Goal: Task Accomplishment & Management: Use online tool/utility

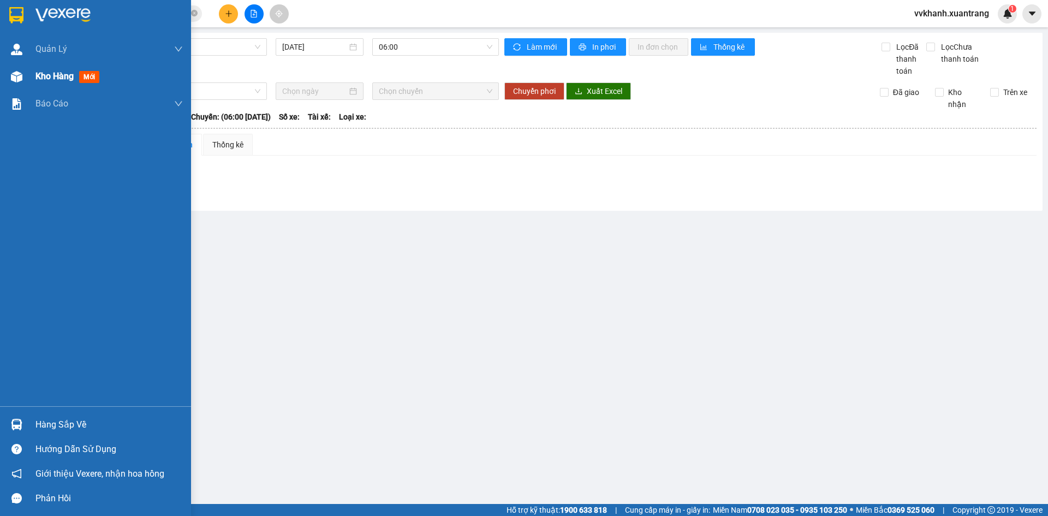
click at [31, 74] on div "Kho hàng mới" at bounding box center [95, 76] width 191 height 27
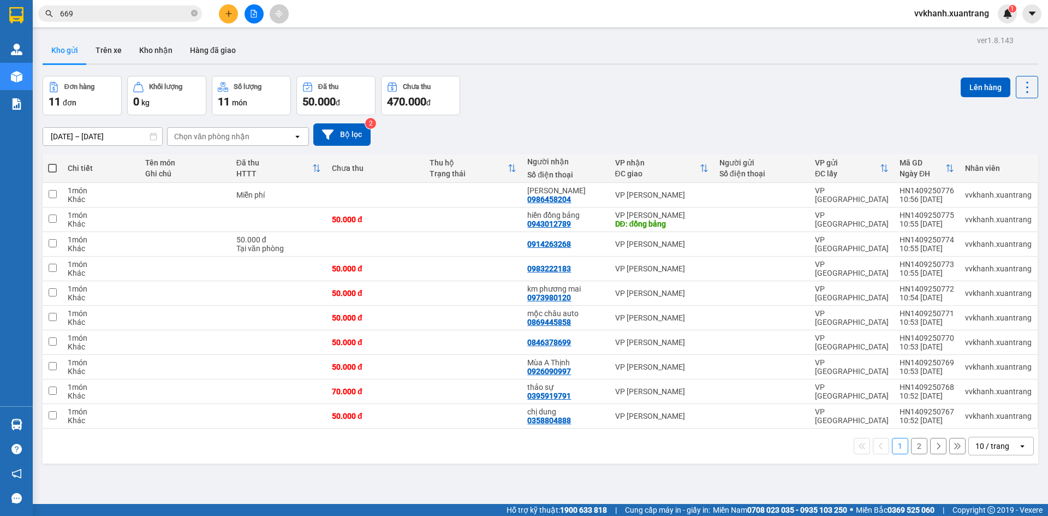
click at [913, 445] on button "2" at bounding box center [919, 446] width 16 height 16
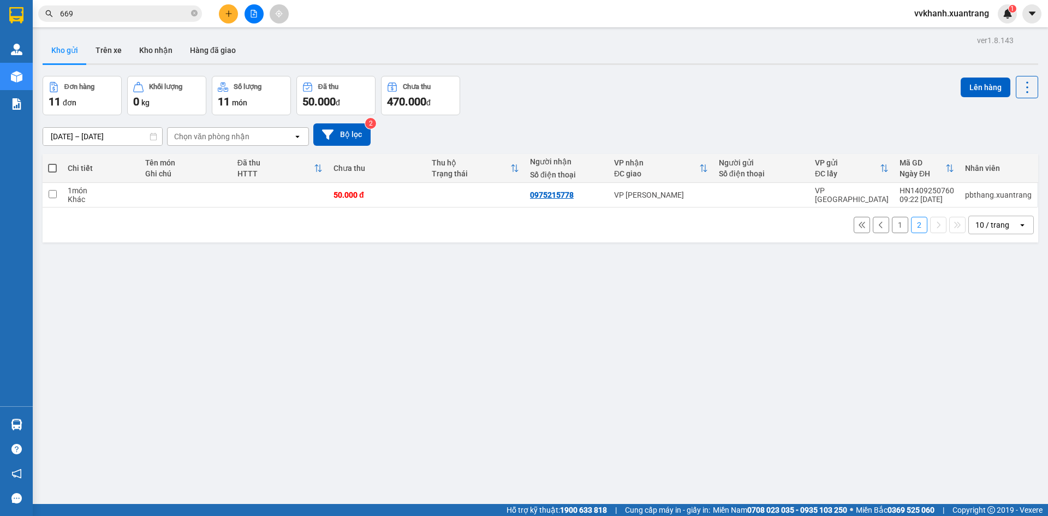
click at [894, 220] on button "1" at bounding box center [900, 225] width 16 height 16
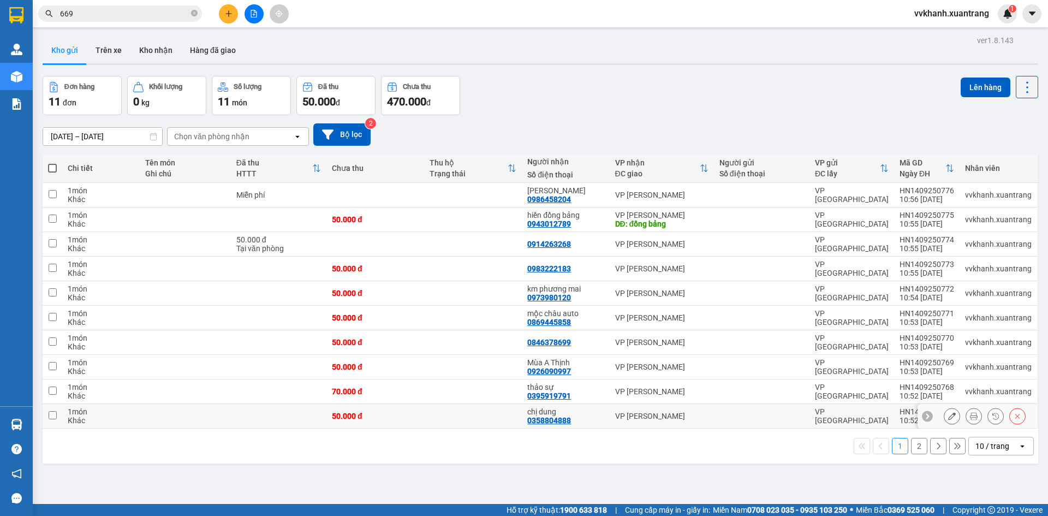
click at [967, 420] on button at bounding box center [973, 416] width 15 height 19
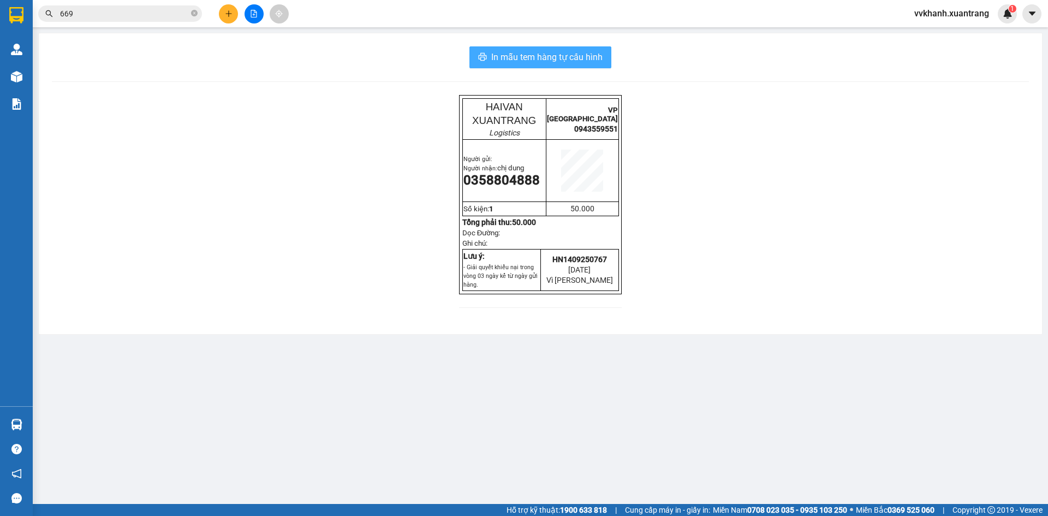
click at [579, 63] on span "In mẫu tem hàng tự cấu hình" at bounding box center [546, 57] width 111 height 14
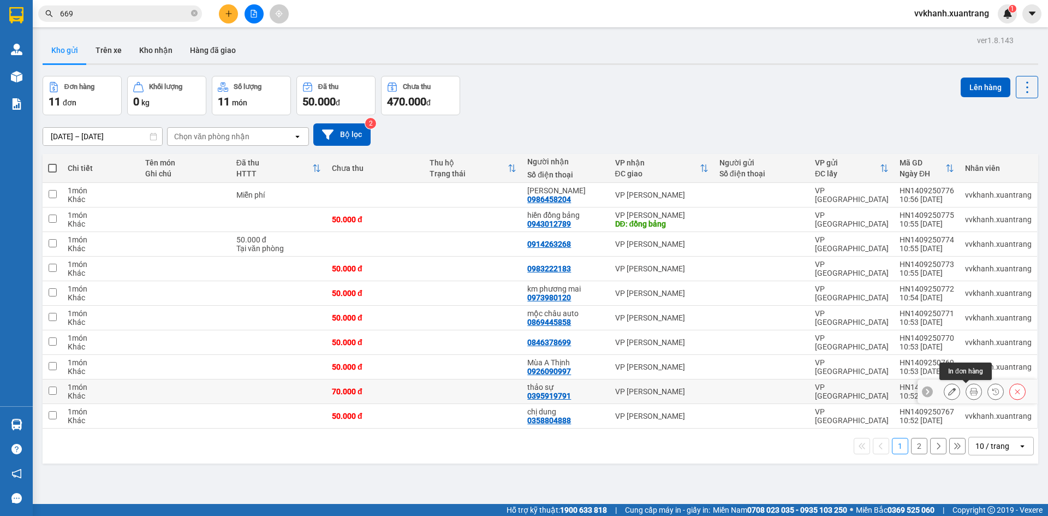
click at [970, 393] on icon at bounding box center [974, 391] width 8 height 8
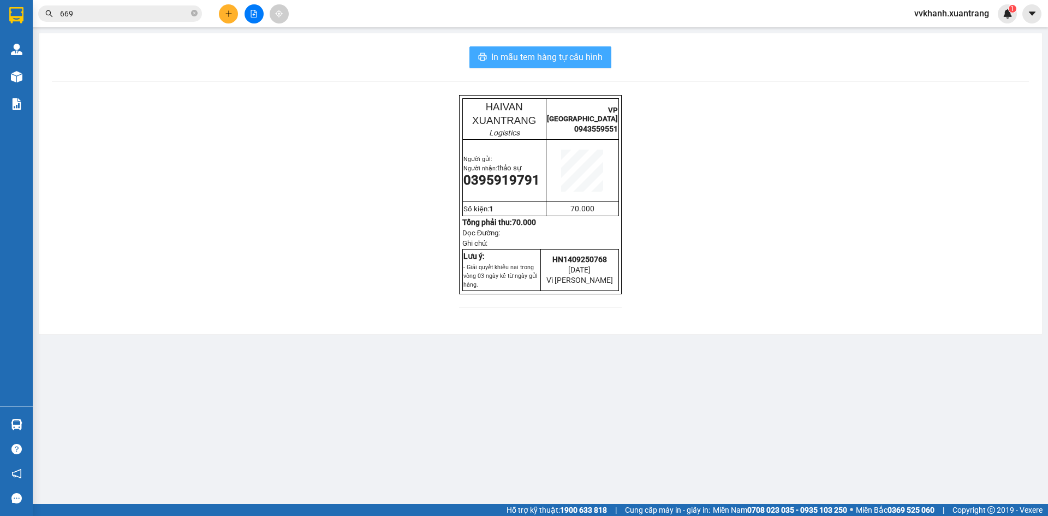
click at [588, 58] on span "In mẫu tem hàng tự cấu hình" at bounding box center [546, 57] width 111 height 14
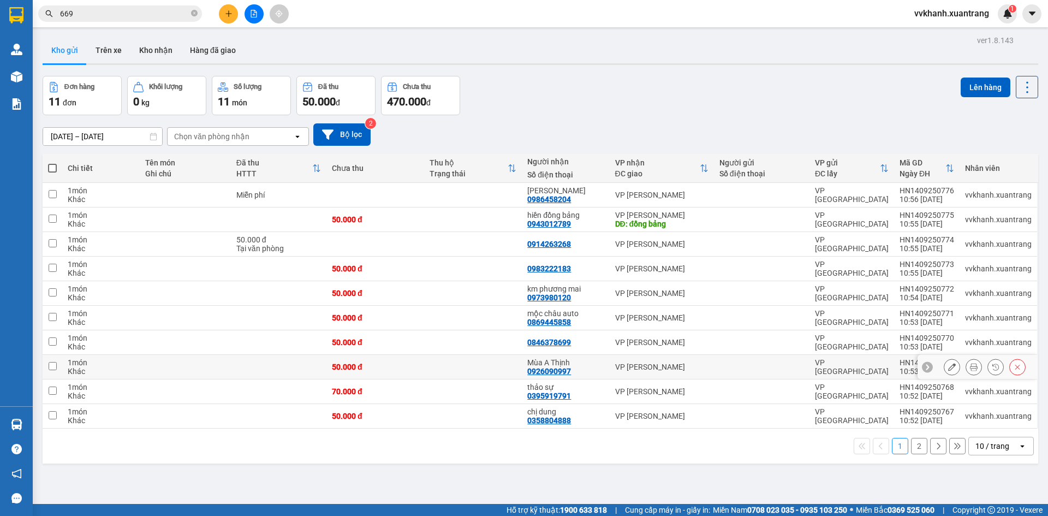
click at [966, 368] on button at bounding box center [973, 366] width 15 height 19
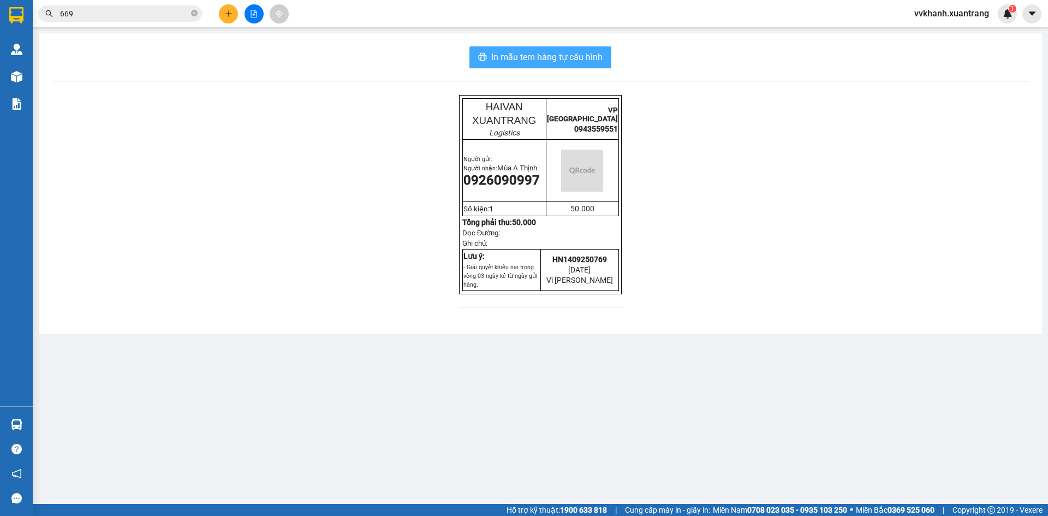
click at [584, 65] on button "In mẫu tem hàng tự cấu hình" at bounding box center [540, 57] width 142 height 22
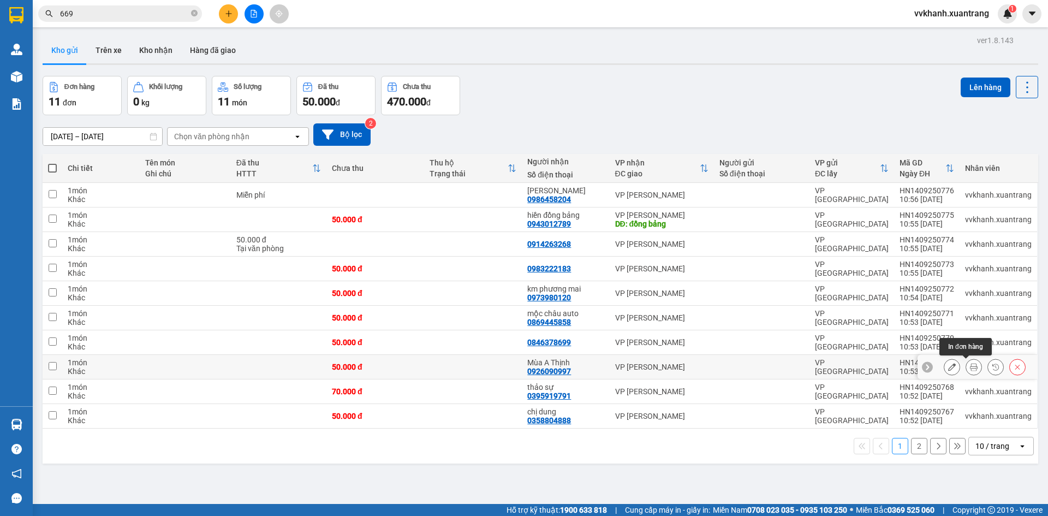
click at [970, 366] on icon at bounding box center [974, 367] width 8 height 8
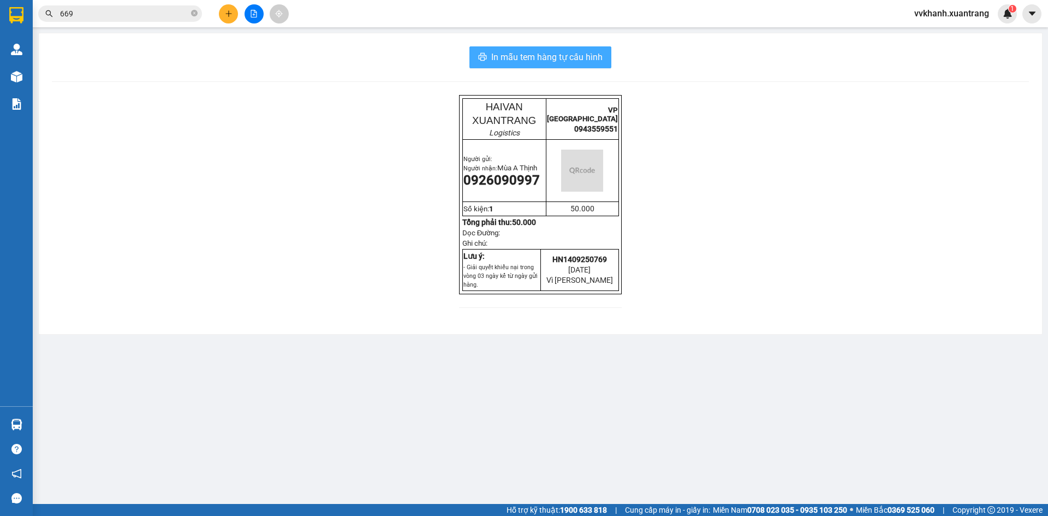
click at [567, 50] on span "In mẫu tem hàng tự cấu hình" at bounding box center [546, 57] width 111 height 14
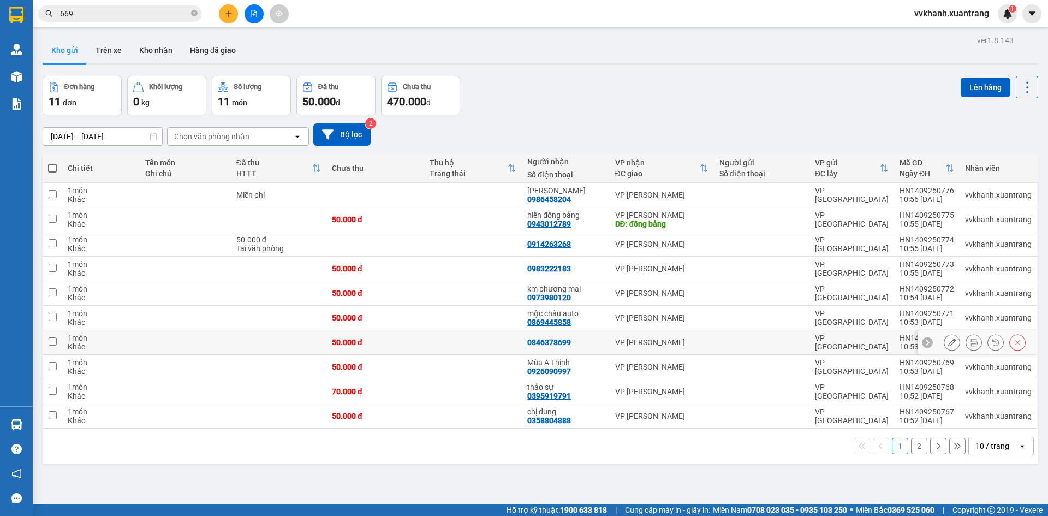
click at [970, 342] on icon at bounding box center [974, 342] width 8 height 8
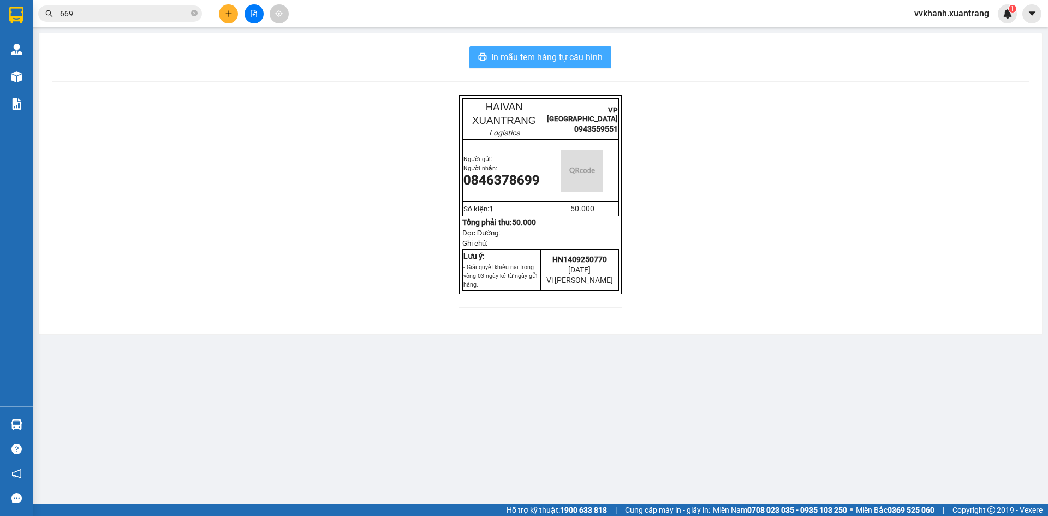
click at [565, 61] on span "In mẫu tem hàng tự cấu hình" at bounding box center [546, 57] width 111 height 14
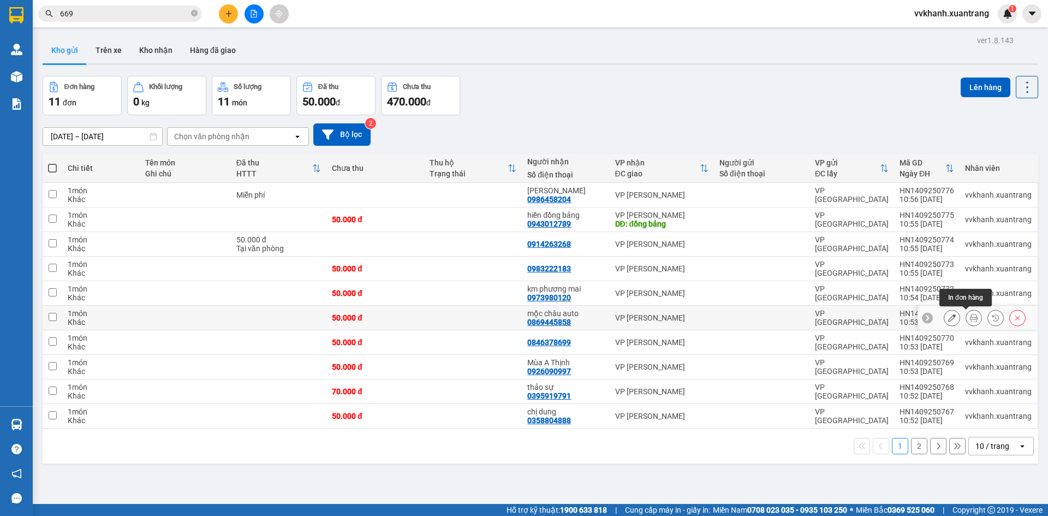
click at [970, 315] on icon at bounding box center [974, 318] width 8 height 8
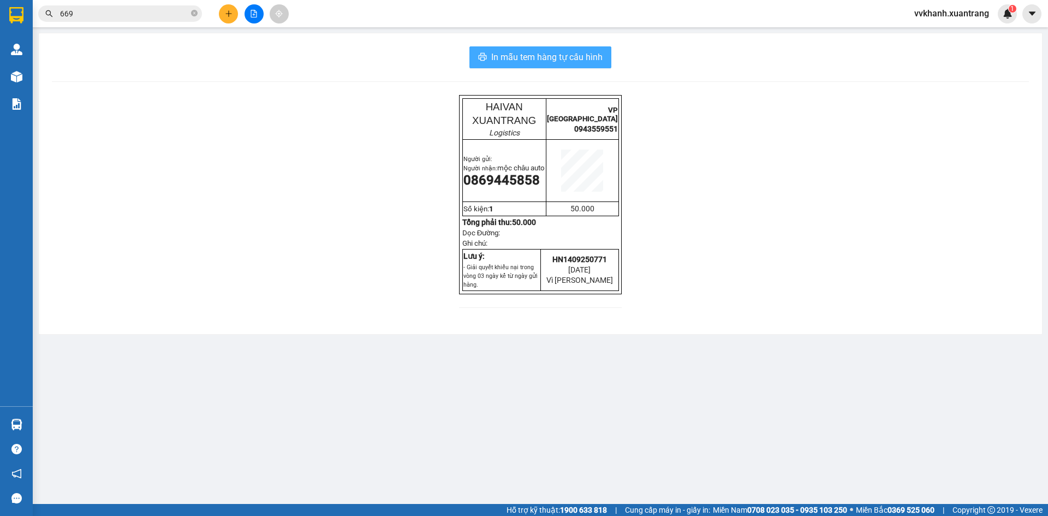
click at [583, 63] on span "In mẫu tem hàng tự cấu hình" at bounding box center [546, 57] width 111 height 14
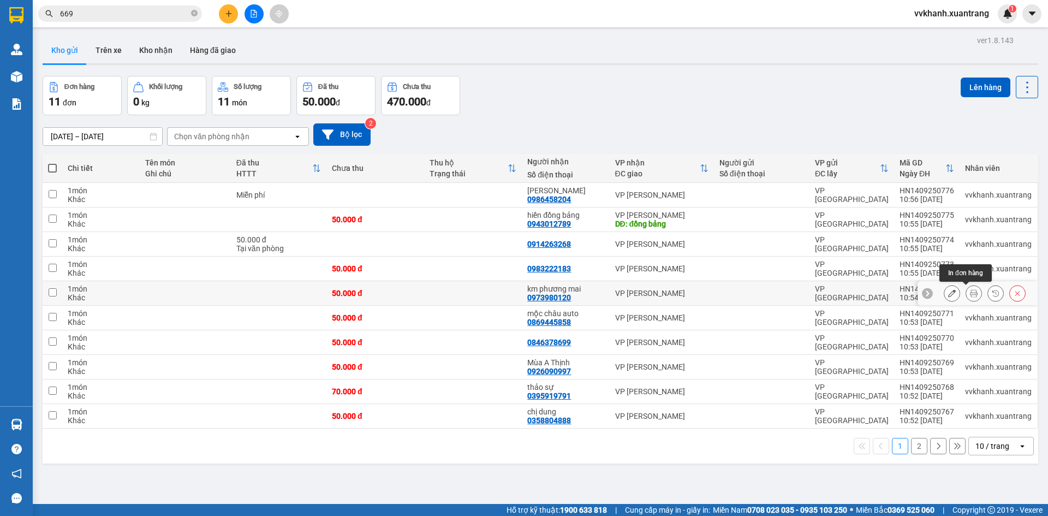
click at [970, 297] on icon at bounding box center [974, 293] width 8 height 8
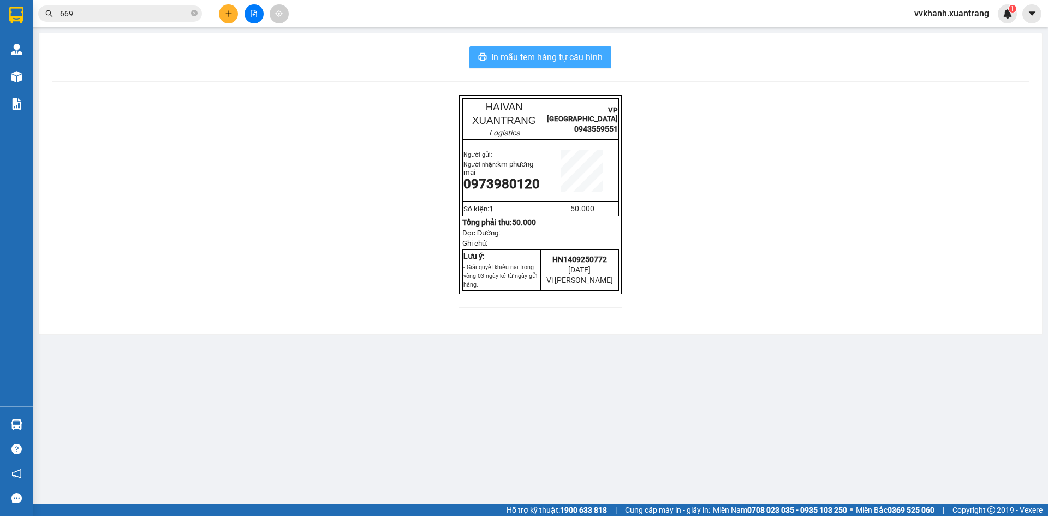
click at [597, 58] on span "In mẫu tem hàng tự cấu hình" at bounding box center [546, 57] width 111 height 14
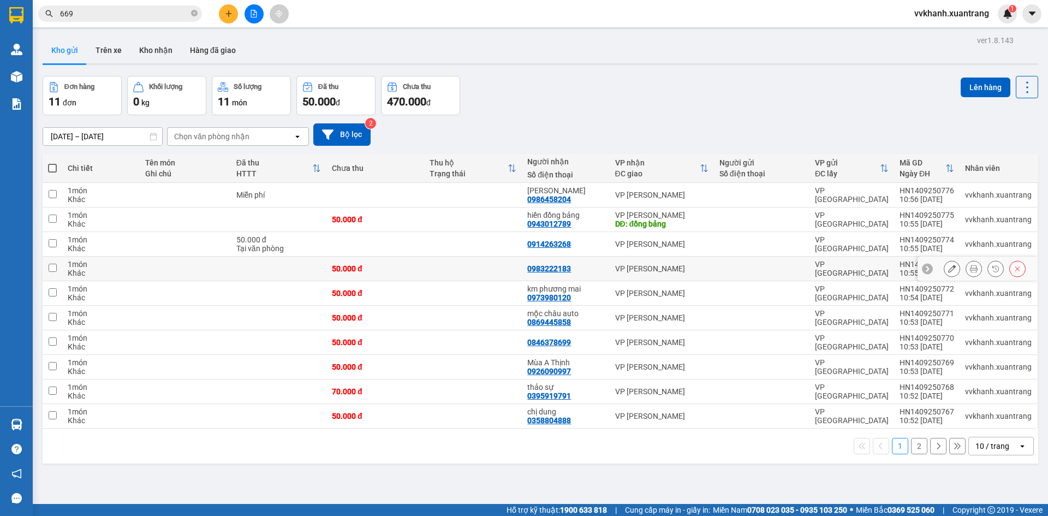
click at [970, 267] on icon at bounding box center [974, 269] width 8 height 8
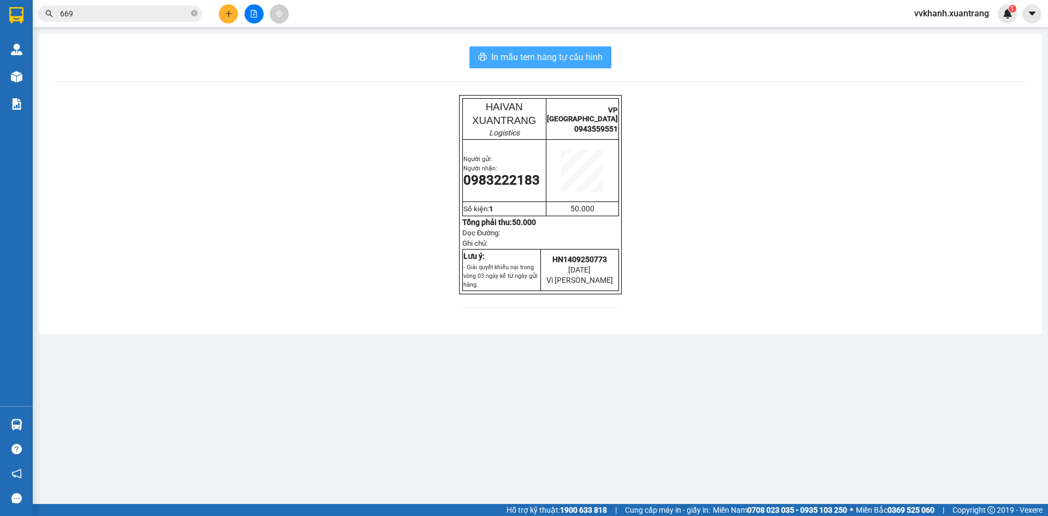
click at [602, 50] on button "In mẫu tem hàng tự cấu hình" at bounding box center [540, 57] width 142 height 22
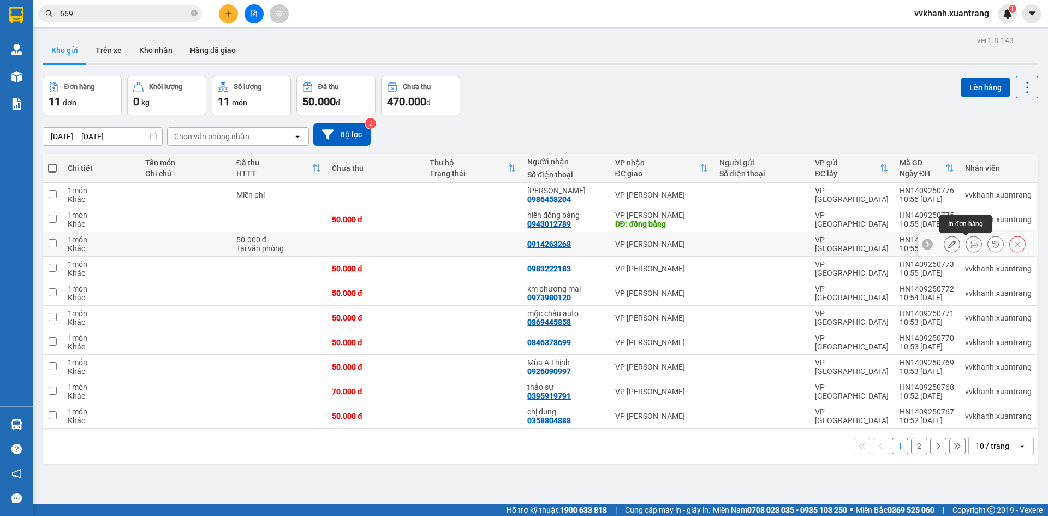
click at [970, 248] on icon at bounding box center [974, 244] width 8 height 8
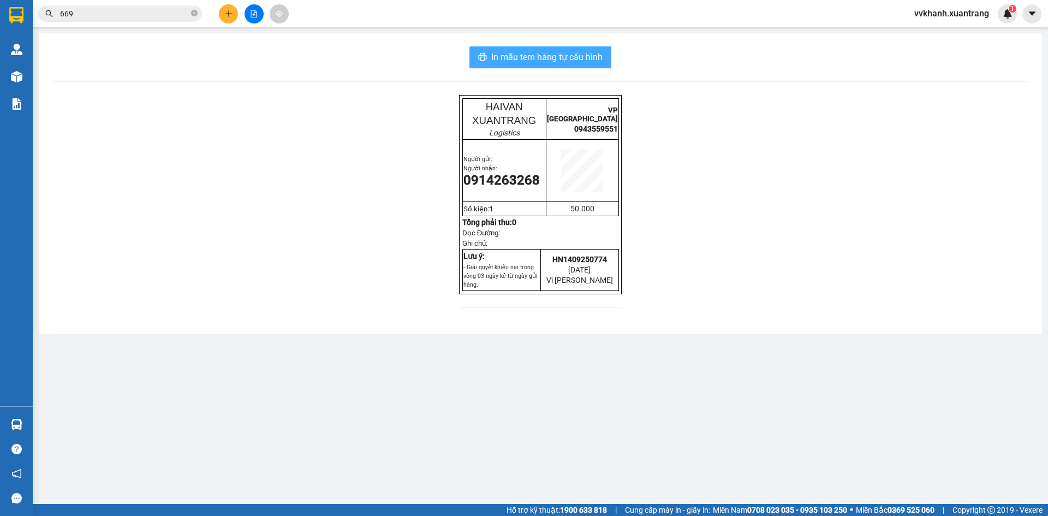
click at [602, 64] on span "In mẫu tem hàng tự cấu hình" at bounding box center [546, 57] width 111 height 14
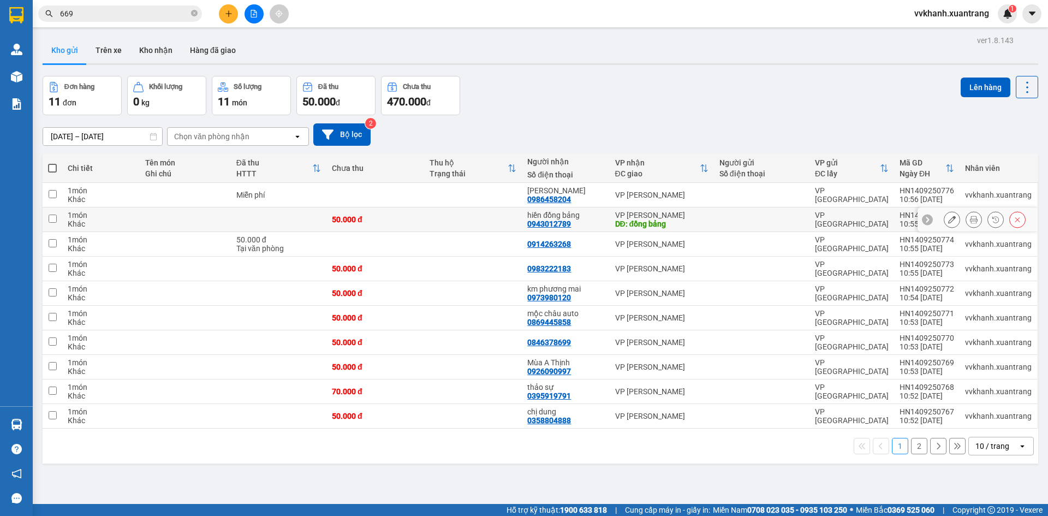
click at [970, 218] on icon at bounding box center [974, 220] width 8 height 8
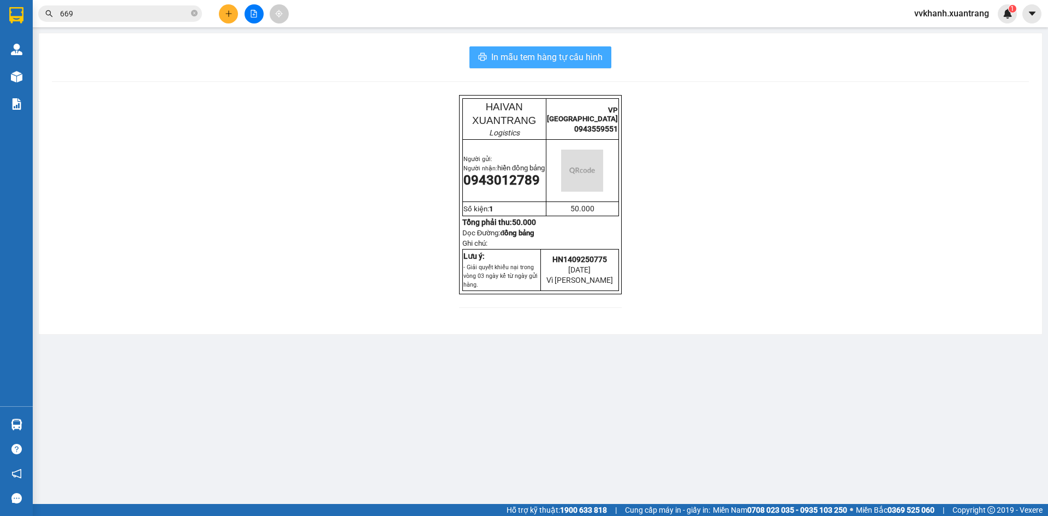
click at [563, 59] on span "In mẫu tem hàng tự cấu hình" at bounding box center [546, 57] width 111 height 14
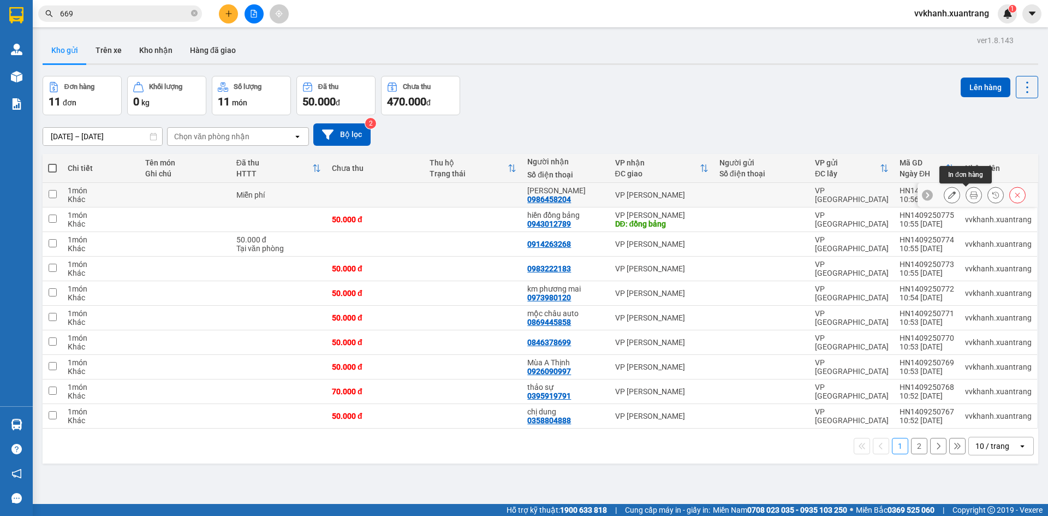
click at [970, 193] on icon at bounding box center [974, 195] width 8 height 8
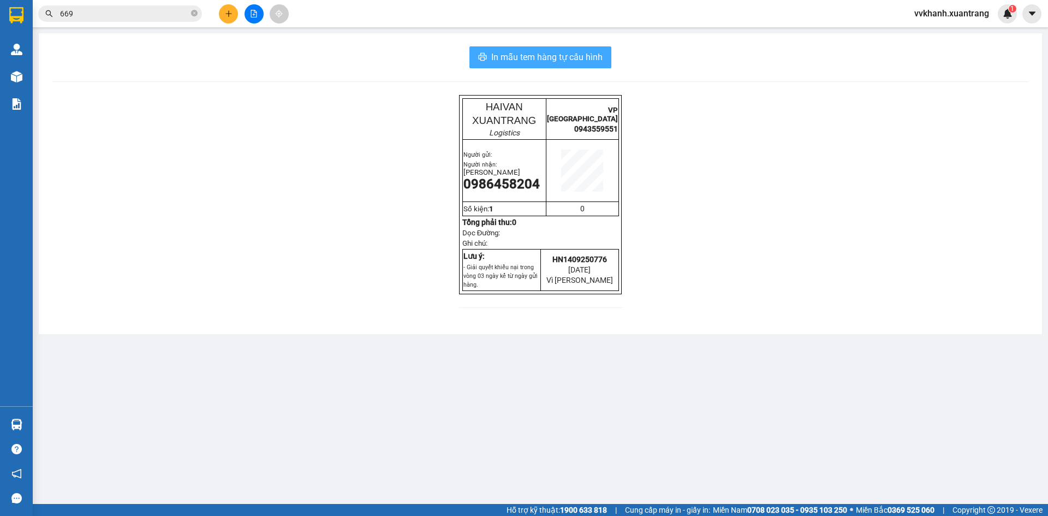
click at [611, 59] on button "In mẫu tem hàng tự cấu hình" at bounding box center [540, 57] width 142 height 22
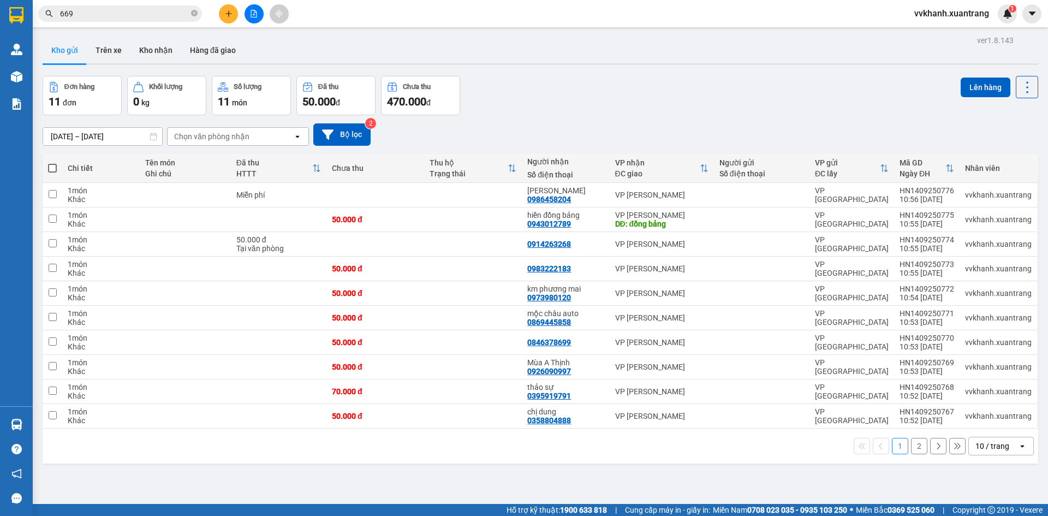
click at [786, 468] on div "ver 1.8.143 Kho gửi Trên xe Kho nhận Hàng đã giao Đơn hàng 11 đơn Khối lượng 0 …" at bounding box center [540, 291] width 1004 height 516
click at [535, 118] on div "[DATE] – [DATE] Press the down arrow key to interact with the calendar and sele…" at bounding box center [540, 134] width 995 height 39
click at [256, 21] on button at bounding box center [253, 13] width 19 height 19
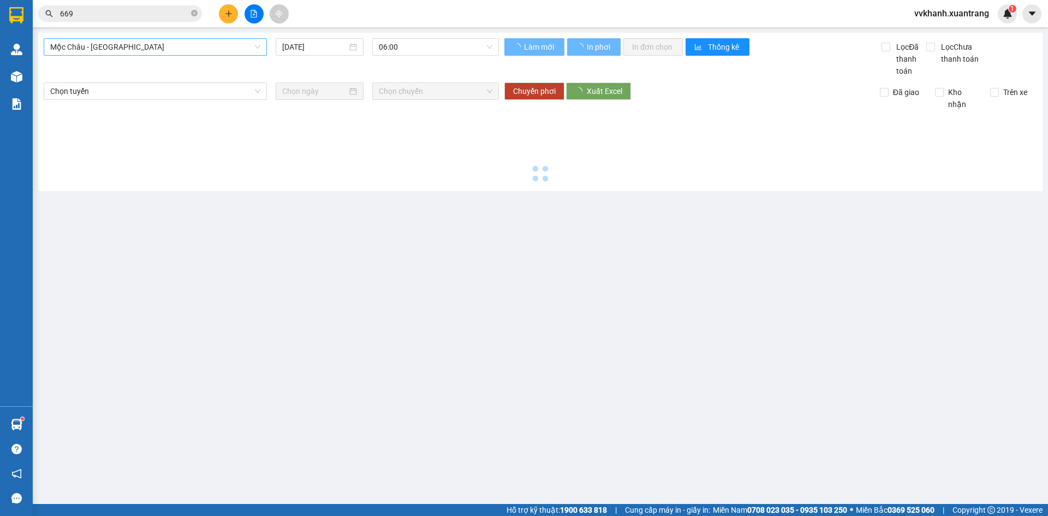
click at [181, 55] on div "Mộc Châu - [GEOGRAPHIC_DATA]" at bounding box center [155, 46] width 223 height 17
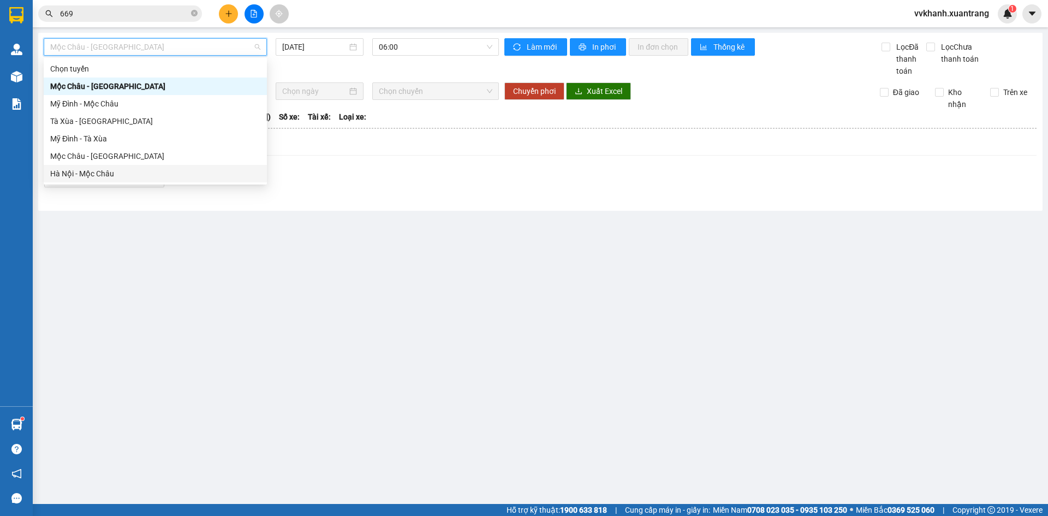
click at [123, 178] on div "Hà Nội - Mộc Châu" at bounding box center [155, 174] width 210 height 12
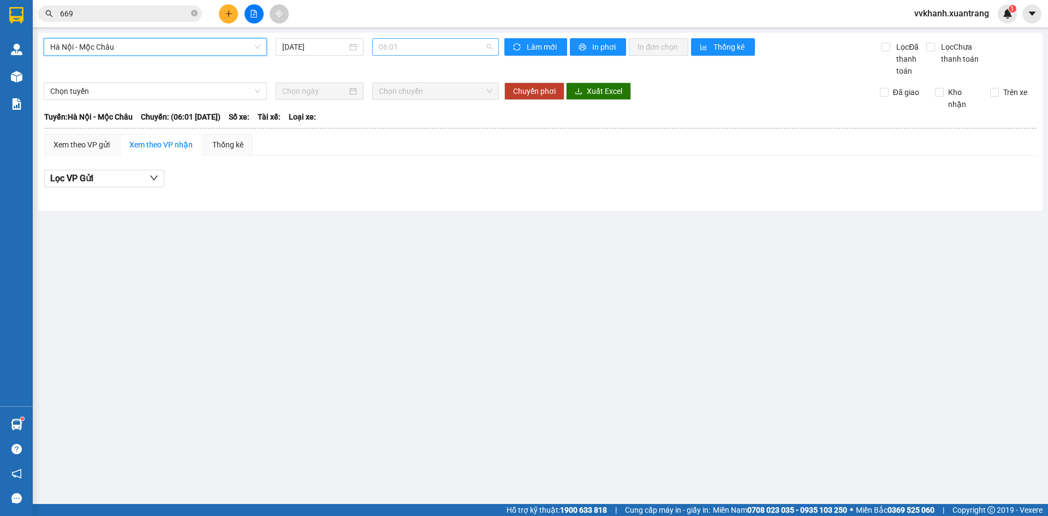
click at [416, 45] on span "06:01" at bounding box center [436, 47] width 114 height 16
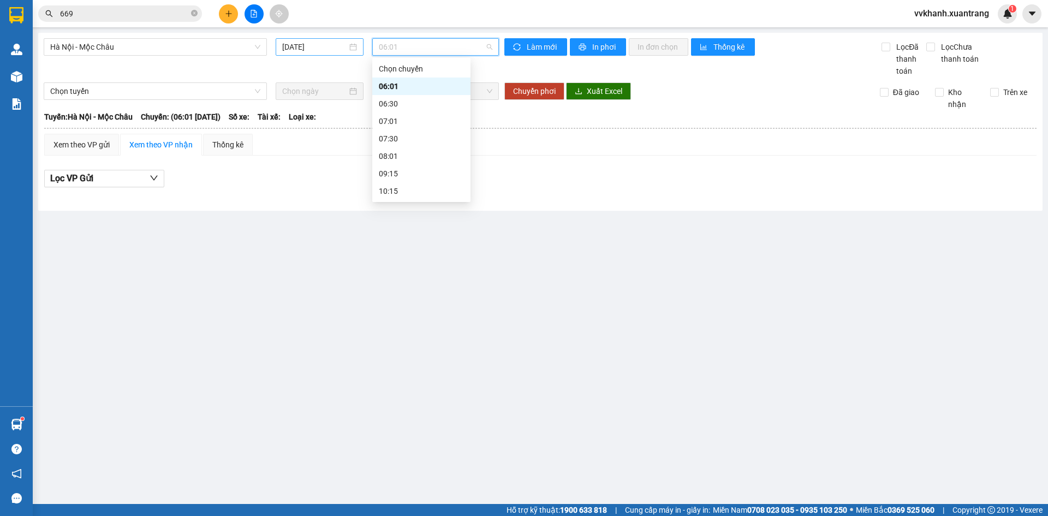
click at [332, 47] on input "[DATE]" at bounding box center [314, 47] width 65 height 12
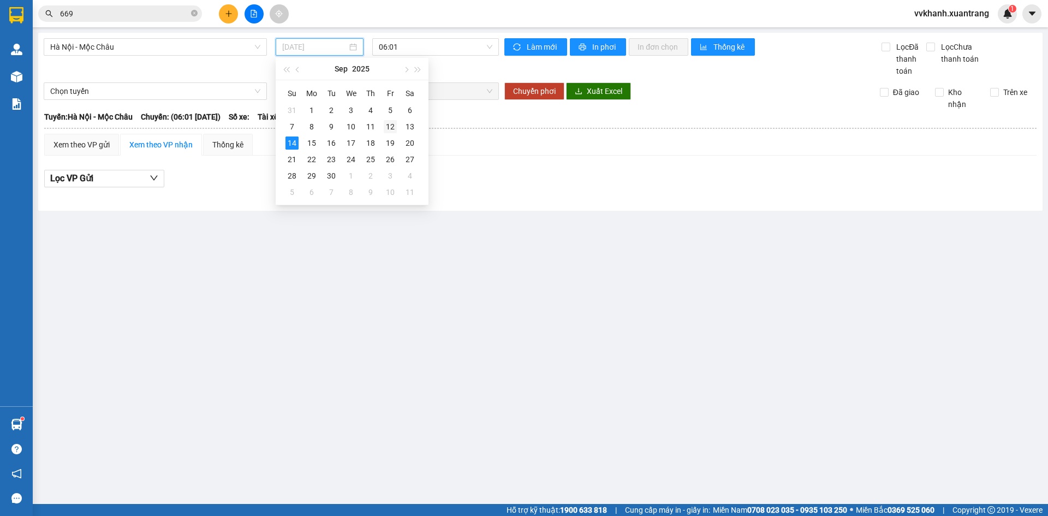
click at [395, 129] on div "12" at bounding box center [390, 126] width 13 height 13
type input "[DATE]"
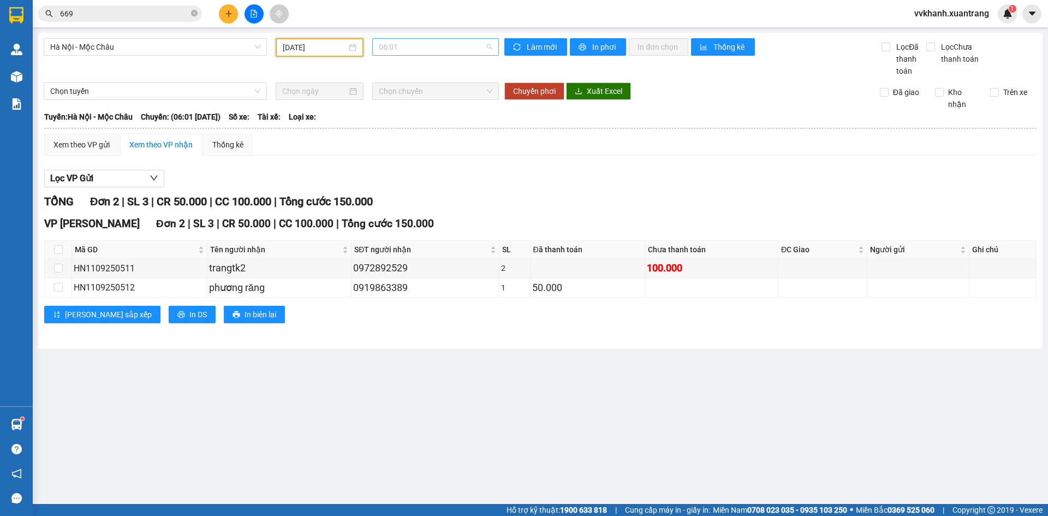
click at [409, 49] on span "06:01" at bounding box center [436, 47] width 114 height 16
click at [404, 290] on div "16:15" at bounding box center [421, 296] width 85 height 12
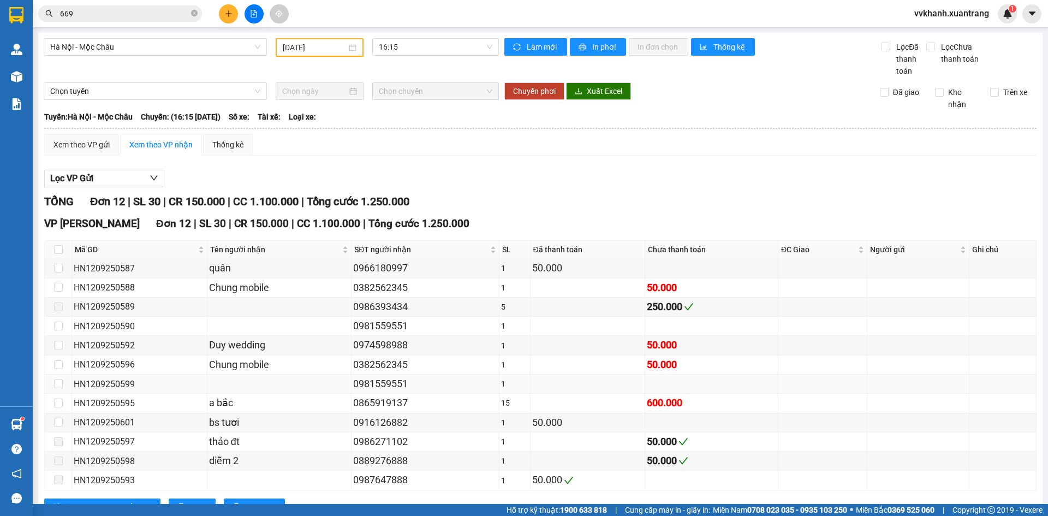
drag, startPoint x: 399, startPoint y: 339, endPoint x: 349, endPoint y: 338, distance: 50.8
click at [353, 376] on div "0981559551" at bounding box center [425, 383] width 144 height 15
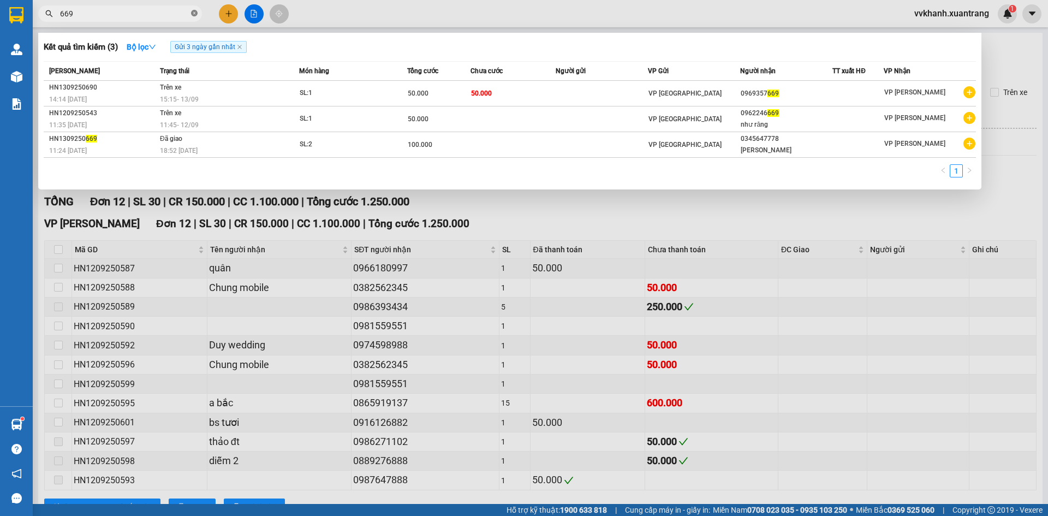
click at [194, 15] on icon "close-circle" at bounding box center [194, 13] width 7 height 7
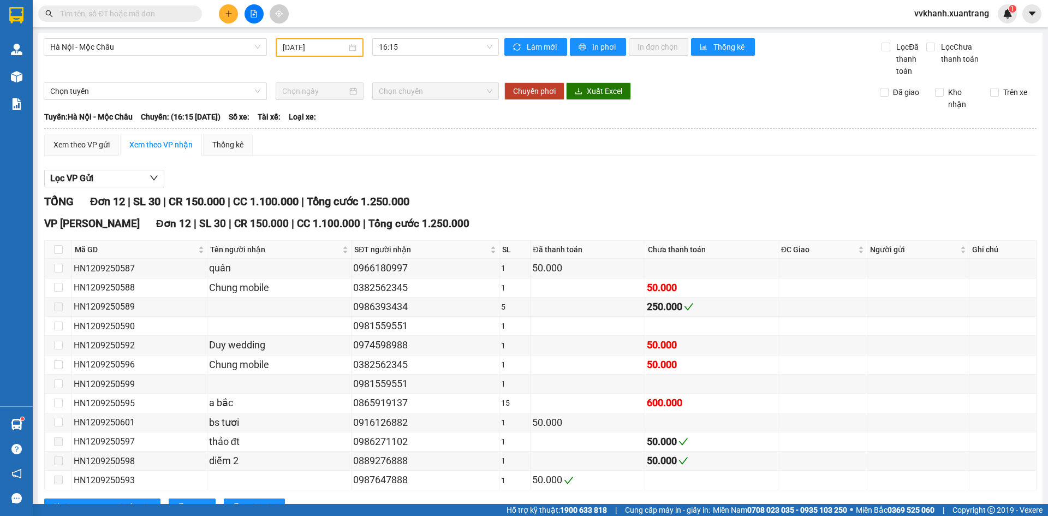
click at [187, 14] on input "text" at bounding box center [124, 14] width 129 height 12
paste input "0981559551"
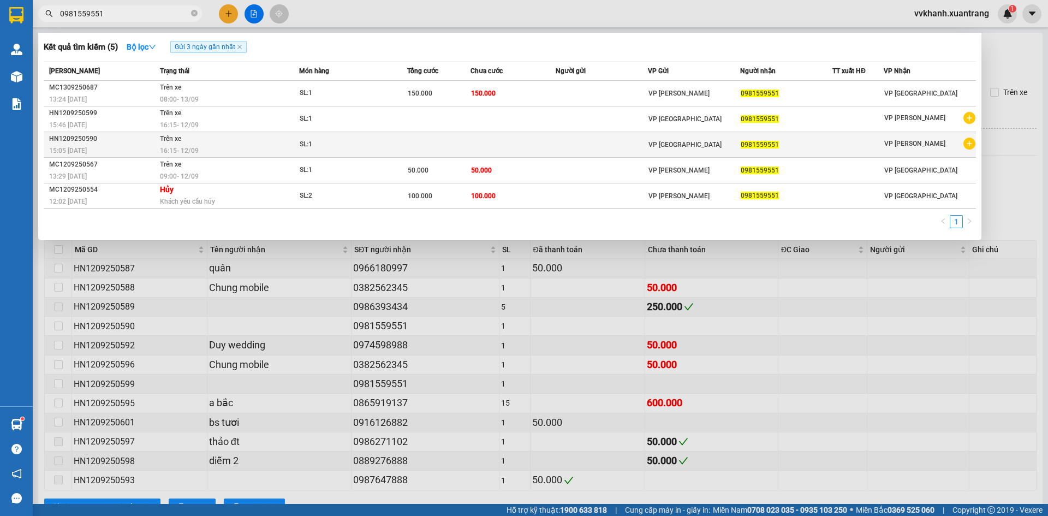
type input "0981559551"
click at [272, 146] on div "16:15 [DATE]" at bounding box center [229, 151] width 139 height 12
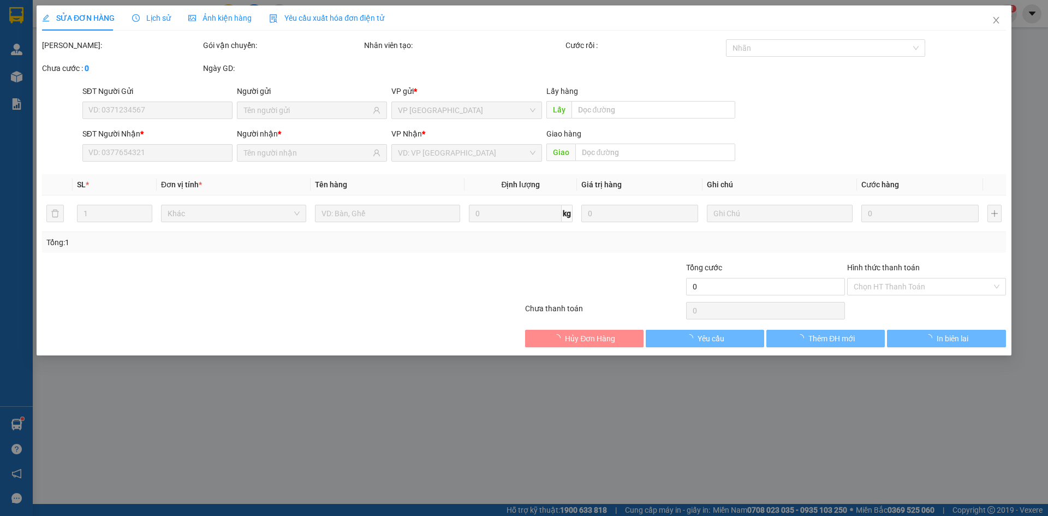
type input "0981559551"
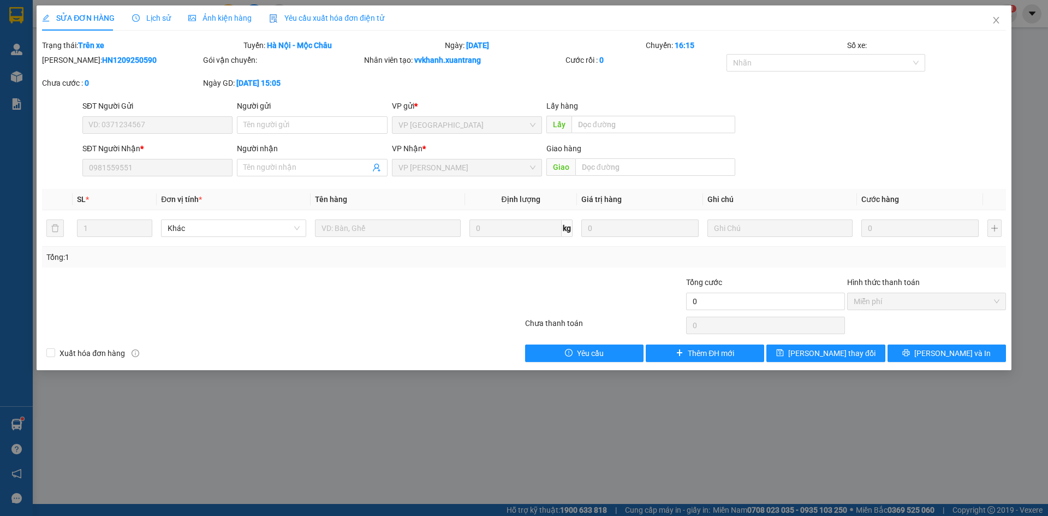
click at [205, 24] on div "Ảnh kiện hàng" at bounding box center [219, 17] width 63 height 25
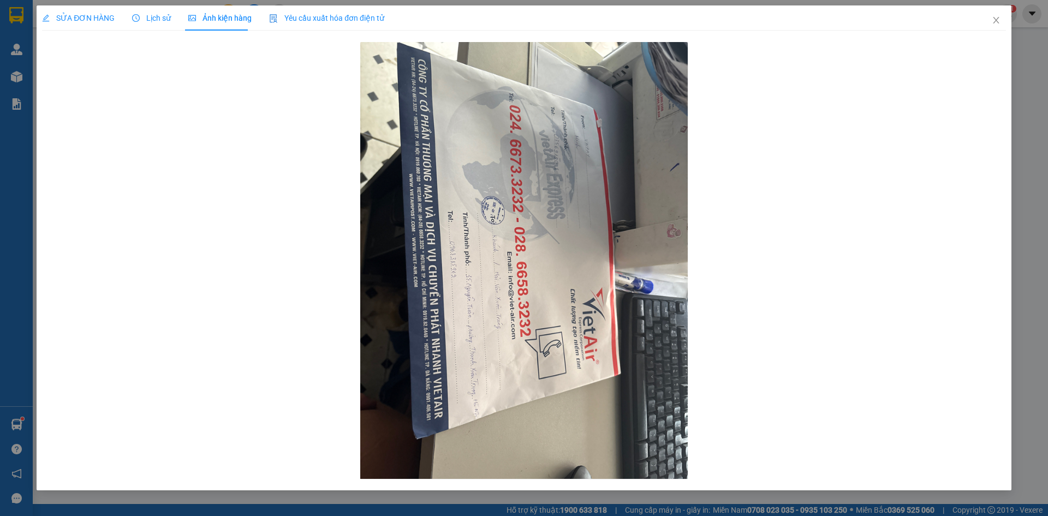
click at [148, 14] on span "Lịch sử" at bounding box center [151, 18] width 39 height 9
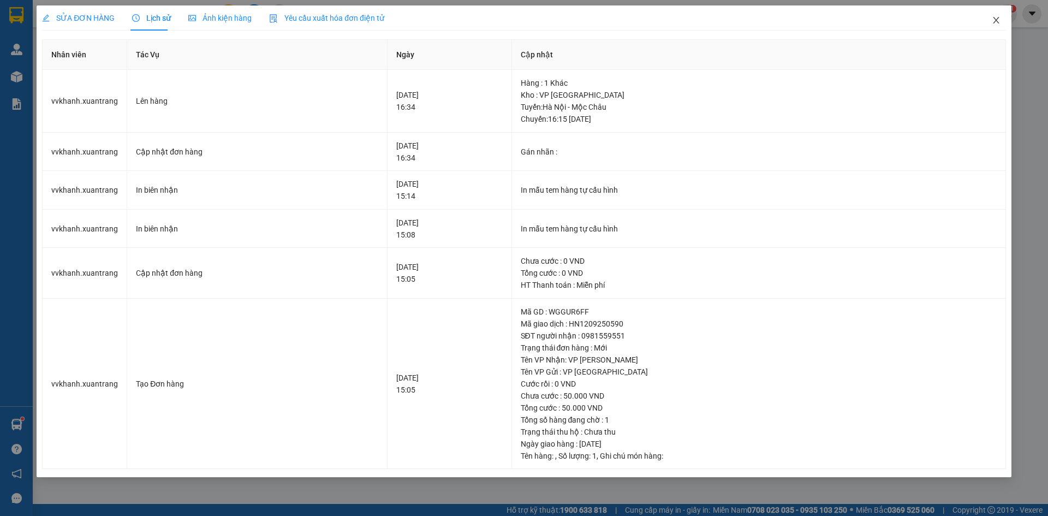
click at [997, 19] on icon "close" at bounding box center [996, 20] width 9 height 9
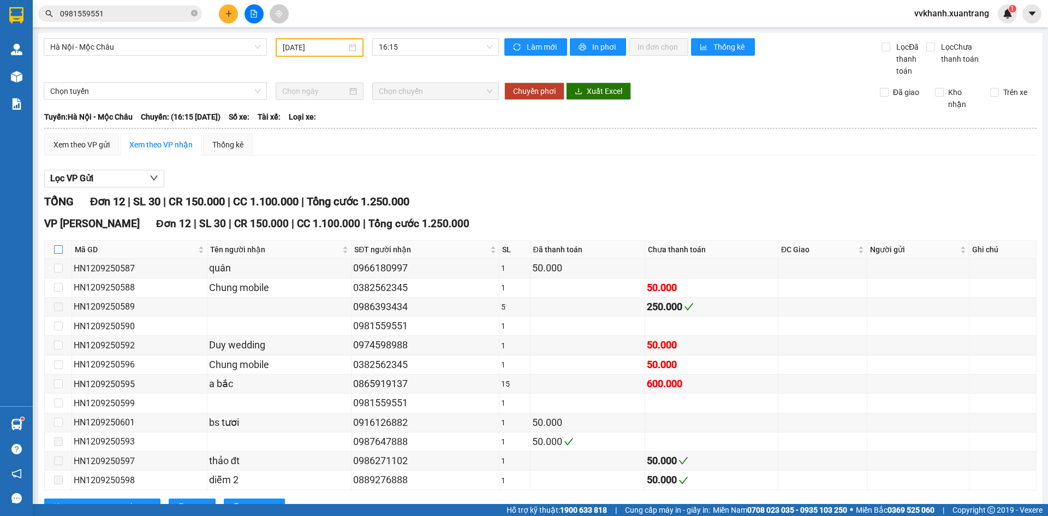
click at [56, 245] on input "checkbox" at bounding box center [58, 249] width 9 height 9
checkbox input "true"
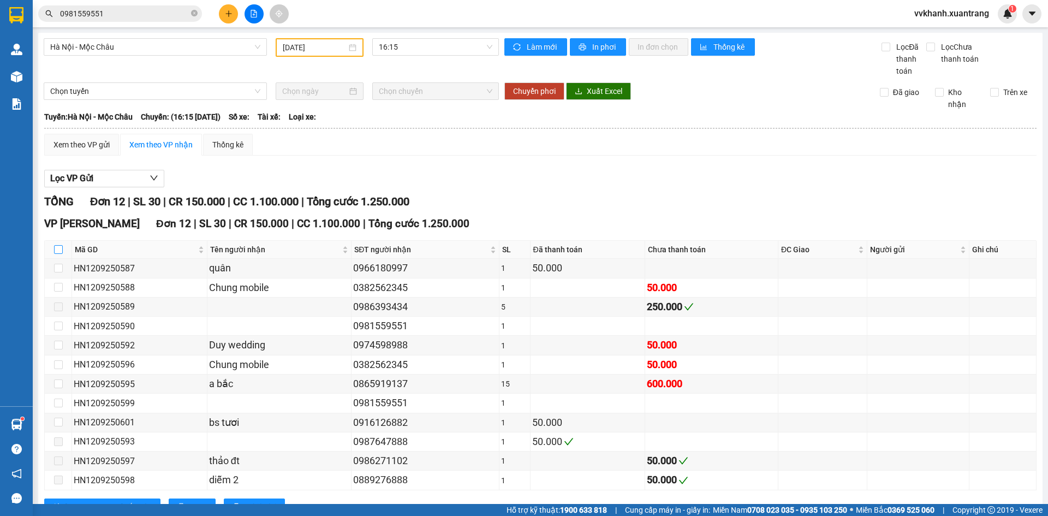
checkbox input "true"
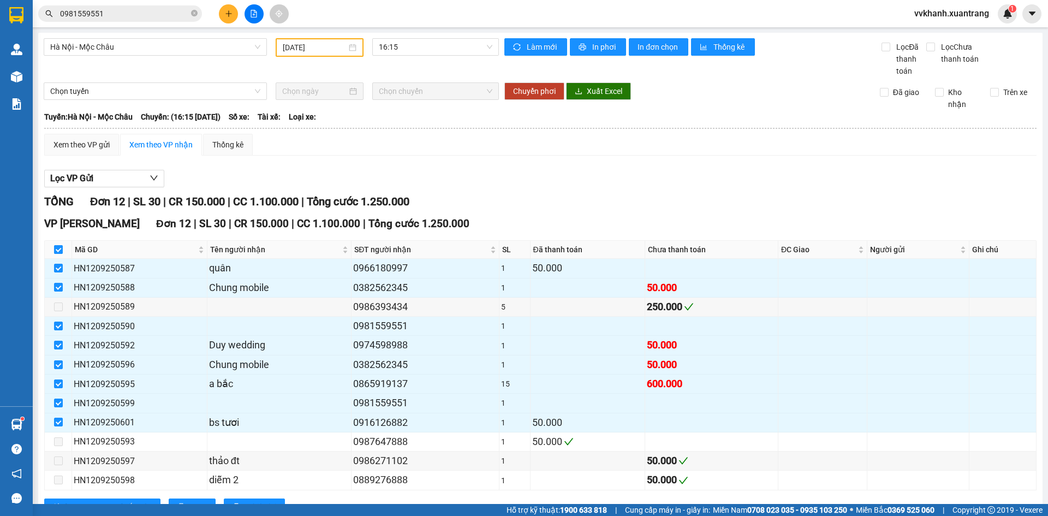
click at [56, 245] on input "checkbox" at bounding box center [58, 249] width 9 height 9
checkbox input "false"
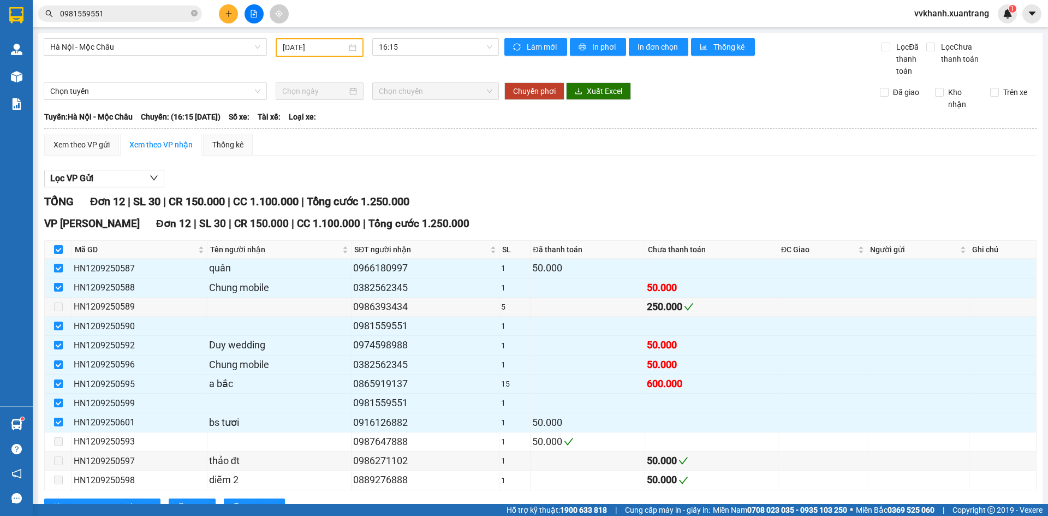
checkbox input "false"
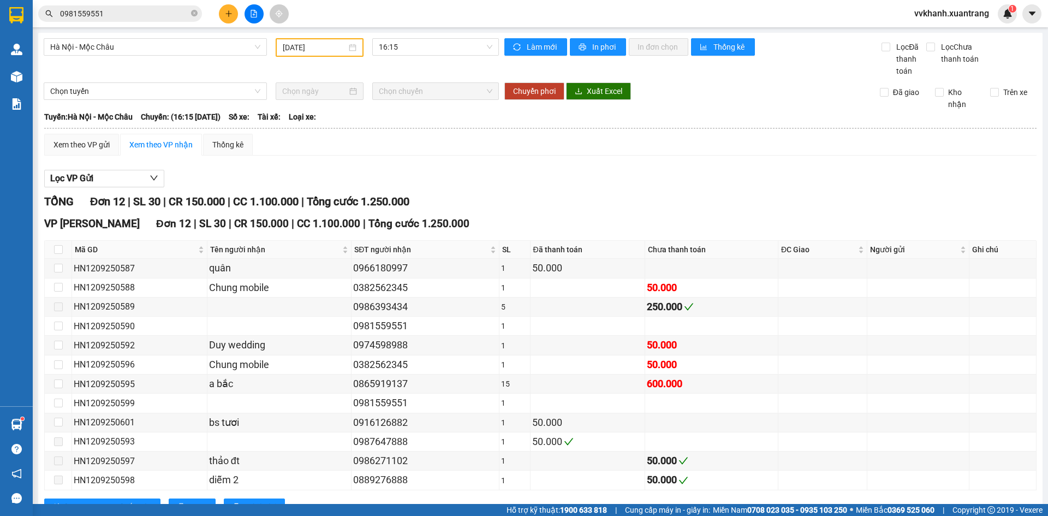
click at [608, 164] on div "Lọc VP Gửi TỔNG Đơn 12 | SL 30 | CR 150.000 | CC 1.100.000 | Tổng cước 1.250.0…" at bounding box center [540, 346] width 992 height 365
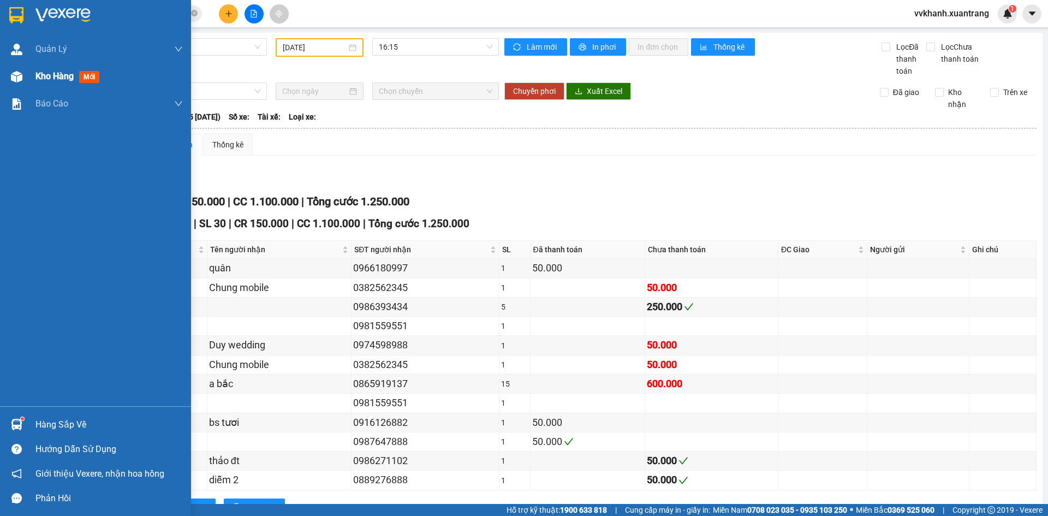
click at [31, 75] on div "Kho hàng mới" at bounding box center [95, 76] width 191 height 27
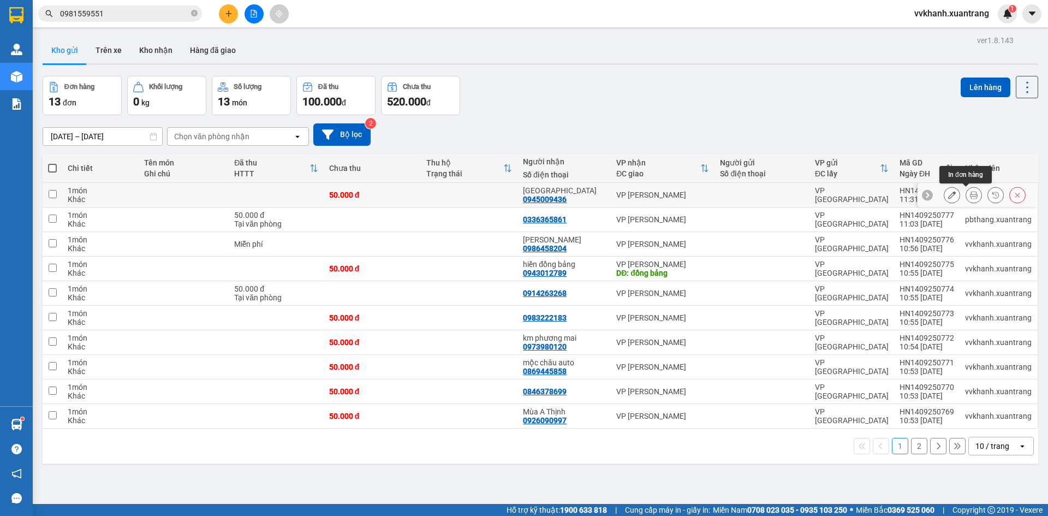
click at [967, 186] on button at bounding box center [973, 195] width 15 height 19
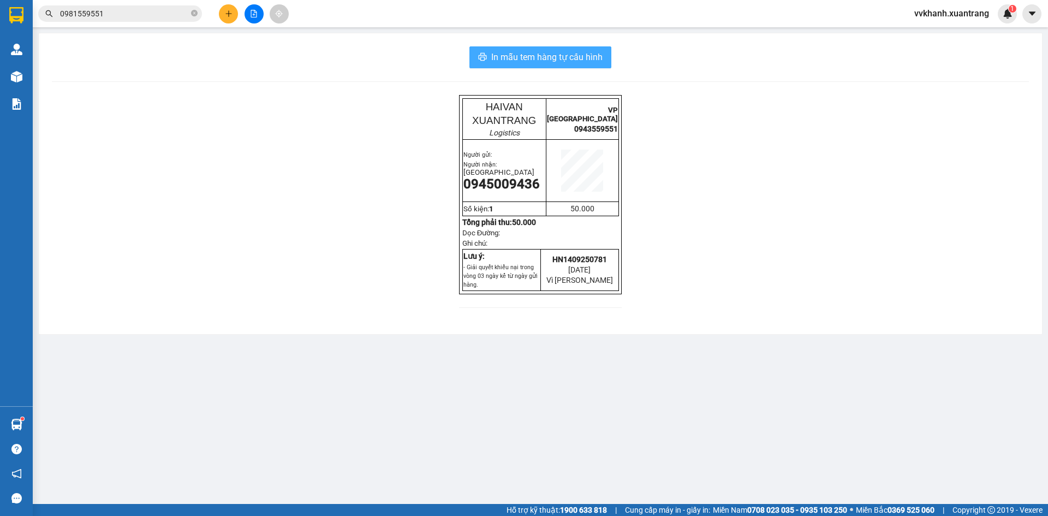
click at [603, 58] on button "In mẫu tem hàng tự cấu hình" at bounding box center [540, 57] width 142 height 22
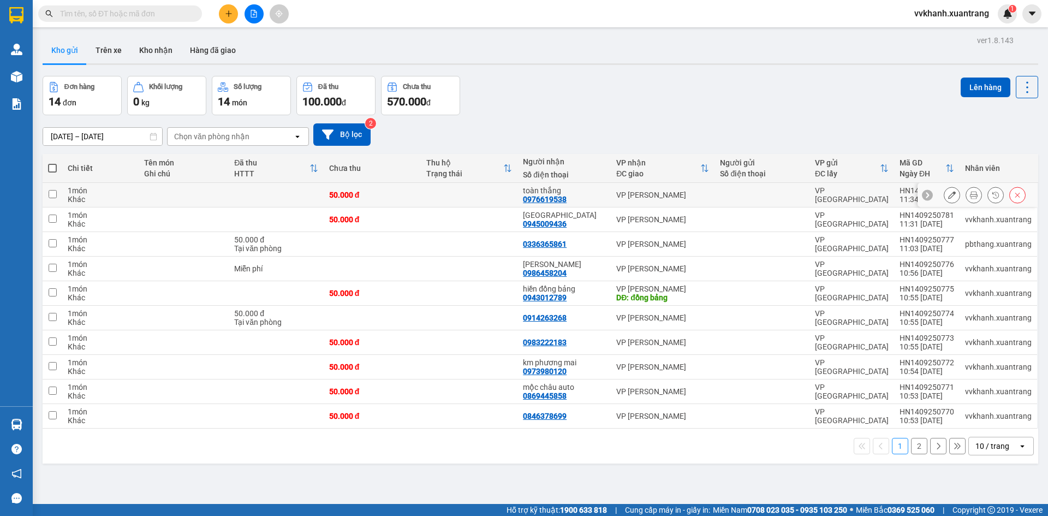
click at [970, 196] on icon at bounding box center [974, 195] width 8 height 8
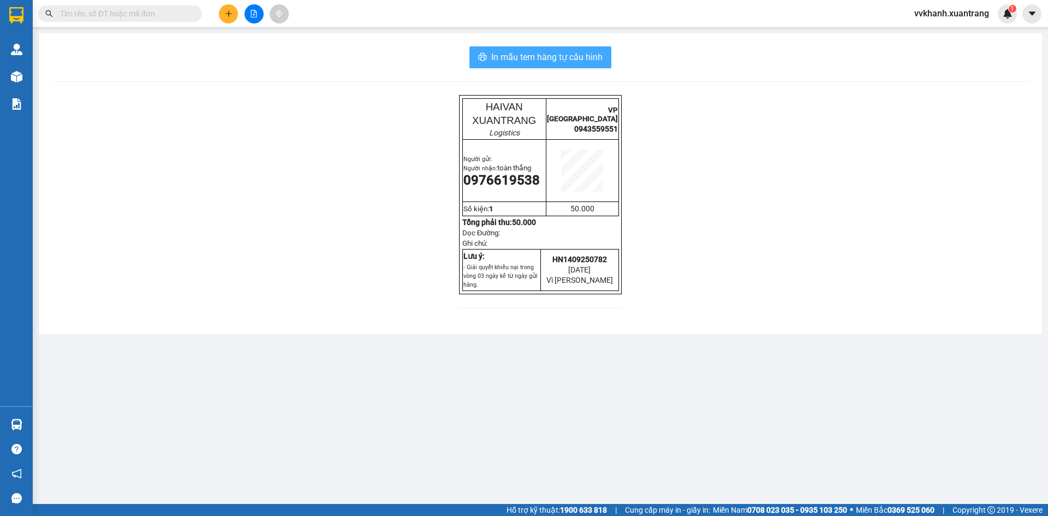
click at [604, 64] on button "In mẫu tem hàng tự cấu hình" at bounding box center [540, 57] width 142 height 22
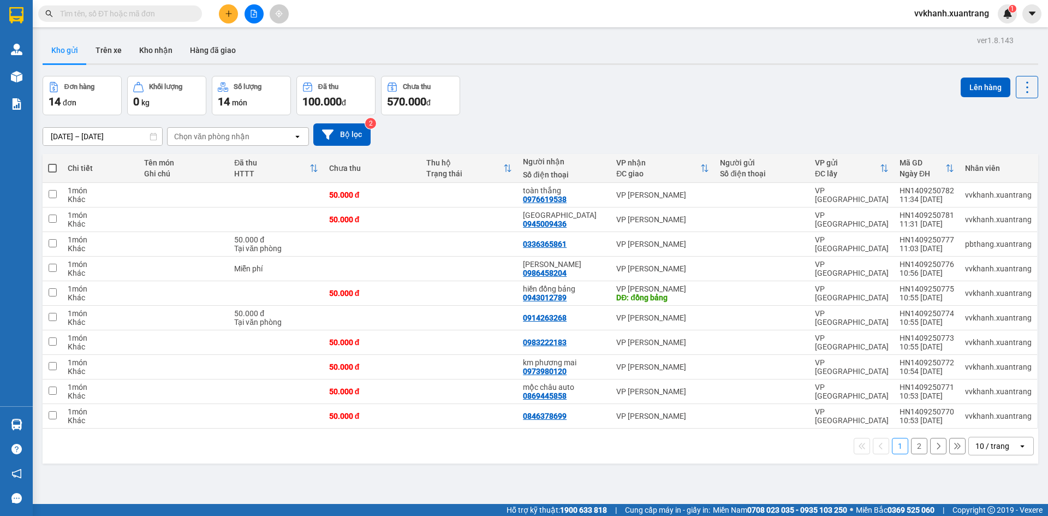
click at [528, 118] on div "[DATE] – [DATE] Press the down arrow key to interact with the calendar and sele…" at bounding box center [540, 134] width 995 height 39
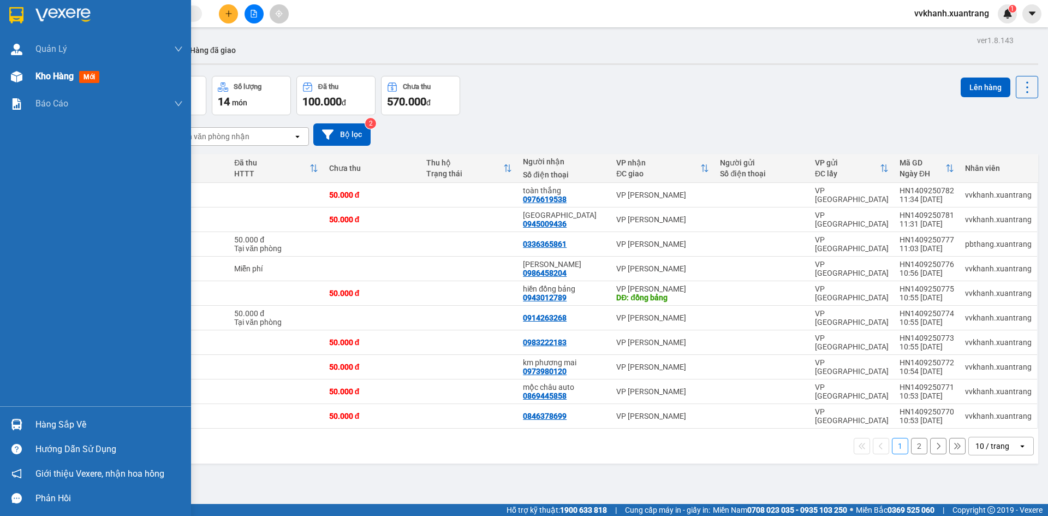
click at [22, 80] on img at bounding box center [16, 76] width 11 height 11
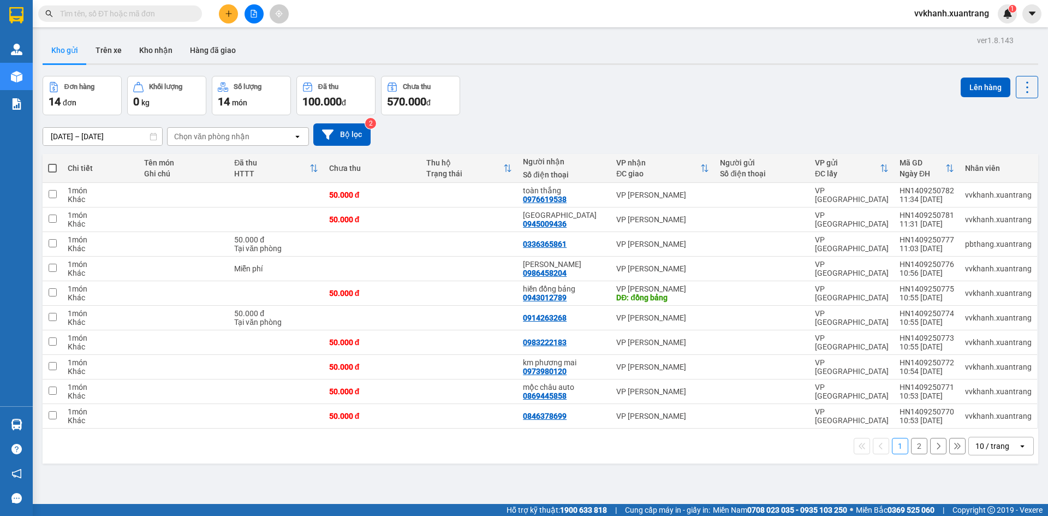
click at [911, 446] on button "2" at bounding box center [919, 446] width 16 height 16
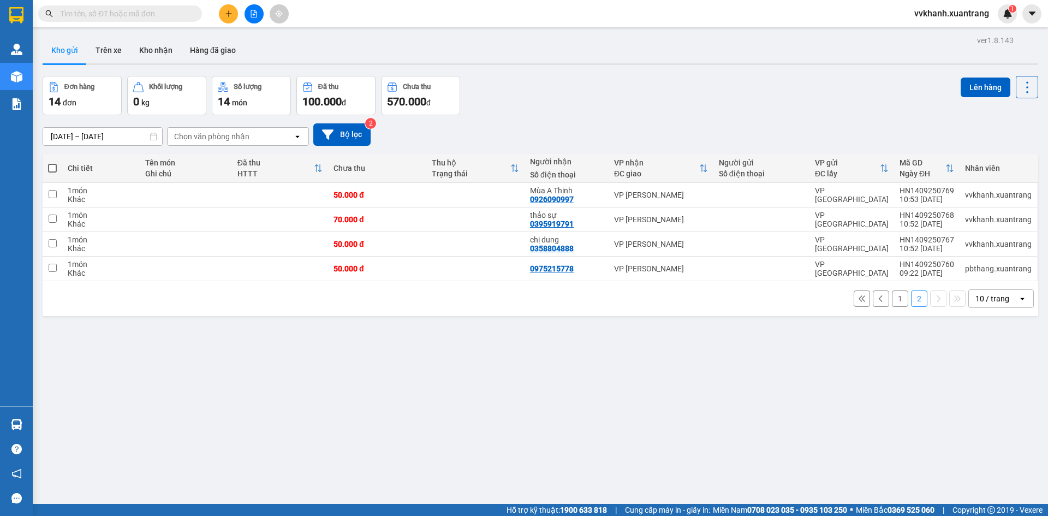
click at [894, 299] on button "1" at bounding box center [900, 298] width 16 height 16
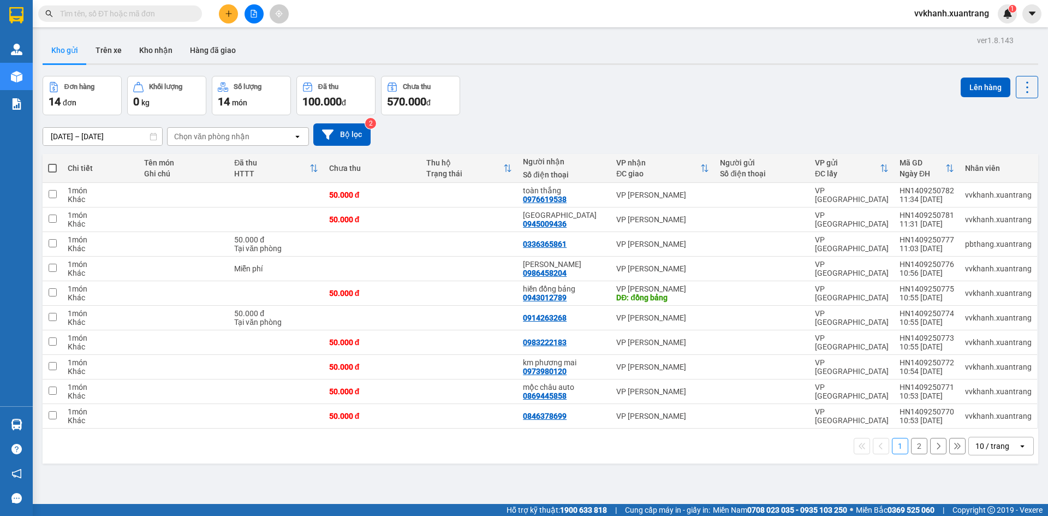
click at [526, 104] on div "Đơn hàng 14 đơn Khối lượng 0 kg Số lượng 14 món Đã thu 100.000 đ Chưa thu 570.0…" at bounding box center [540, 95] width 995 height 39
click at [53, 167] on span at bounding box center [52, 168] width 9 height 9
click at [52, 163] on input "checkbox" at bounding box center [52, 163] width 0 height 0
checkbox input "true"
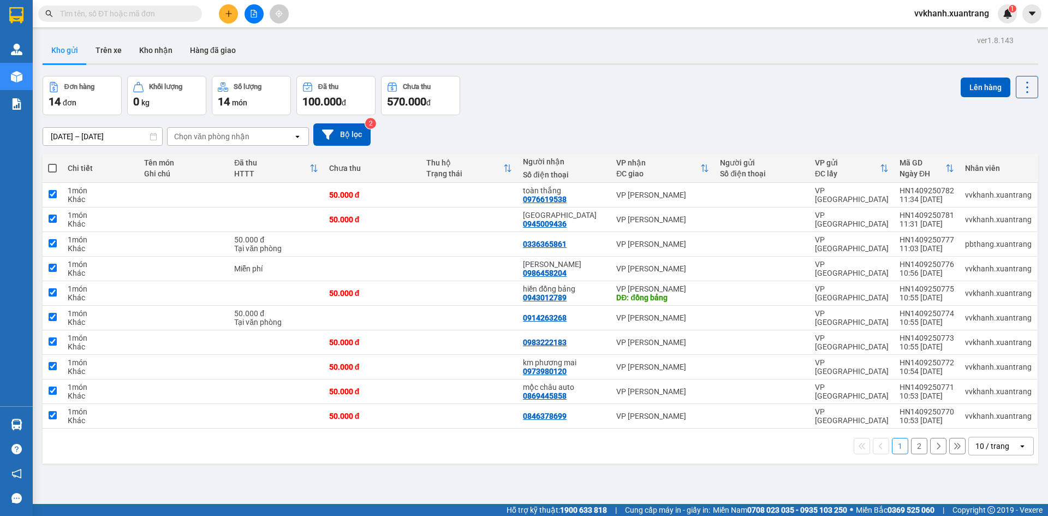
checkbox input "true"
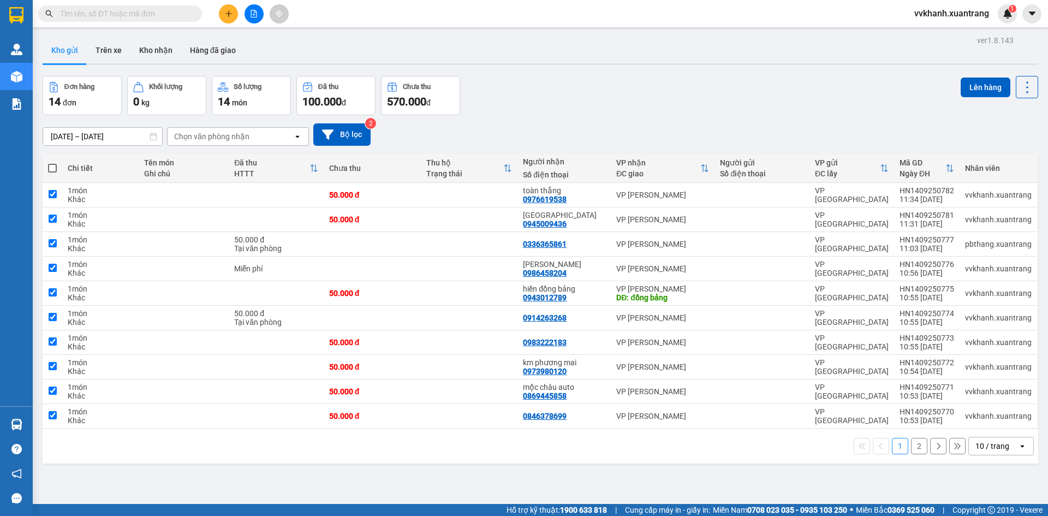
checkbox input "true"
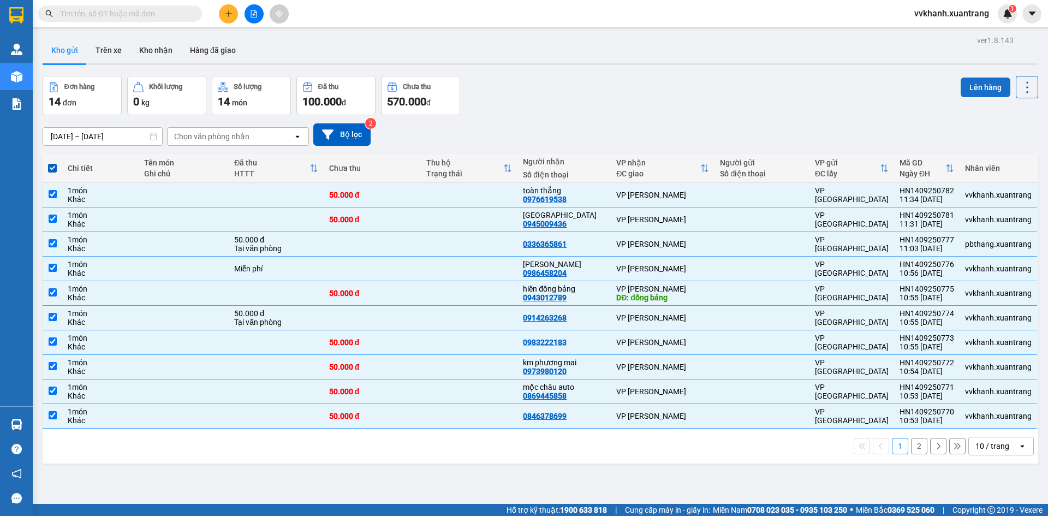
click at [982, 92] on button "Lên hàng" at bounding box center [986, 87] width 50 height 20
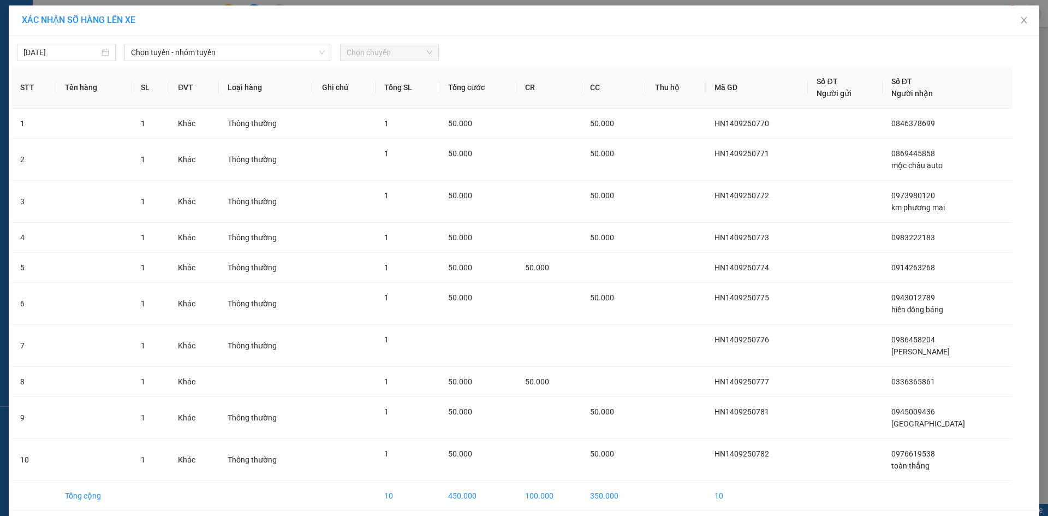
click at [223, 43] on div "14/09/2025 Chọn tuyến - nhóm tuyến Chọn chuyến" at bounding box center [523, 49] width 1025 height 23
click at [222, 54] on span "Chọn tuyến - nhóm tuyến" at bounding box center [228, 52] width 194 height 16
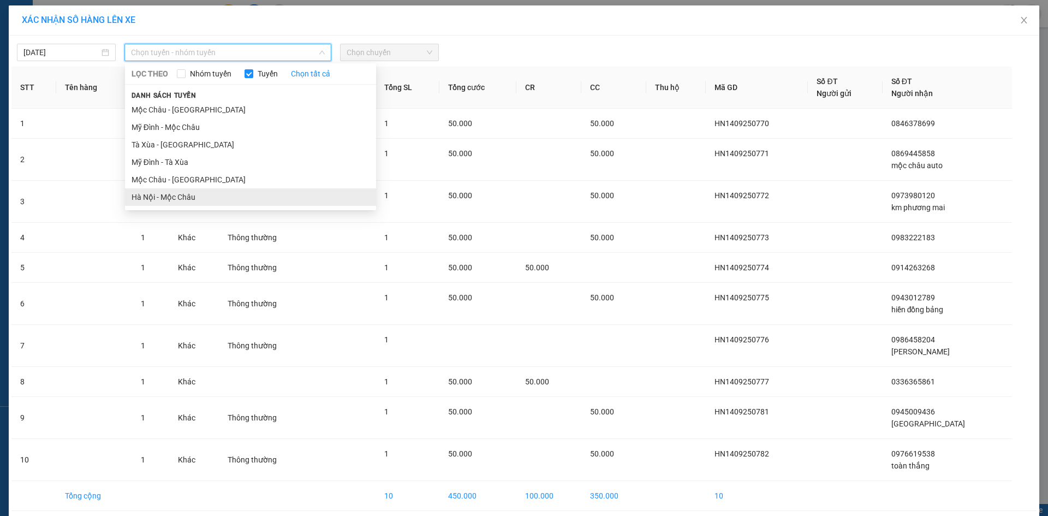
click at [196, 190] on li "Hà Nội - Mộc Châu" at bounding box center [250, 196] width 251 height 17
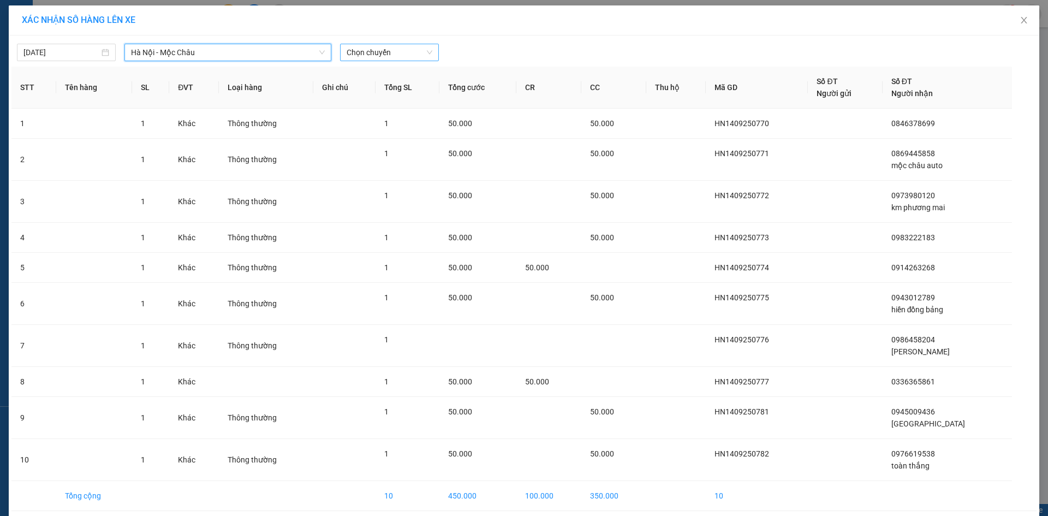
click at [367, 47] on span "Chọn chuyến" at bounding box center [390, 52] width 86 height 16
click at [365, 173] on div "11:45" at bounding box center [385, 177] width 85 height 12
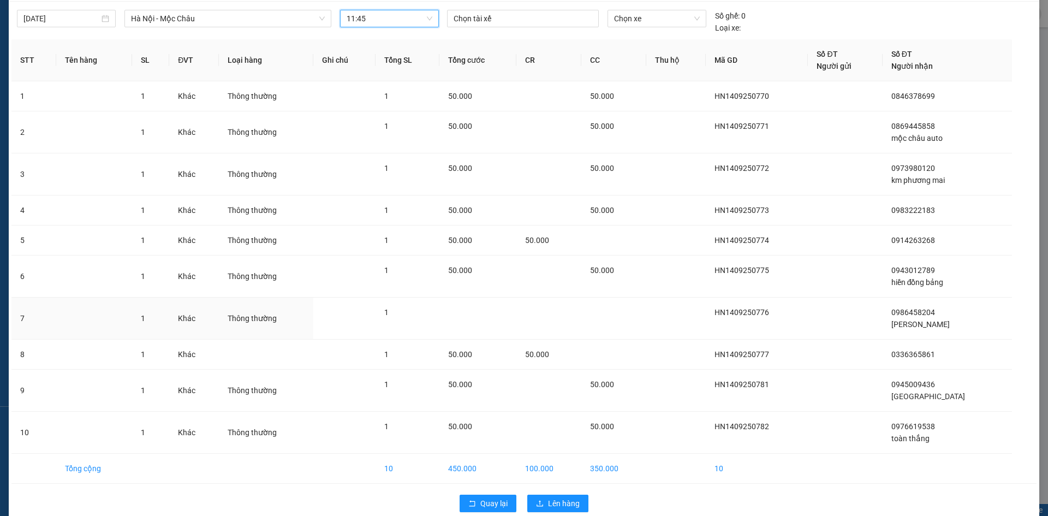
scroll to position [51, 0]
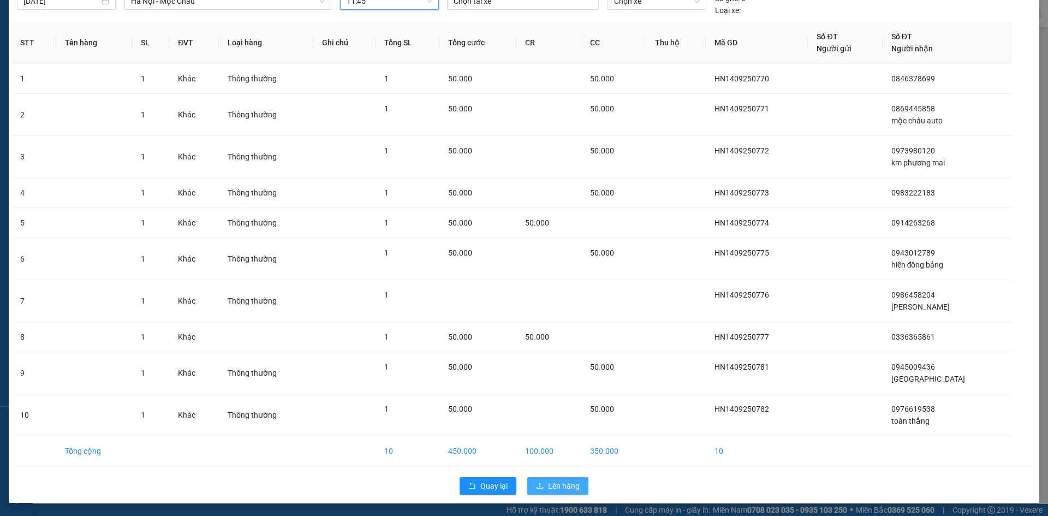
click at [572, 480] on span "Lên hàng" at bounding box center [564, 486] width 32 height 12
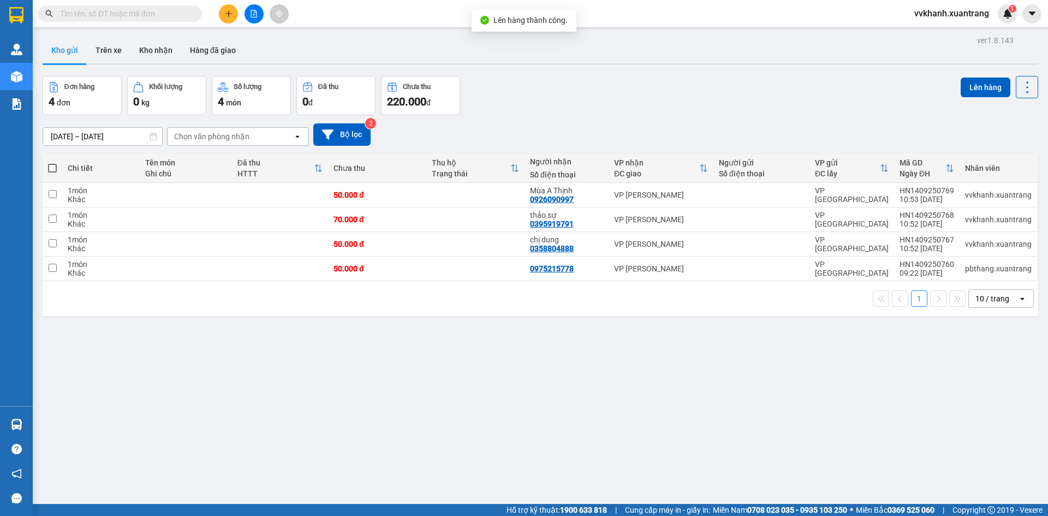
click at [52, 168] on span at bounding box center [52, 168] width 9 height 9
click at [52, 163] on input "checkbox" at bounding box center [52, 163] width 0 height 0
checkbox input "true"
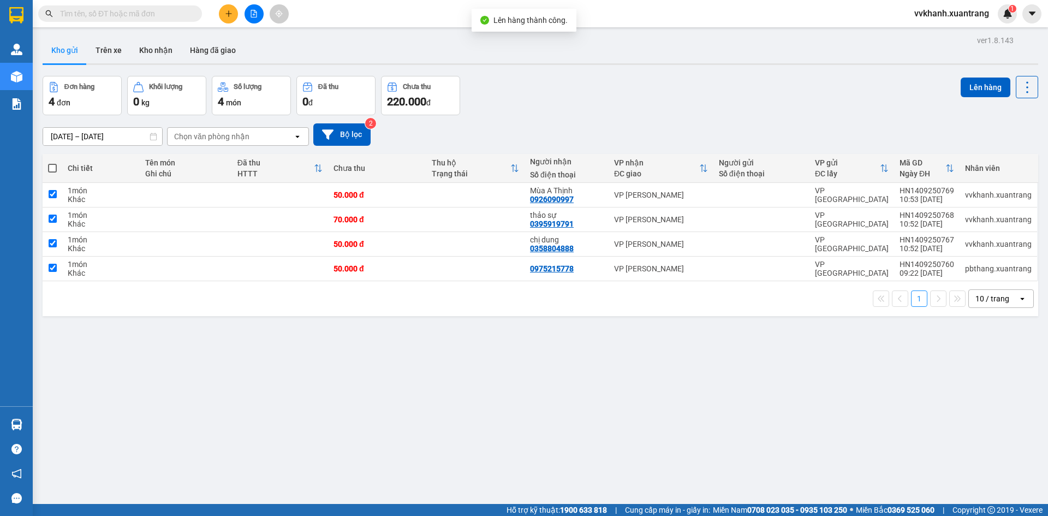
checkbox input "true"
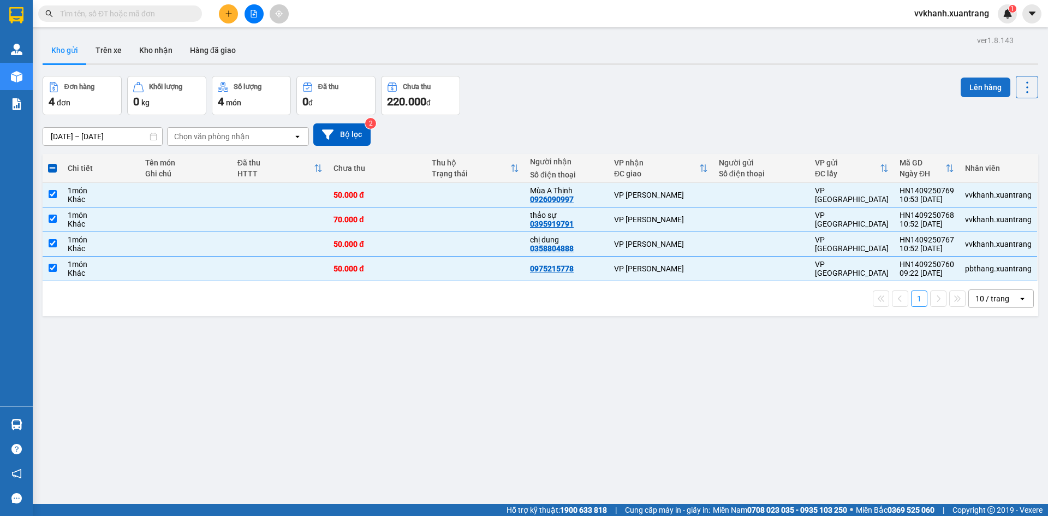
click at [963, 90] on button "Lên hàng" at bounding box center [986, 87] width 50 height 20
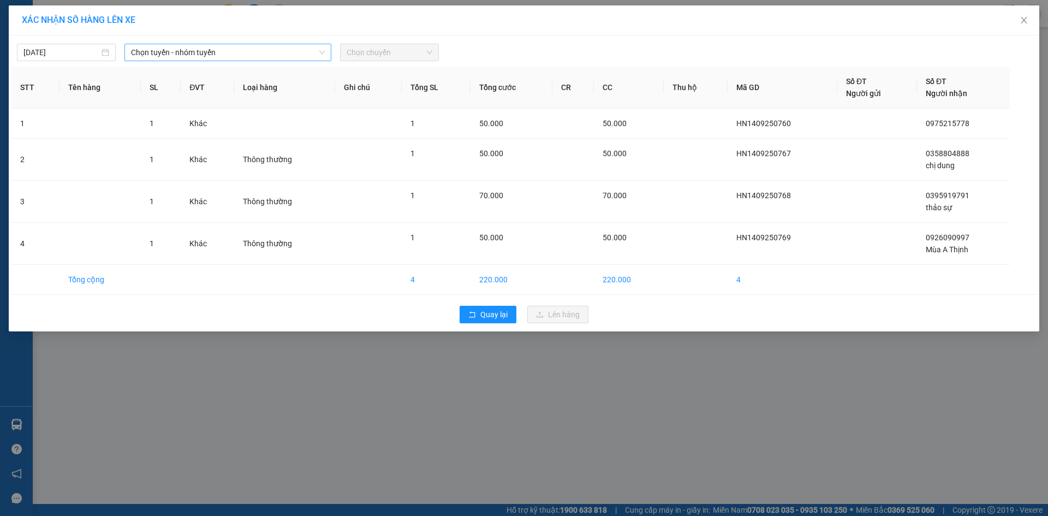
click at [160, 50] on span "Chọn tuyến - nhóm tuyến" at bounding box center [228, 52] width 194 height 16
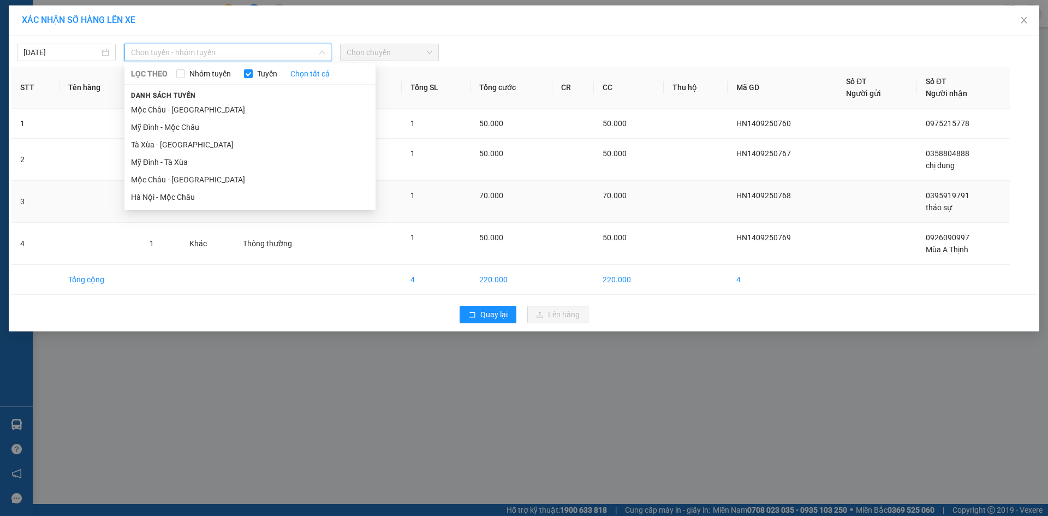
click at [192, 193] on li "Hà Nội - Mộc Châu" at bounding box center [249, 196] width 251 height 17
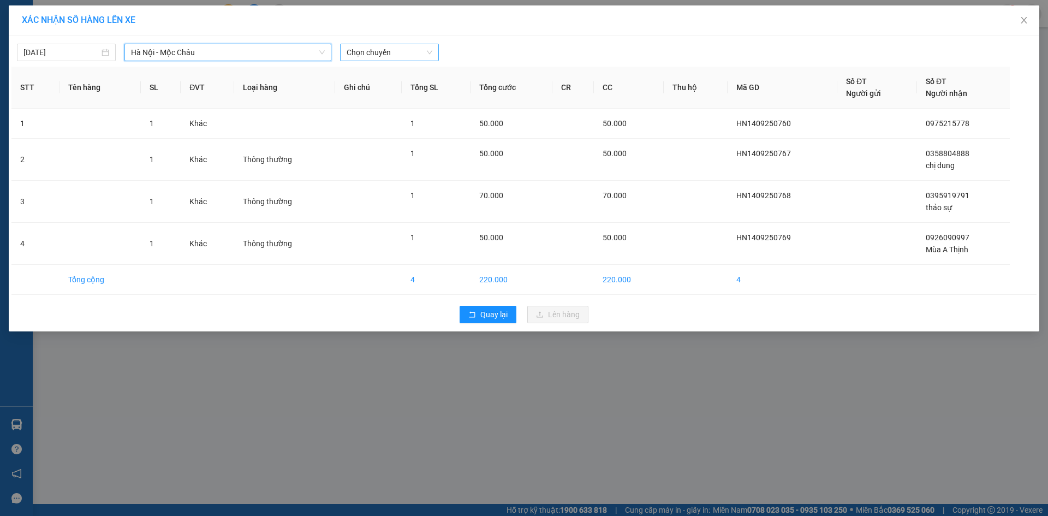
click at [393, 56] on span "Chọn chuyến" at bounding box center [390, 52] width 86 height 16
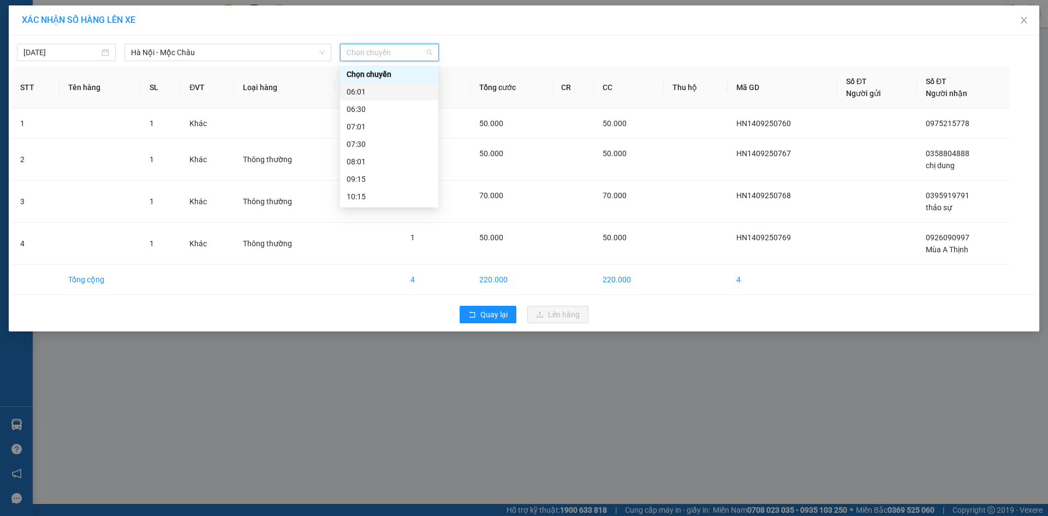
scroll to position [55, 0]
click at [391, 171] on div "11:45" at bounding box center [389, 177] width 85 height 12
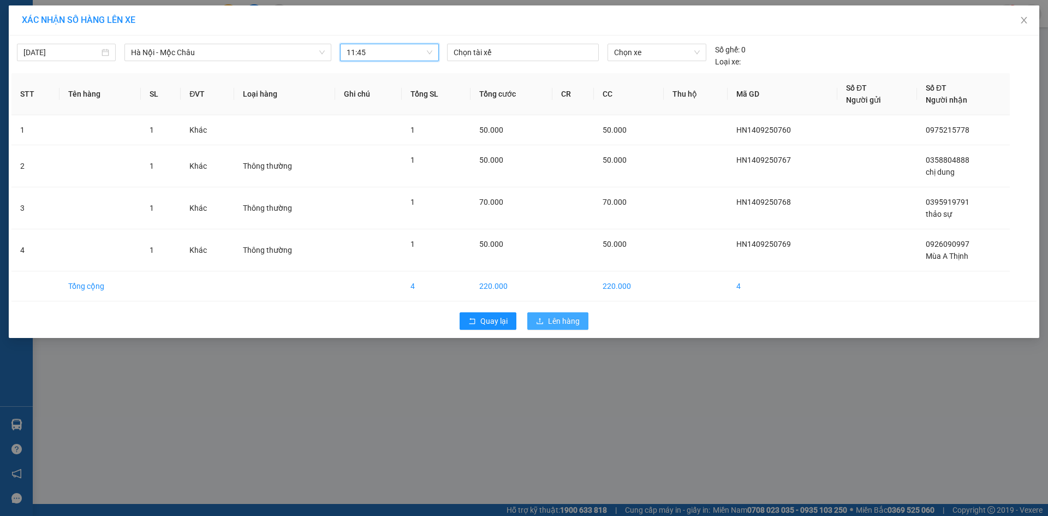
click at [575, 325] on span "Lên hàng" at bounding box center [564, 321] width 32 height 12
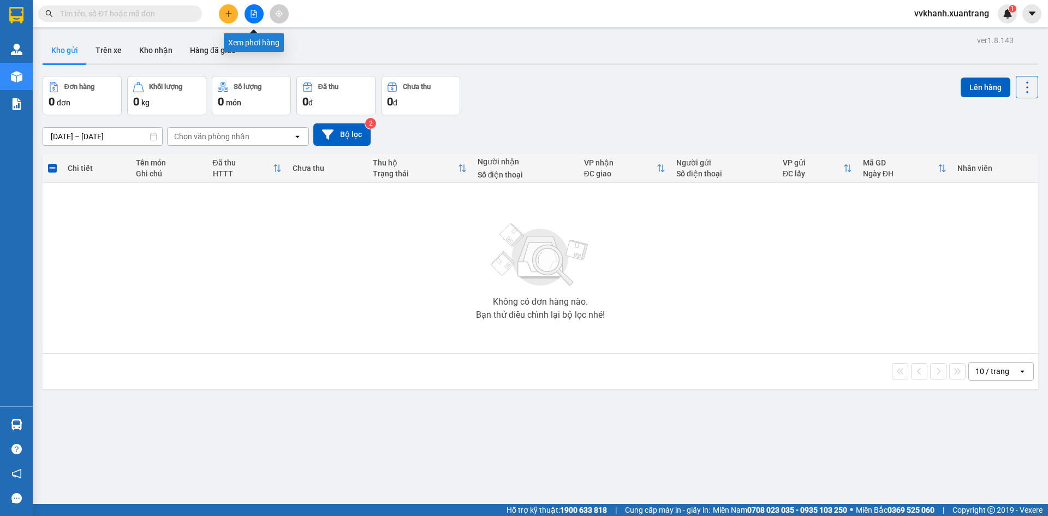
click at [258, 13] on button at bounding box center [253, 13] width 19 height 19
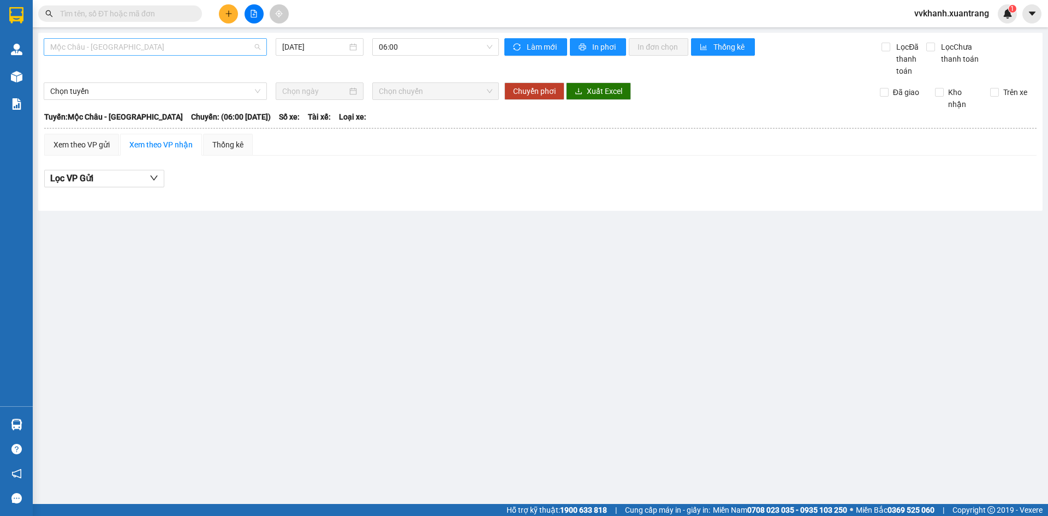
click at [165, 53] on span "Mộc Châu - [GEOGRAPHIC_DATA]" at bounding box center [155, 47] width 210 height 16
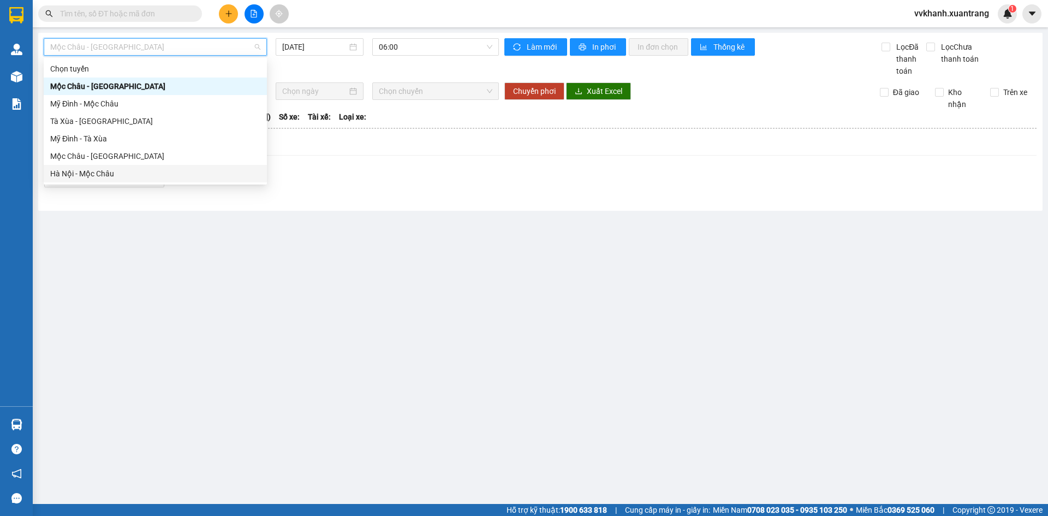
click at [130, 171] on div "Hà Nội - Mộc Châu" at bounding box center [155, 174] width 210 height 12
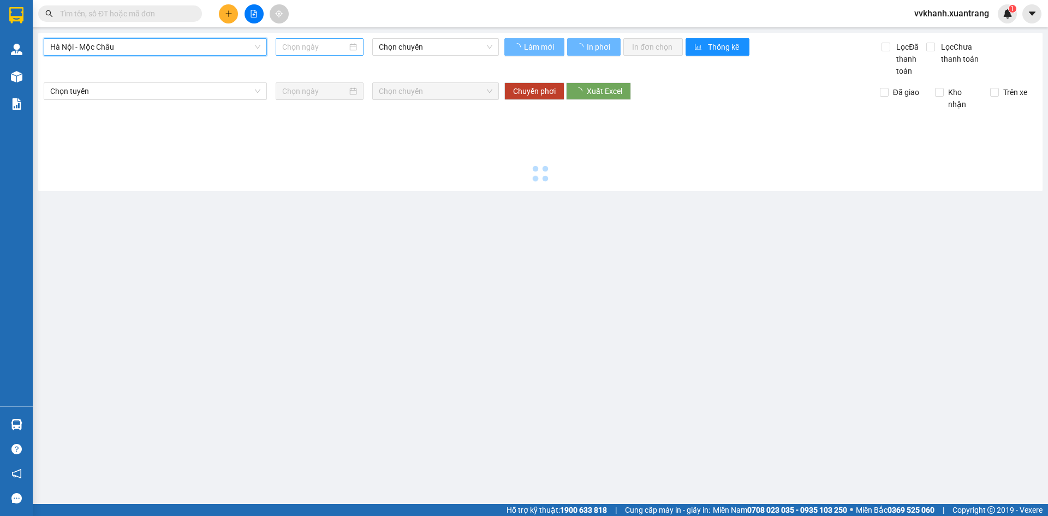
click at [318, 46] on input at bounding box center [314, 47] width 65 height 12
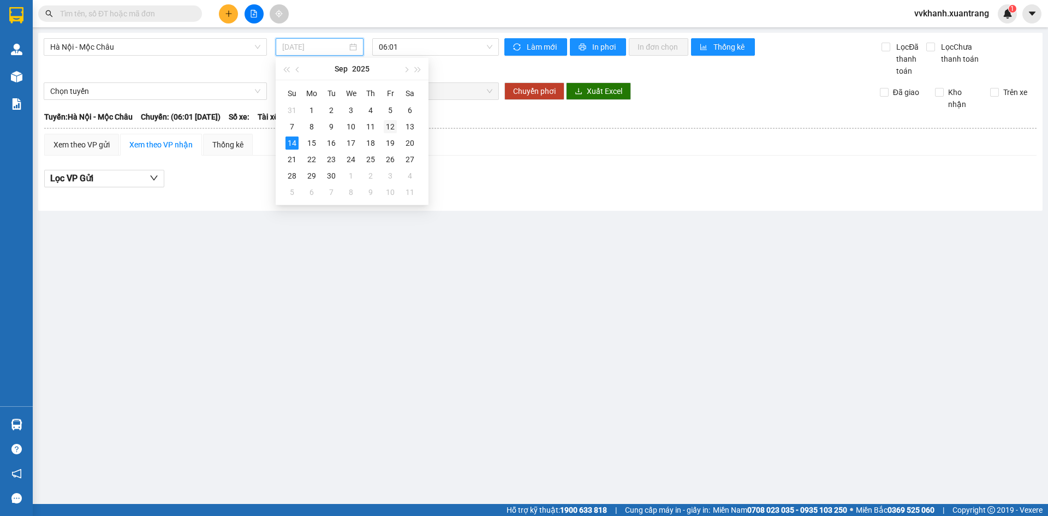
click at [391, 127] on div "12" at bounding box center [390, 126] width 13 height 13
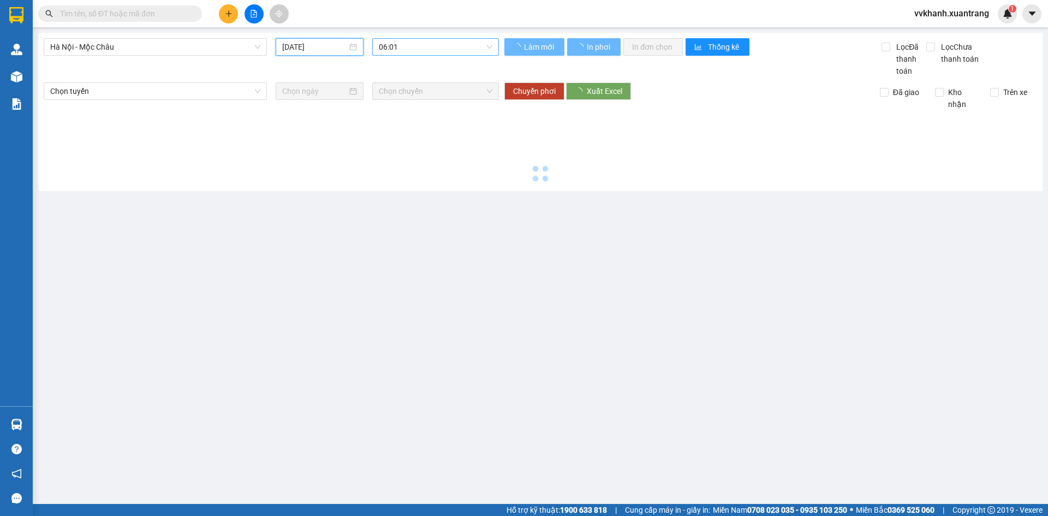
type input "[DATE]"
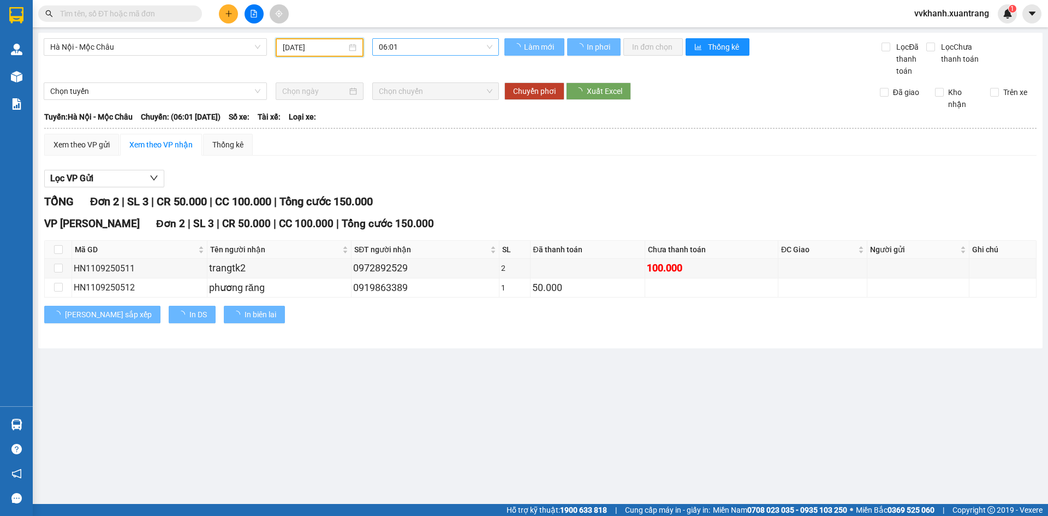
click at [415, 44] on span "06:01" at bounding box center [436, 47] width 114 height 16
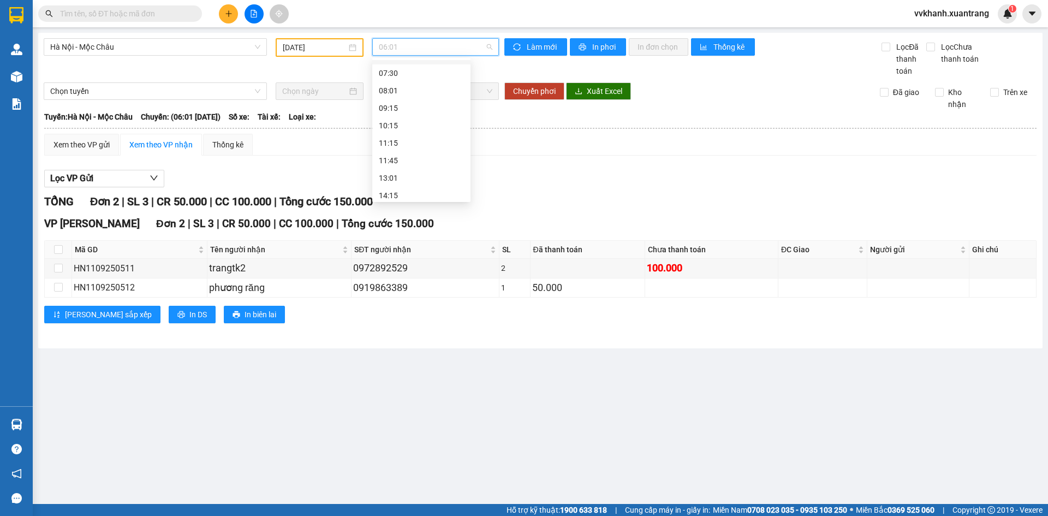
scroll to position [85, 0]
click at [410, 124] on div "11:15" at bounding box center [421, 124] width 85 height 12
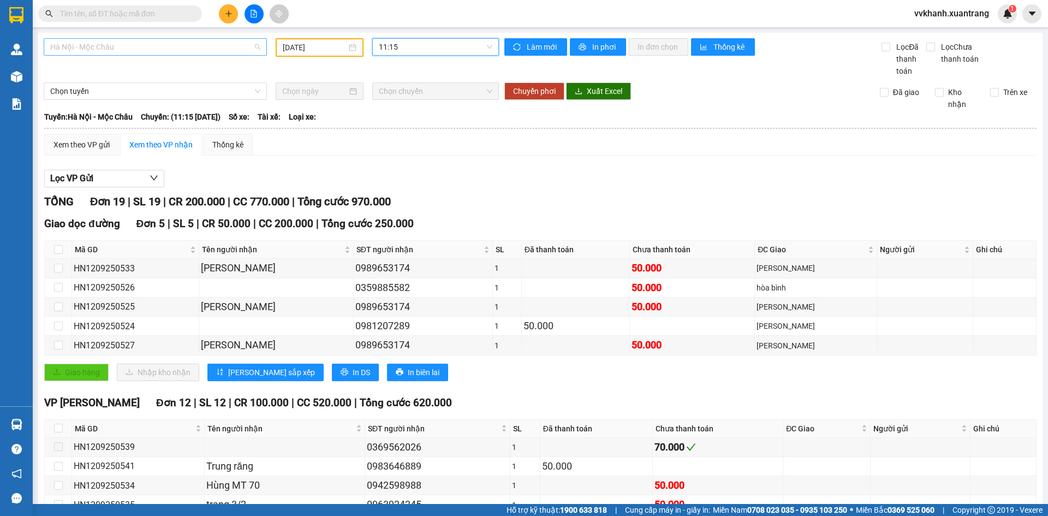
click at [144, 43] on span "Hà Nội - Mộc Châu" at bounding box center [155, 47] width 210 height 16
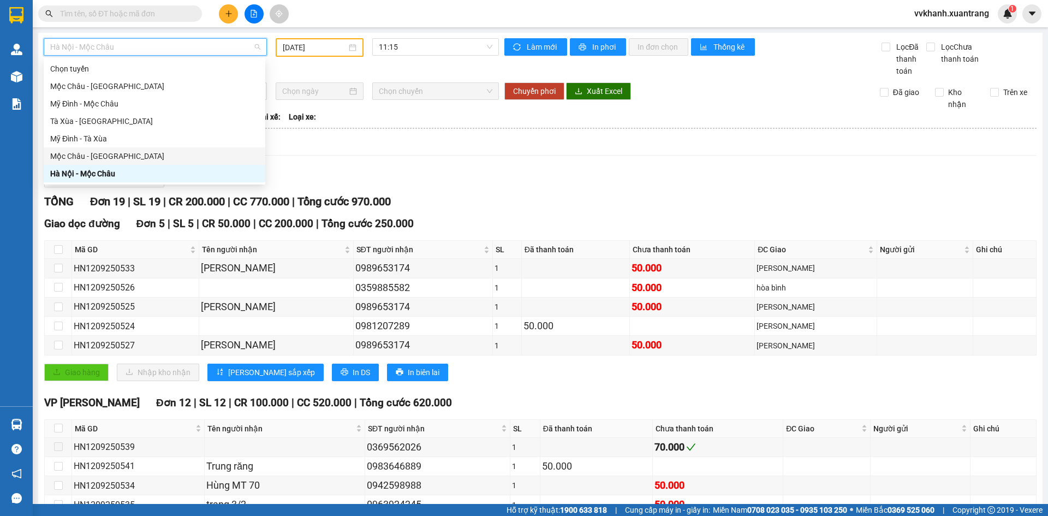
click at [127, 159] on div "Mộc Châu - [GEOGRAPHIC_DATA]" at bounding box center [154, 156] width 208 height 12
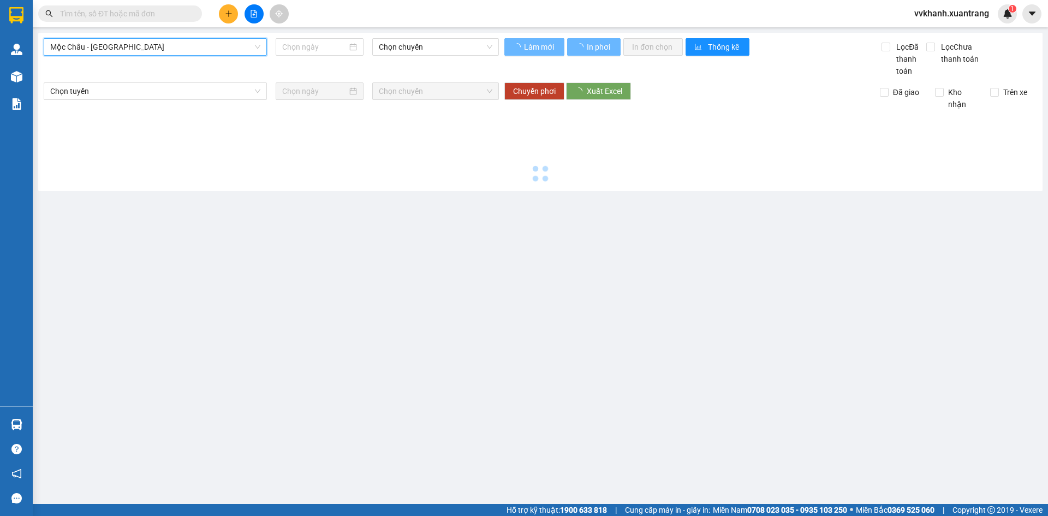
type input "[DATE]"
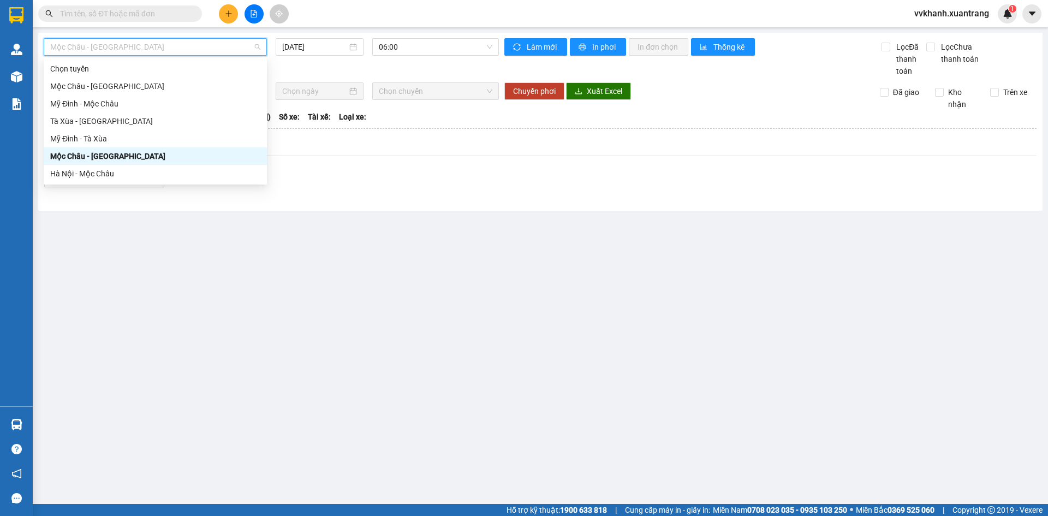
click at [139, 49] on span "Mộc Châu - [GEOGRAPHIC_DATA]" at bounding box center [155, 47] width 210 height 16
click at [98, 175] on div "Hà Nội - Mộc Châu" at bounding box center [155, 174] width 210 height 12
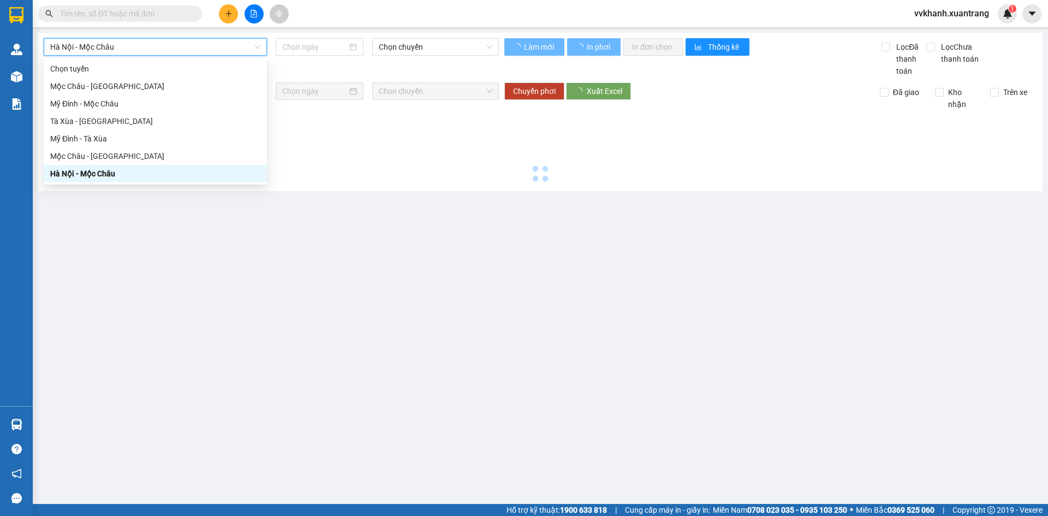
type input "[DATE]"
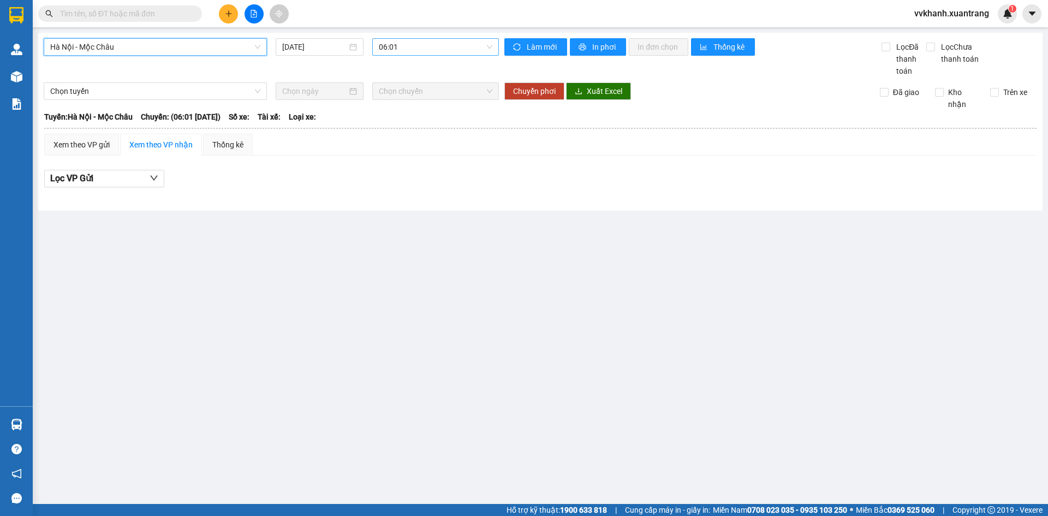
click at [405, 44] on span "06:01" at bounding box center [436, 47] width 114 height 16
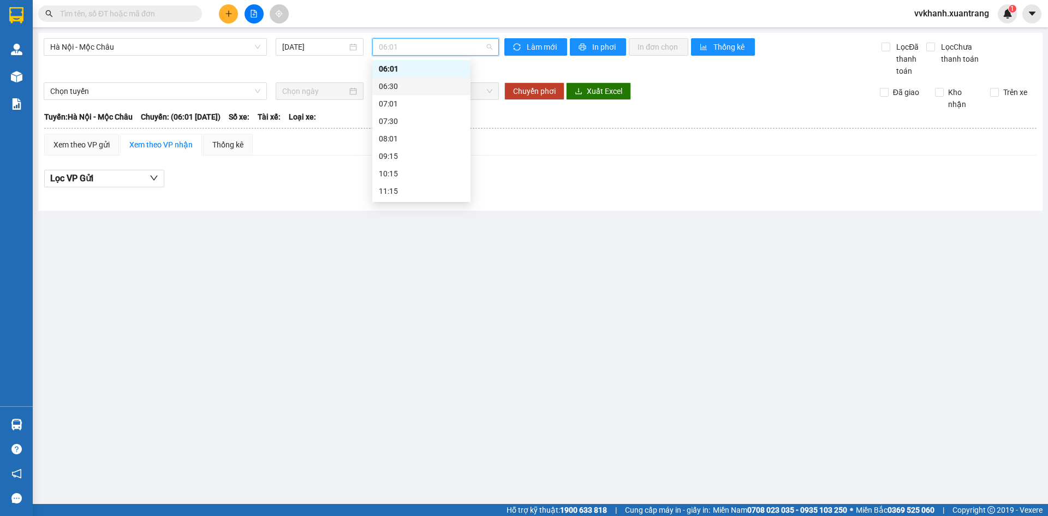
click at [425, 88] on div "06:30" at bounding box center [421, 86] width 85 height 12
click at [422, 51] on span "06:30" at bounding box center [436, 47] width 114 height 16
click at [412, 103] on div "07:01" at bounding box center [421, 104] width 85 height 12
click at [413, 45] on span "07:01" at bounding box center [436, 47] width 114 height 16
click at [411, 126] on div "07:30" at bounding box center [421, 121] width 85 height 12
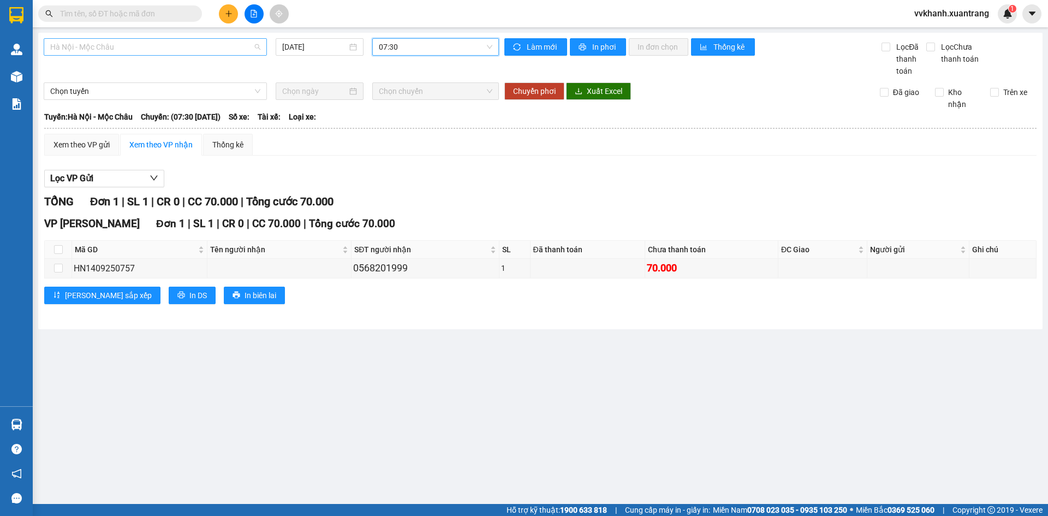
click at [230, 43] on span "Hà Nội - Mộc Châu" at bounding box center [155, 47] width 210 height 16
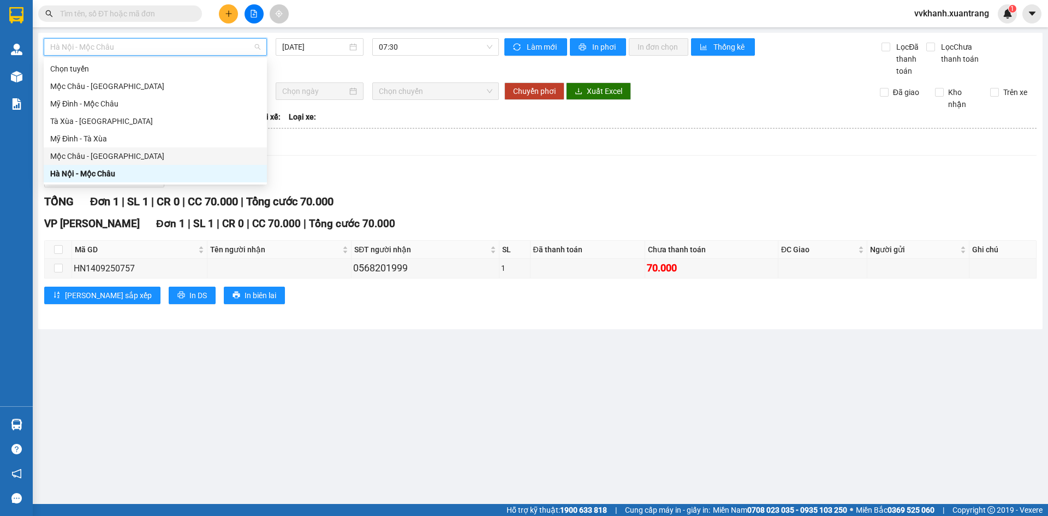
click at [129, 156] on div "Mộc Châu - [GEOGRAPHIC_DATA]" at bounding box center [155, 156] width 210 height 12
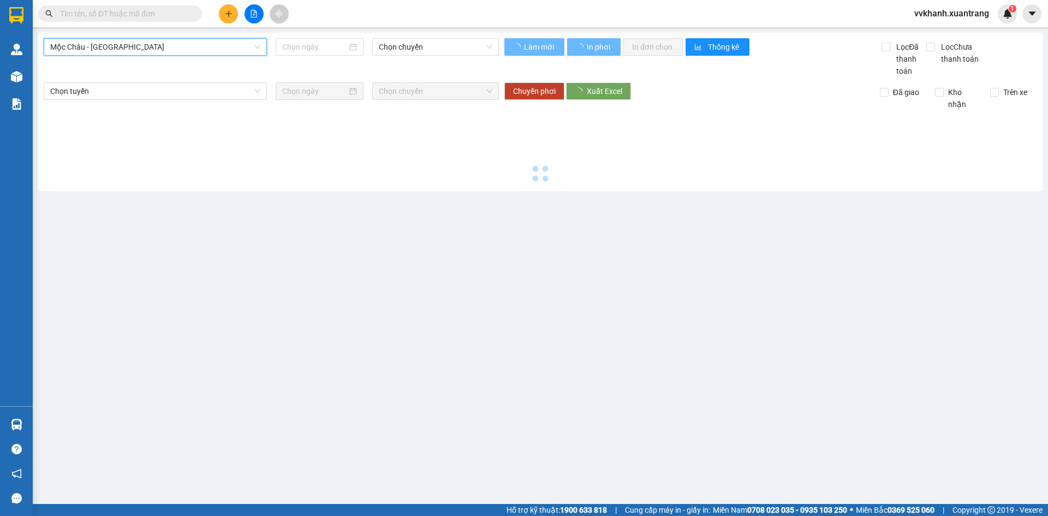
type input "[DATE]"
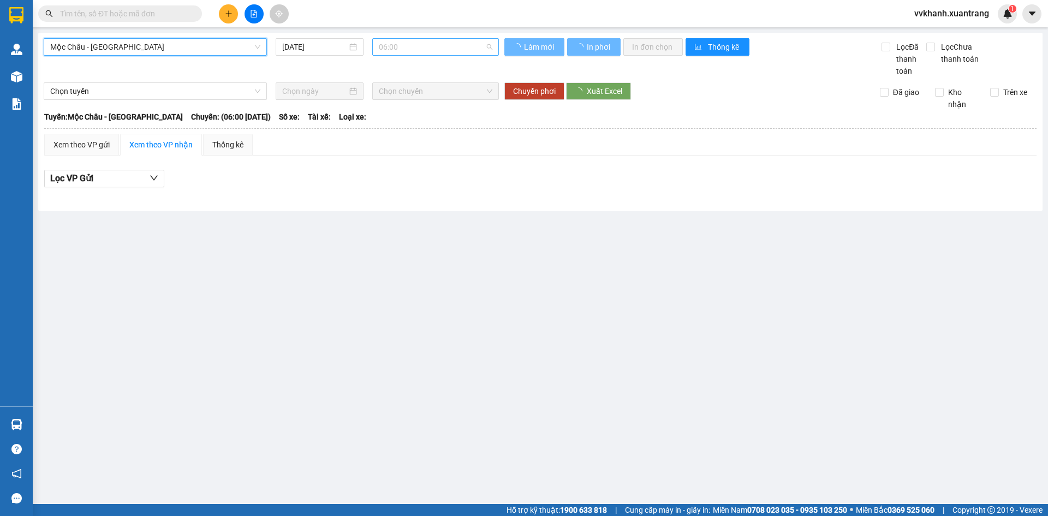
click at [410, 40] on span "06:00" at bounding box center [436, 47] width 114 height 16
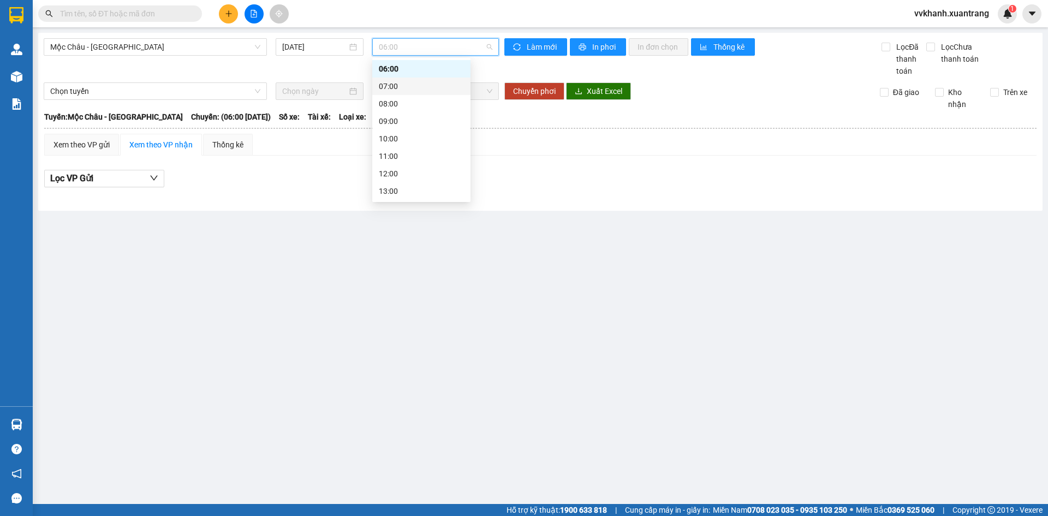
click at [412, 91] on div "07:00" at bounding box center [421, 86] width 85 height 12
click at [416, 44] on span "07:00" at bounding box center [436, 47] width 114 height 16
click at [413, 102] on div "08:00" at bounding box center [421, 104] width 85 height 12
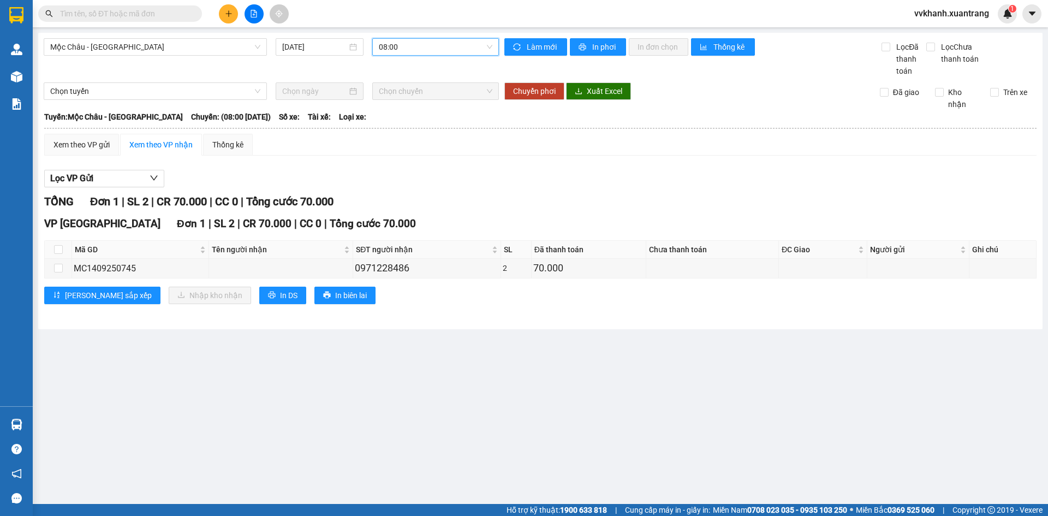
click at [412, 40] on span "08:00" at bounding box center [436, 47] width 114 height 16
click at [419, 123] on div "09:00" at bounding box center [421, 121] width 85 height 12
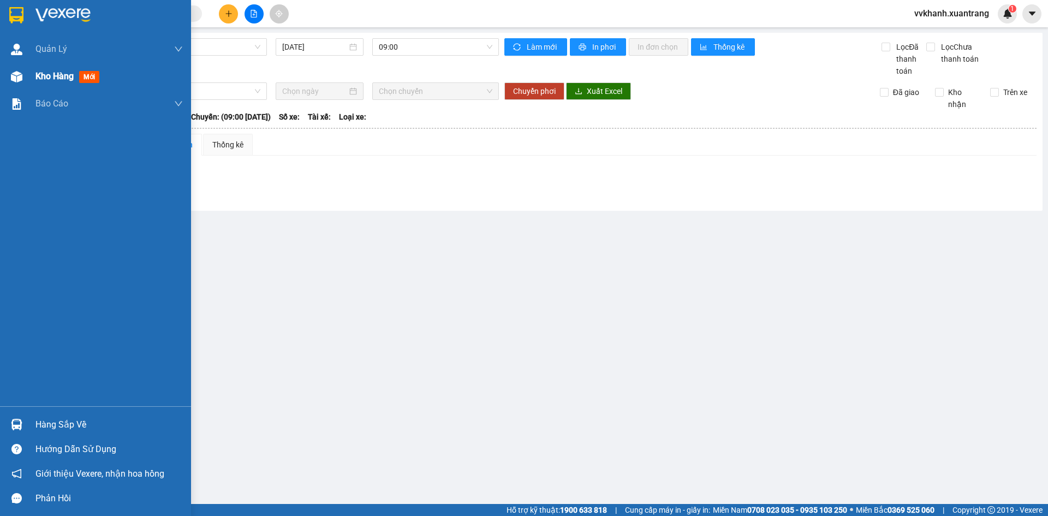
click at [28, 75] on div "Kho hàng mới" at bounding box center [95, 76] width 191 height 27
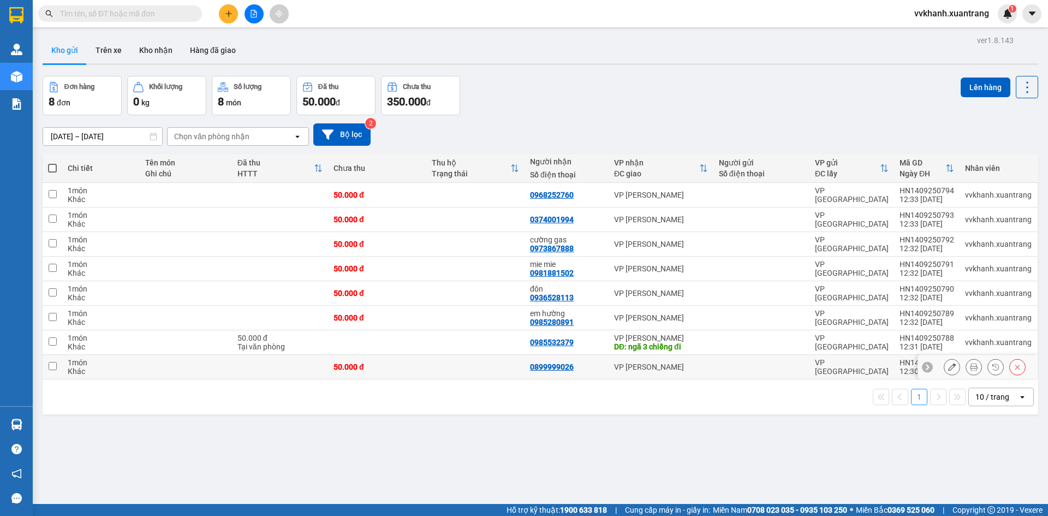
click at [970, 366] on icon at bounding box center [974, 367] width 8 height 8
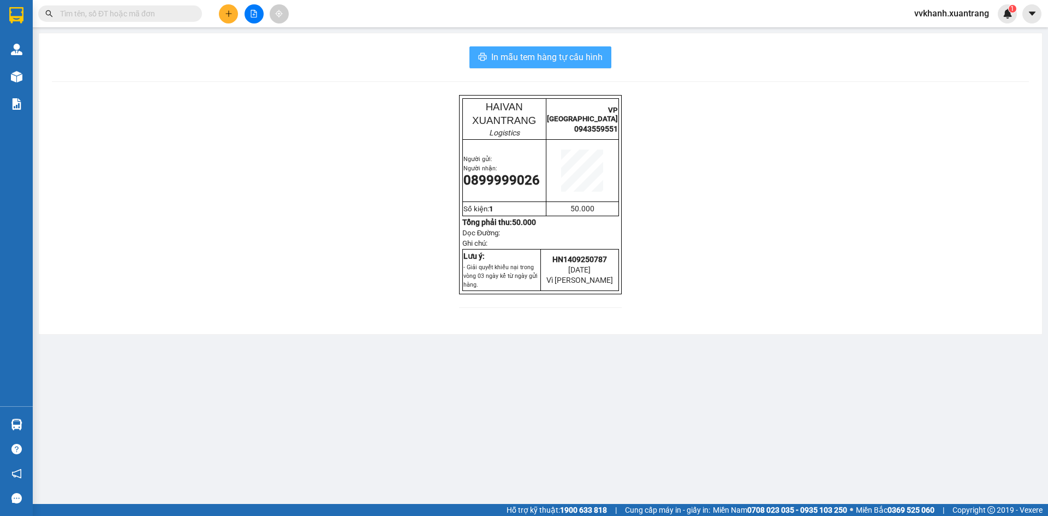
click at [576, 62] on span "In mẫu tem hàng tự cấu hình" at bounding box center [546, 57] width 111 height 14
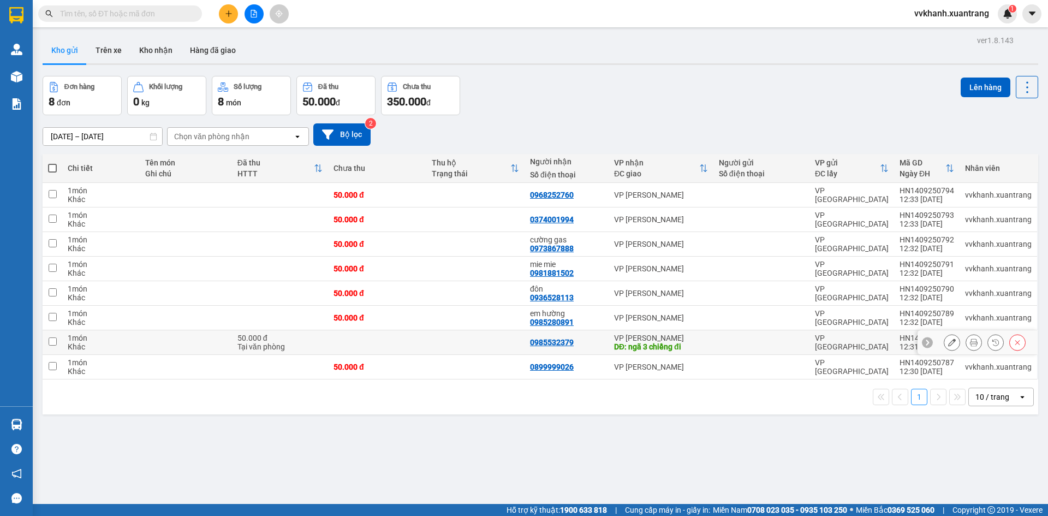
click at [970, 341] on button at bounding box center [973, 342] width 15 height 19
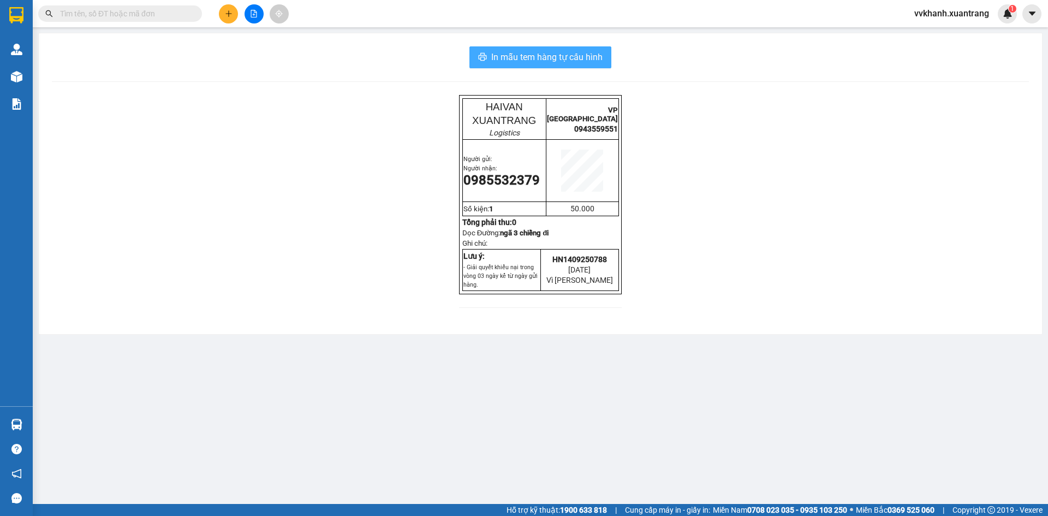
click at [565, 51] on span "In mẫu tem hàng tự cấu hình" at bounding box center [546, 57] width 111 height 14
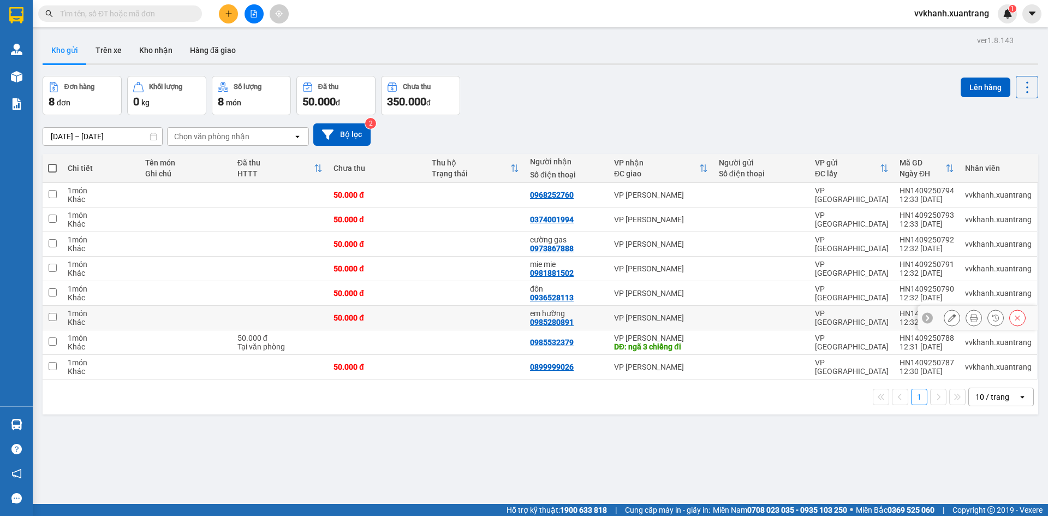
click at [970, 318] on icon at bounding box center [974, 318] width 8 height 8
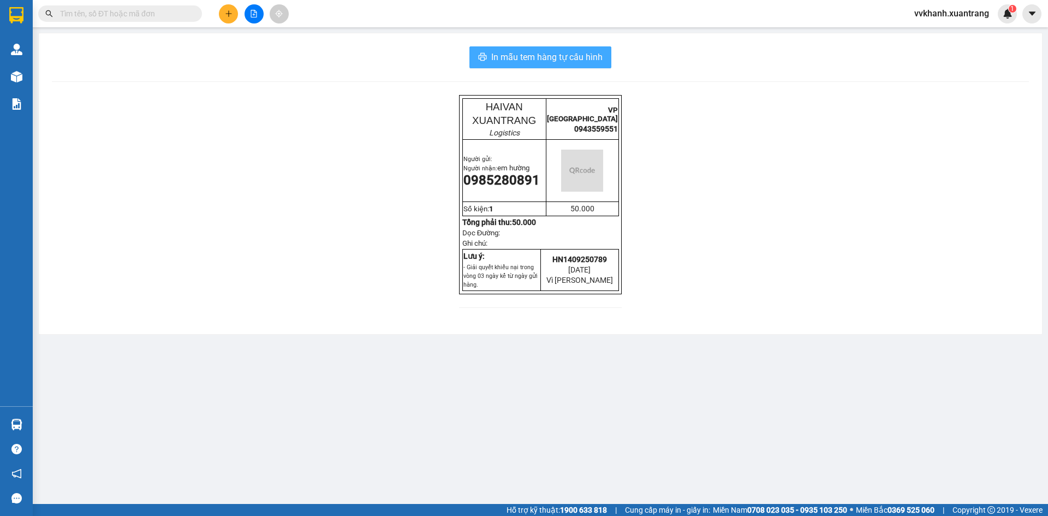
click at [535, 62] on span "In mẫu tem hàng tự cấu hình" at bounding box center [546, 57] width 111 height 14
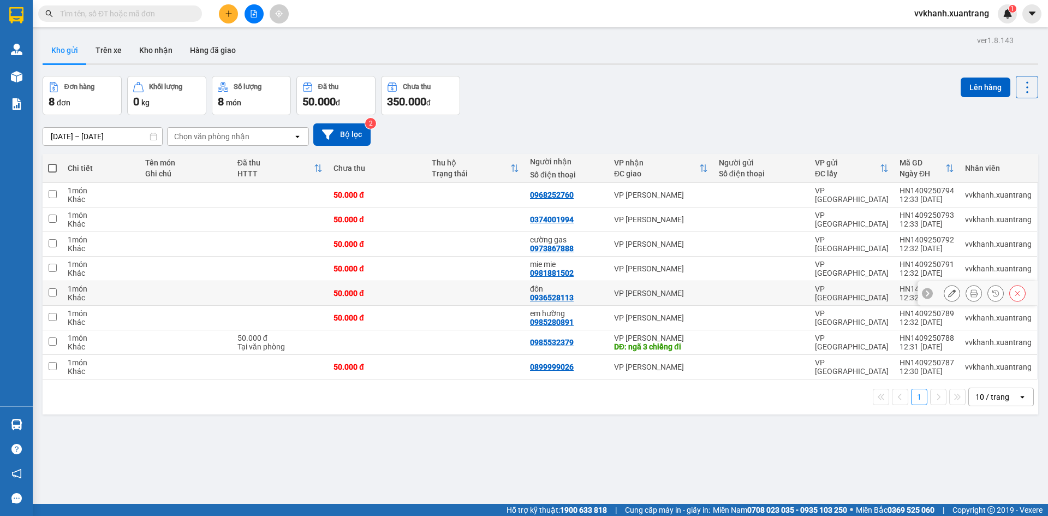
click at [970, 290] on icon at bounding box center [974, 293] width 8 height 8
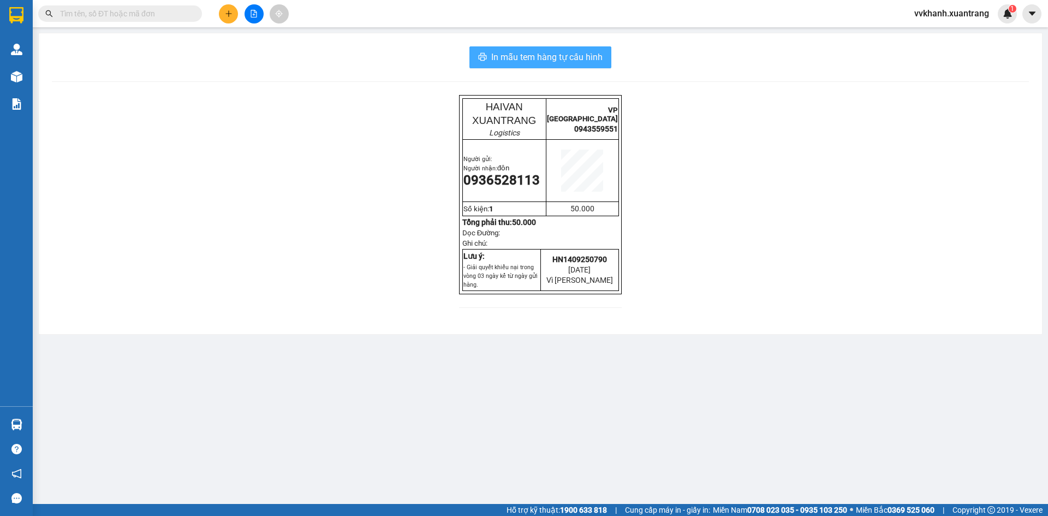
click at [554, 62] on span "In mẫu tem hàng tự cấu hình" at bounding box center [546, 57] width 111 height 14
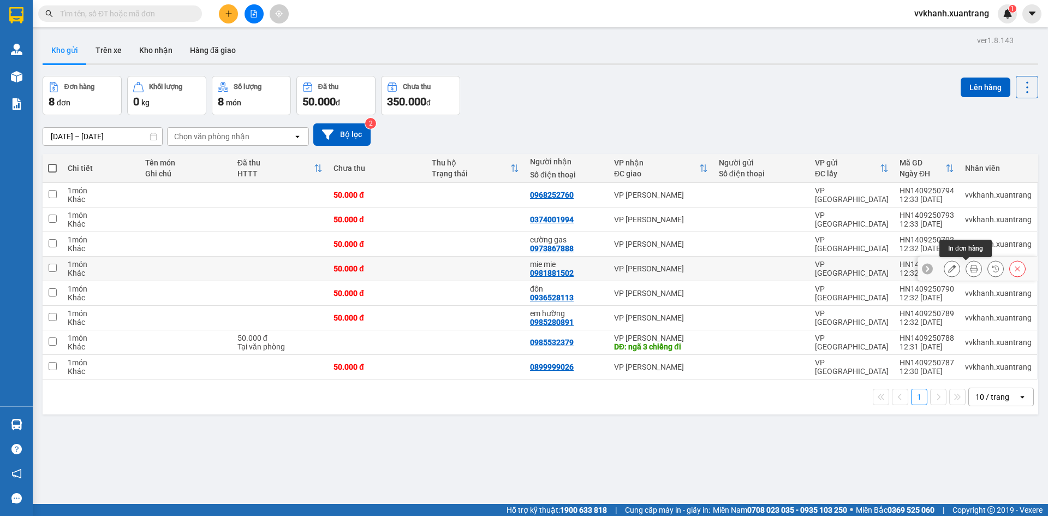
click at [971, 266] on button at bounding box center [973, 268] width 15 height 19
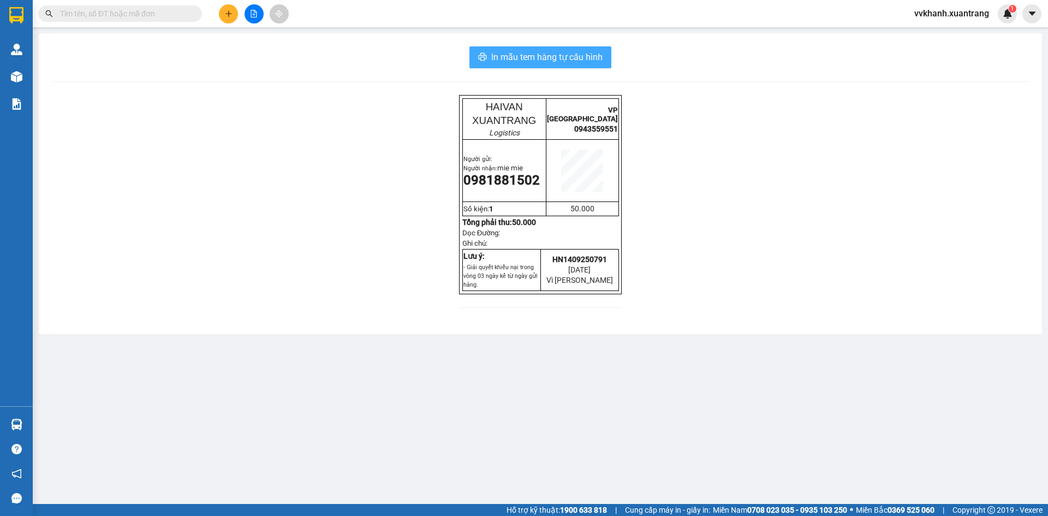
click at [595, 62] on span "In mẫu tem hàng tự cấu hình" at bounding box center [546, 57] width 111 height 14
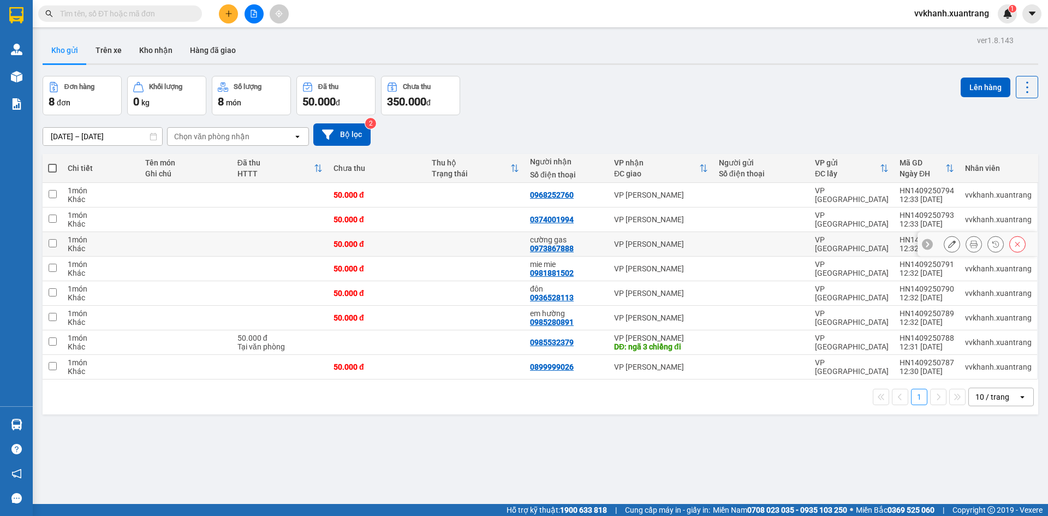
click at [970, 241] on icon at bounding box center [974, 244] width 8 height 8
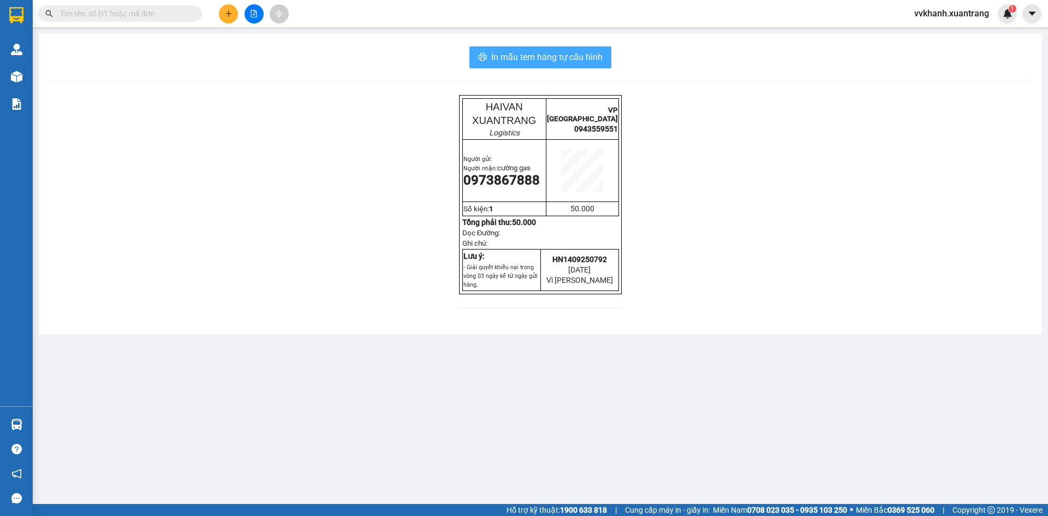
click at [565, 62] on span "In mẫu tem hàng tự cấu hình" at bounding box center [546, 57] width 111 height 14
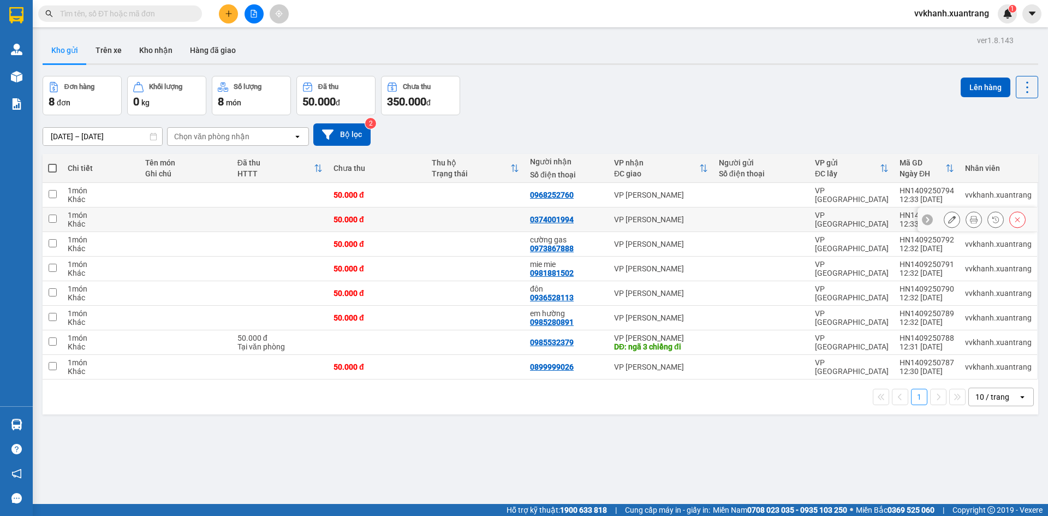
click at [974, 220] on div at bounding box center [985, 219] width 82 height 16
click at [970, 220] on icon at bounding box center [974, 220] width 8 height 8
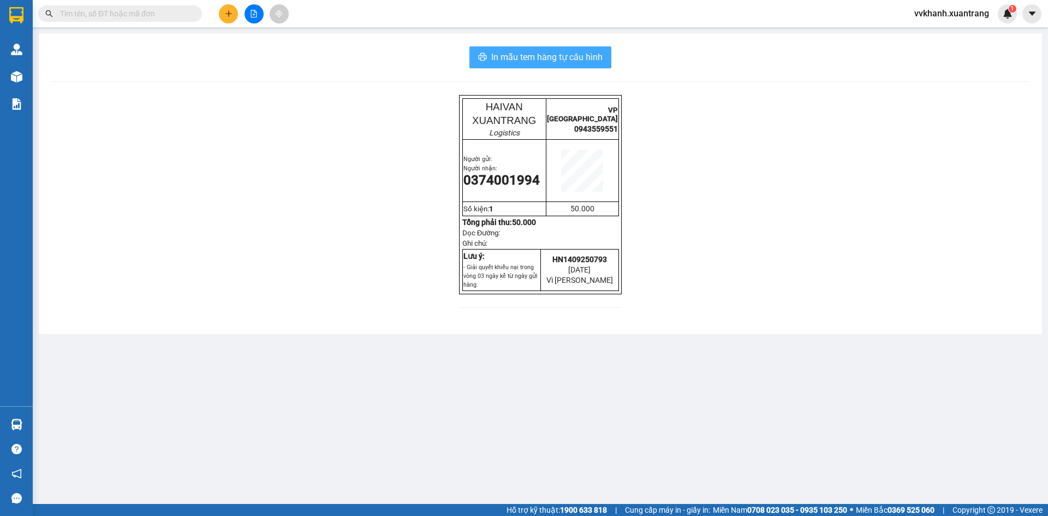
click at [598, 55] on span "In mẫu tem hàng tự cấu hình" at bounding box center [546, 57] width 111 height 14
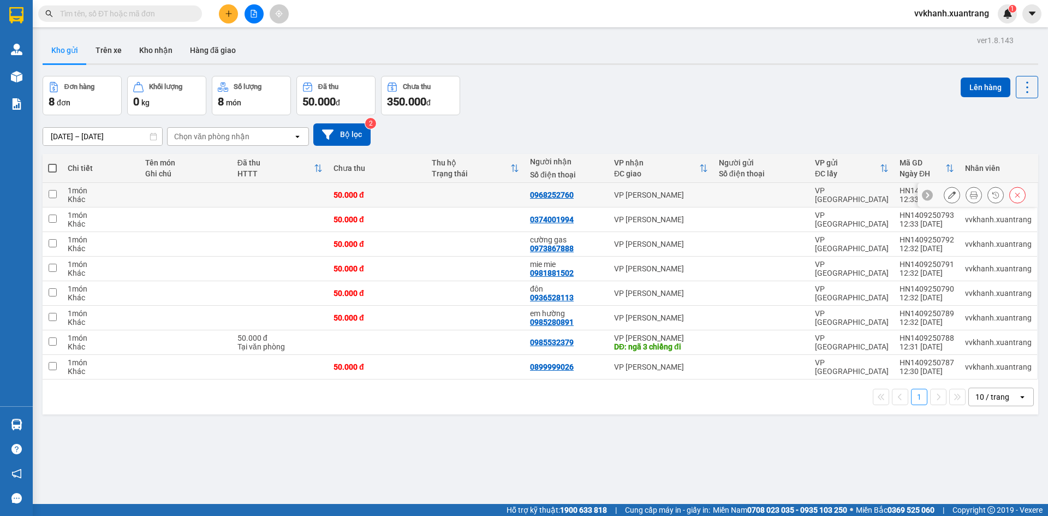
click at [970, 195] on icon at bounding box center [974, 195] width 8 height 8
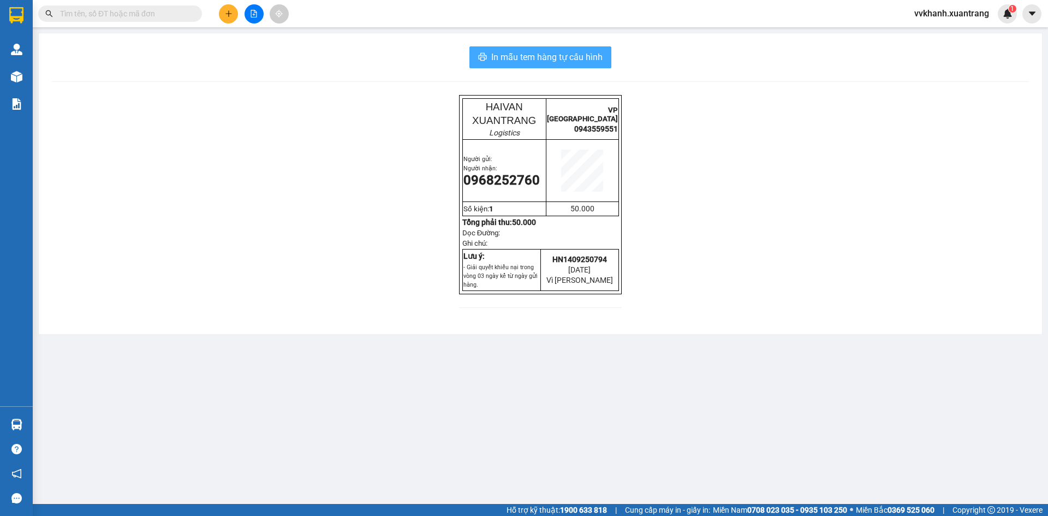
click at [577, 58] on span "In mẫu tem hàng tự cấu hình" at bounding box center [546, 57] width 111 height 14
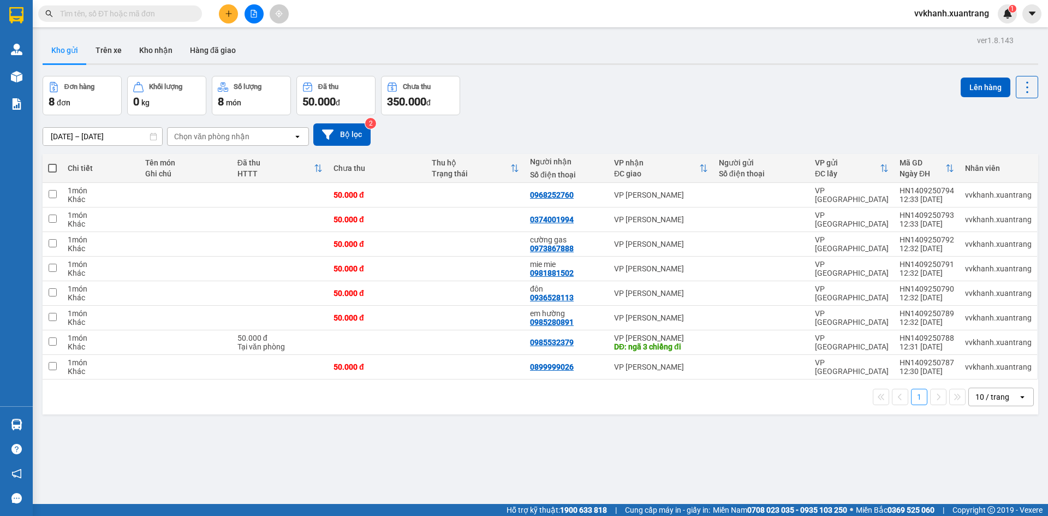
click at [574, 80] on div "Đơn hàng 8 đơn Khối lượng 0 kg Số lượng 8 món Đã thu 50.000 đ Chưa thu 350.000 …" at bounding box center [540, 95] width 995 height 39
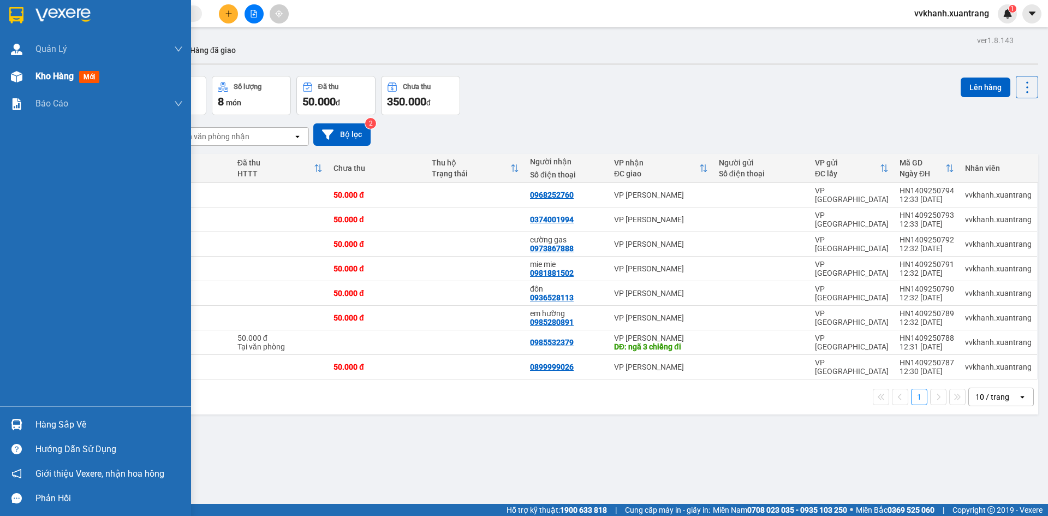
click at [9, 70] on div at bounding box center [16, 76] width 19 height 19
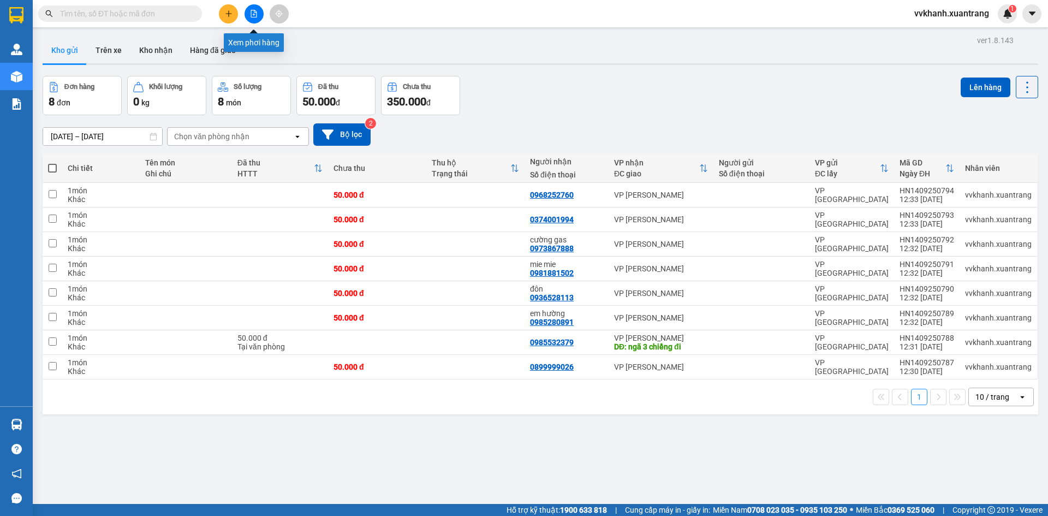
click at [248, 8] on button at bounding box center [253, 13] width 19 height 19
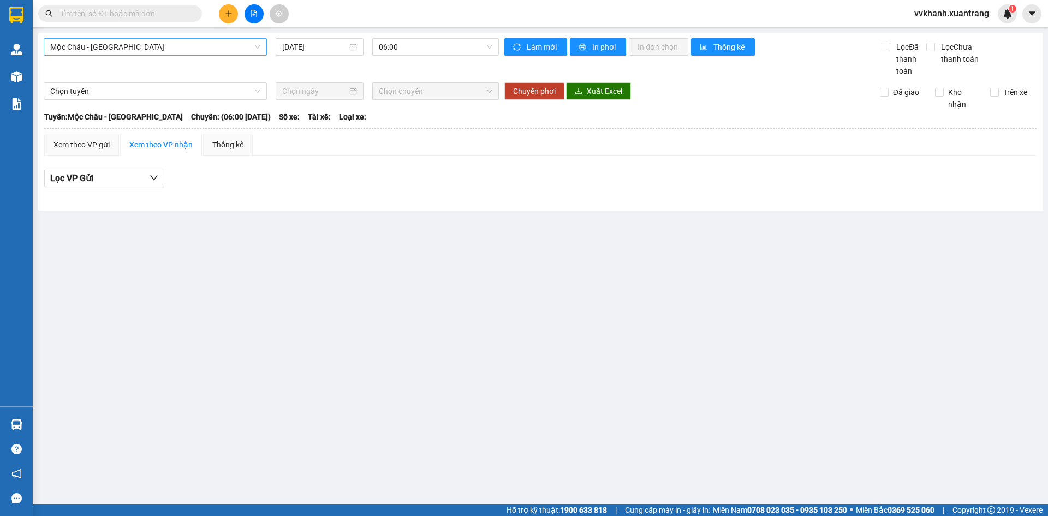
click at [158, 47] on span "Mộc Châu - [GEOGRAPHIC_DATA]" at bounding box center [155, 47] width 210 height 16
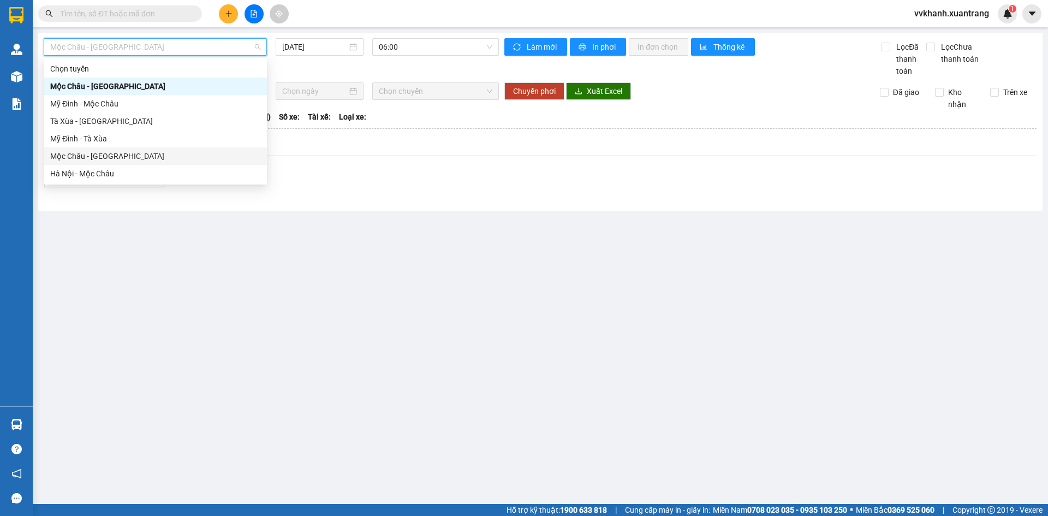
click at [139, 162] on div "Mộc Châu - [GEOGRAPHIC_DATA]" at bounding box center [155, 155] width 223 height 17
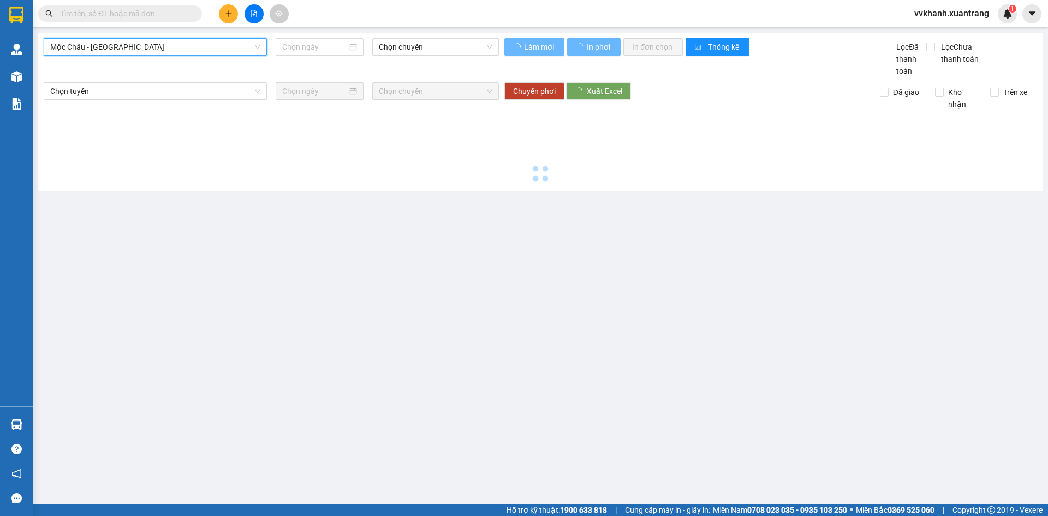
type input "[DATE]"
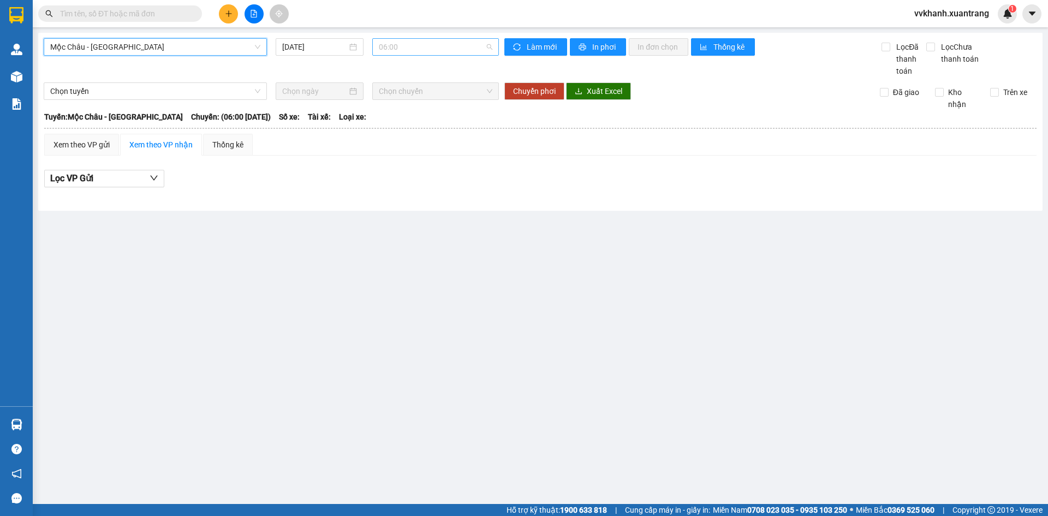
click at [425, 48] on span "06:00" at bounding box center [436, 47] width 114 height 16
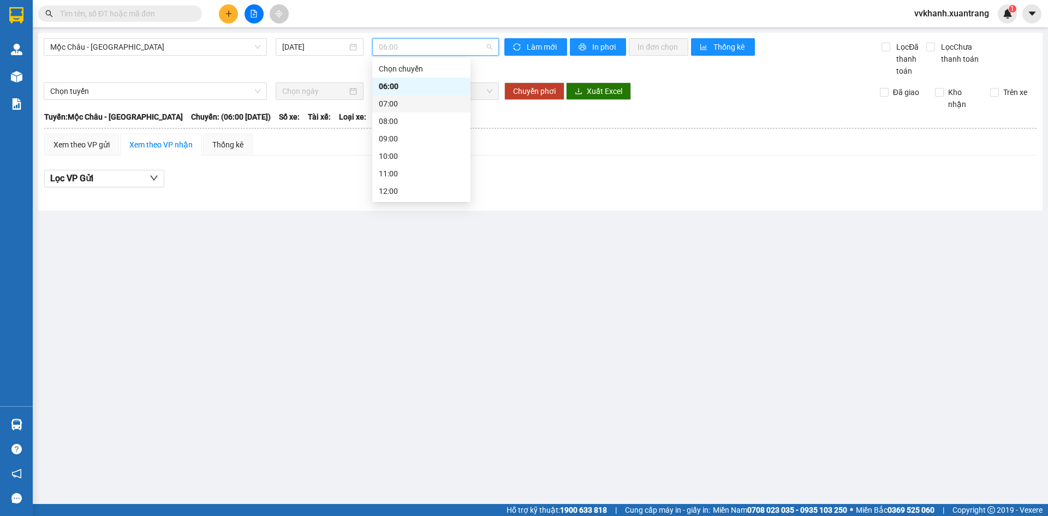
click at [415, 99] on div "07:00" at bounding box center [421, 104] width 85 height 12
click at [419, 46] on span "07:00" at bounding box center [436, 47] width 114 height 16
click at [401, 122] on div "08:00" at bounding box center [421, 121] width 85 height 12
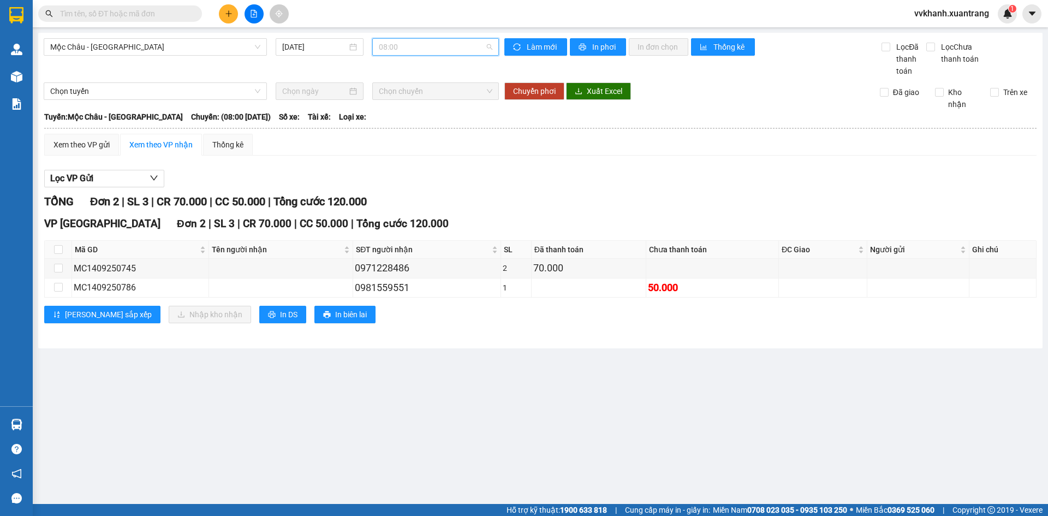
click at [409, 49] on span "08:00" at bounding box center [436, 47] width 114 height 16
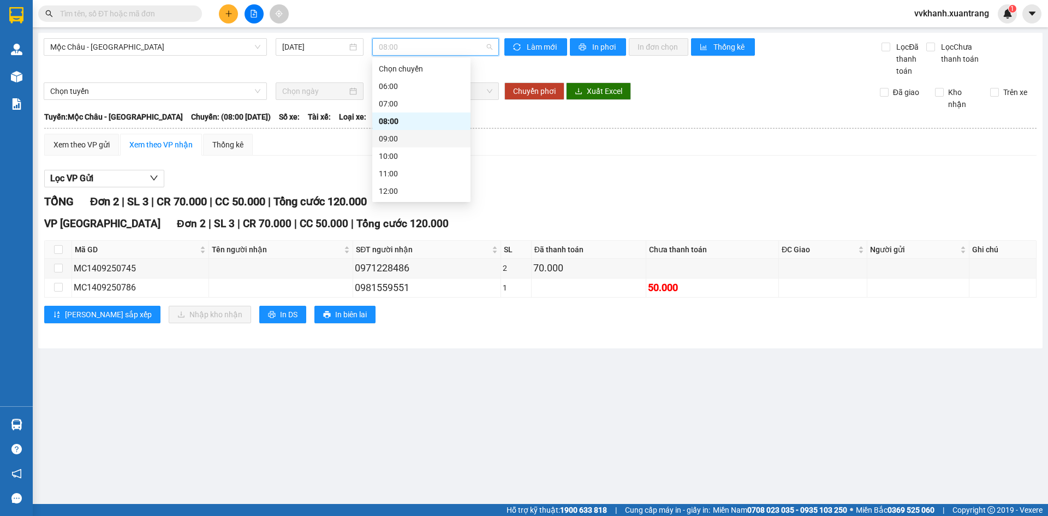
click at [421, 137] on div "09:00" at bounding box center [421, 139] width 85 height 12
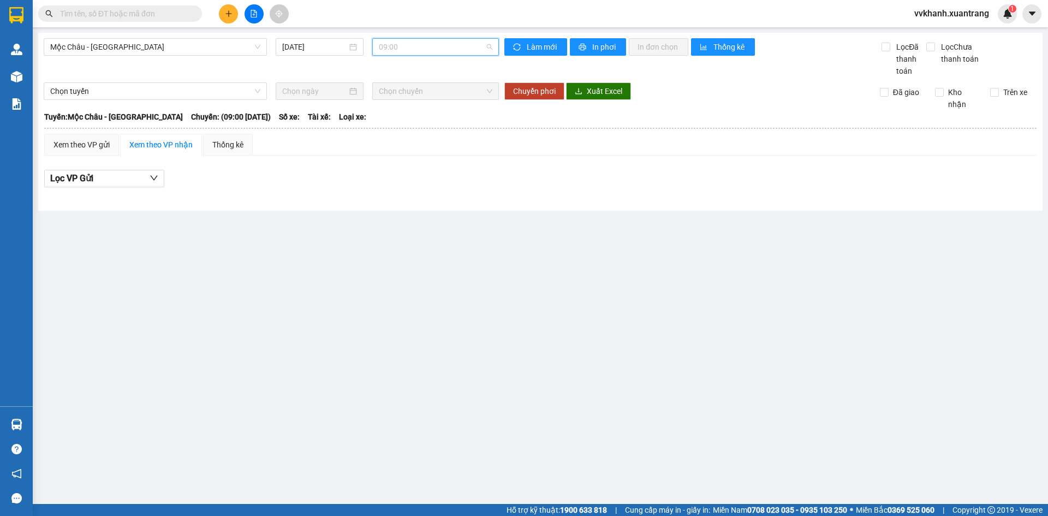
click at [420, 51] on span "09:00" at bounding box center [436, 47] width 114 height 16
click at [395, 152] on div "10:00" at bounding box center [421, 156] width 85 height 12
click at [407, 45] on span "10:00" at bounding box center [436, 47] width 114 height 16
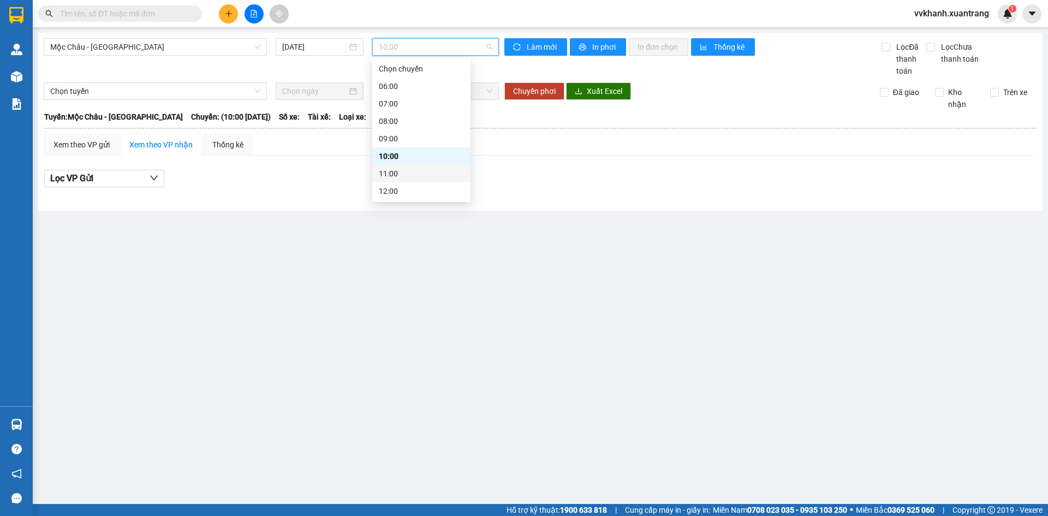
click at [396, 171] on div "11:00" at bounding box center [421, 174] width 85 height 12
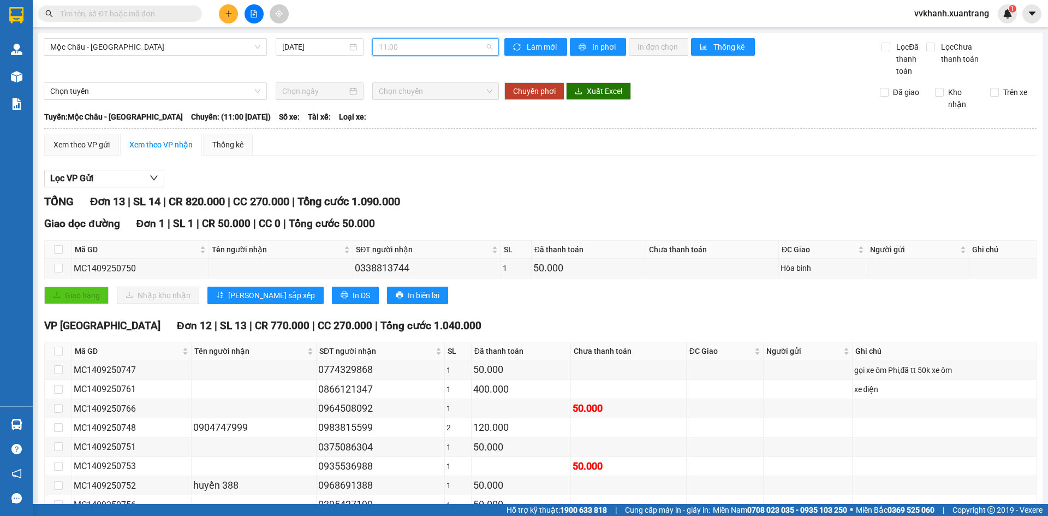
click at [450, 46] on span "11:00" at bounding box center [436, 47] width 114 height 16
click at [407, 142] on div "12:00" at bounding box center [418, 136] width 85 height 12
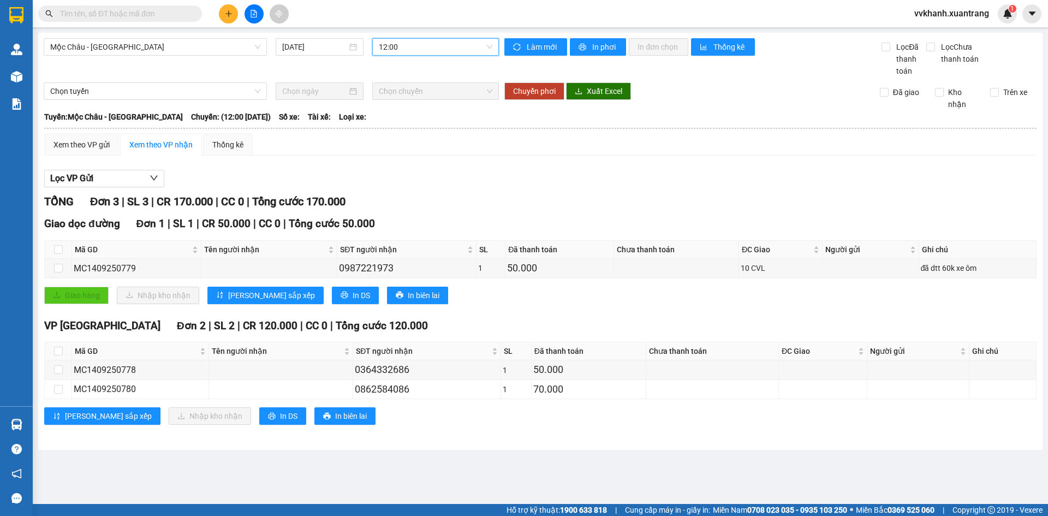
click at [436, 50] on span "12:00" at bounding box center [436, 47] width 114 height 16
click at [409, 121] on div "11:00" at bounding box center [421, 119] width 85 height 12
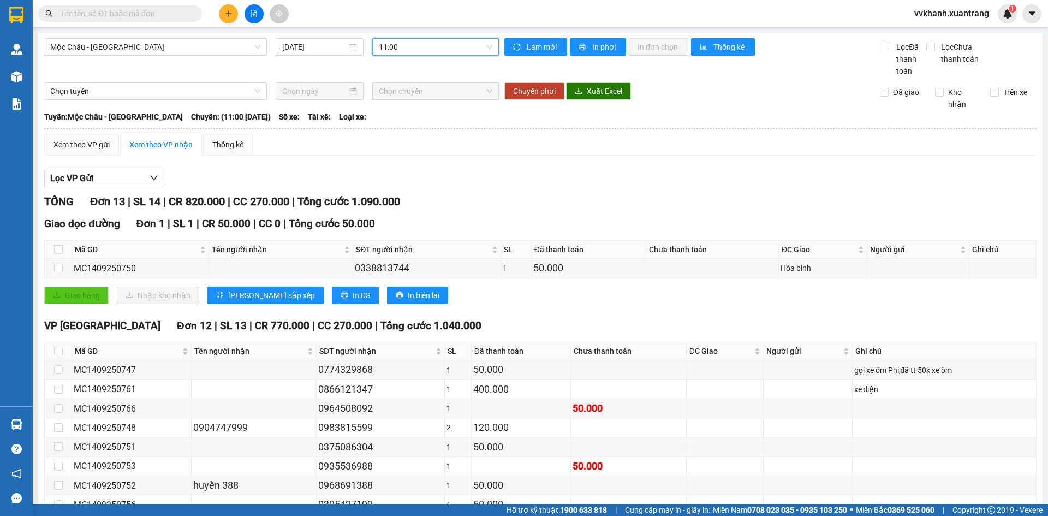
click at [457, 50] on span "11:00" at bounding box center [436, 47] width 114 height 16
click at [430, 129] on div "12:00" at bounding box center [418, 136] width 98 height 17
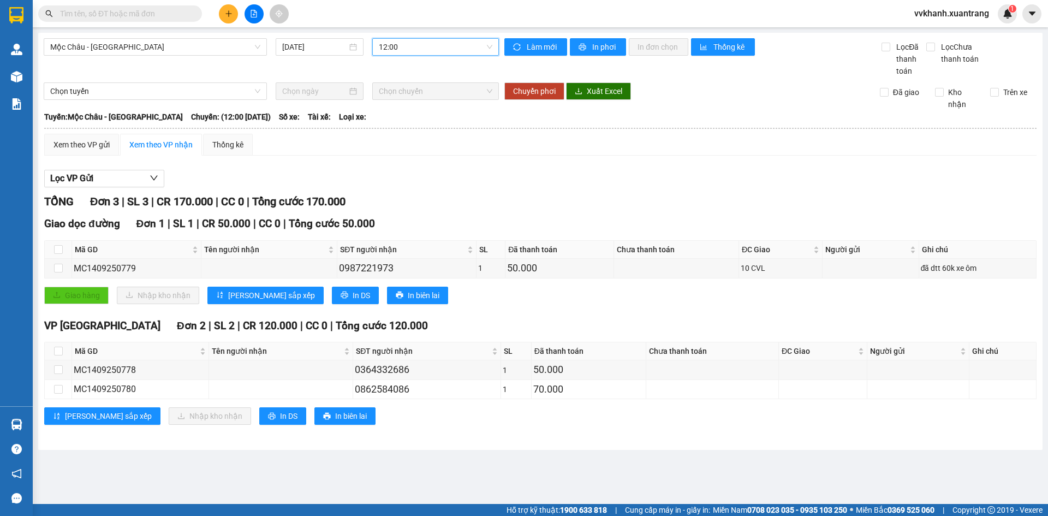
click at [431, 52] on span "12:00" at bounding box center [436, 47] width 114 height 16
click at [416, 146] on div "13:00" at bounding box center [421, 153] width 98 height 17
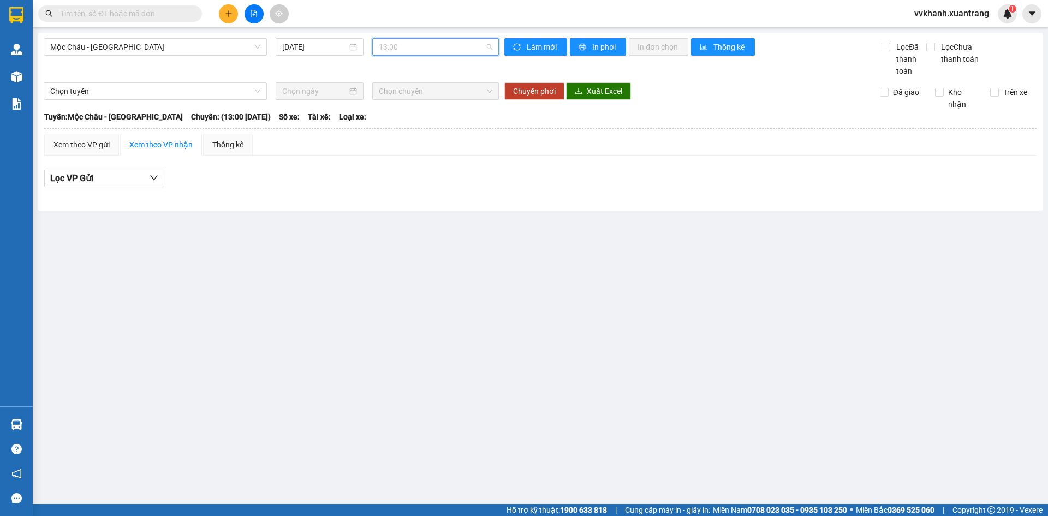
click at [427, 49] on span "13:00" at bounding box center [436, 47] width 114 height 16
click at [424, 142] on div "12:00" at bounding box center [421, 136] width 98 height 17
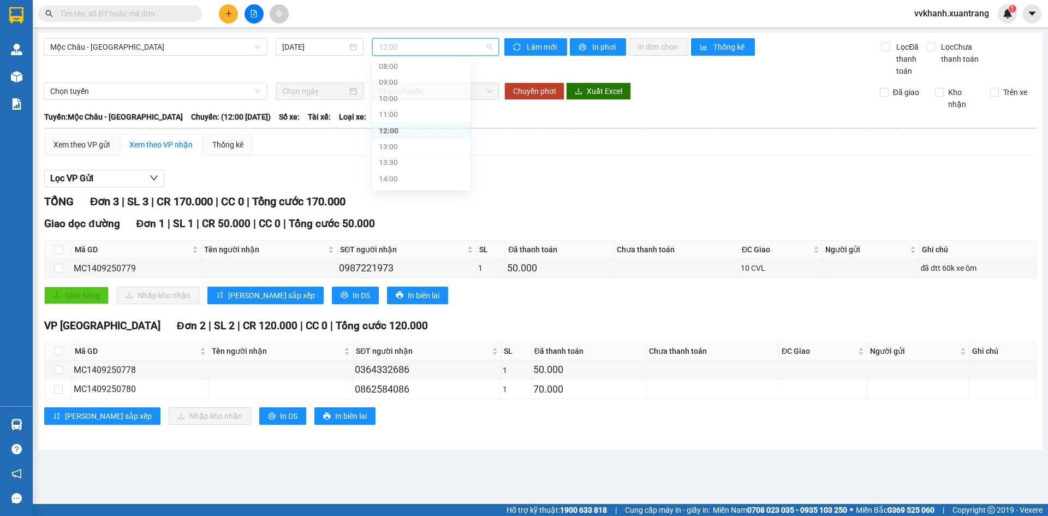
click at [421, 50] on span "12:00" at bounding box center [436, 47] width 114 height 16
click at [416, 171] on div "13:30" at bounding box center [421, 171] width 85 height 12
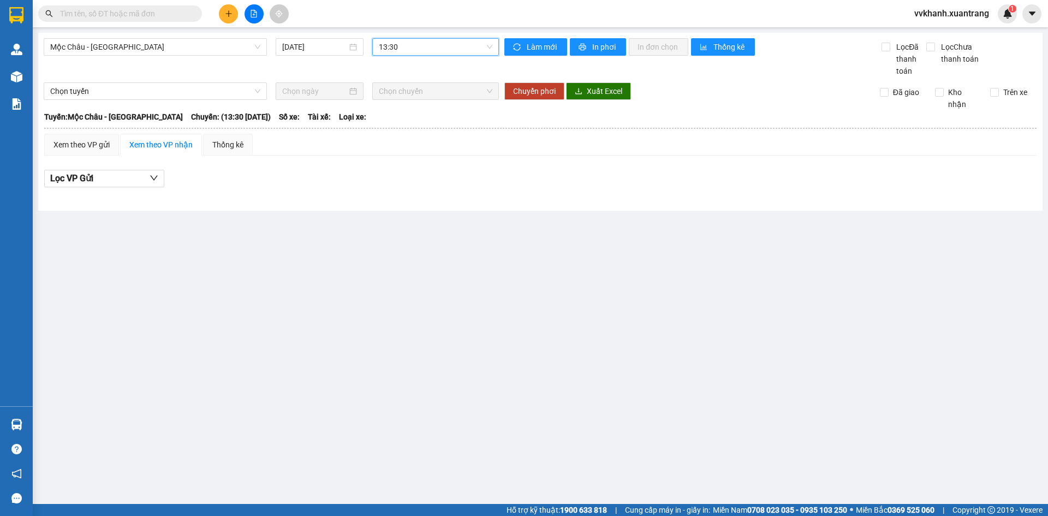
click at [400, 45] on span "13:30" at bounding box center [436, 47] width 114 height 16
click at [401, 115] on div "11:00" at bounding box center [421, 119] width 85 height 12
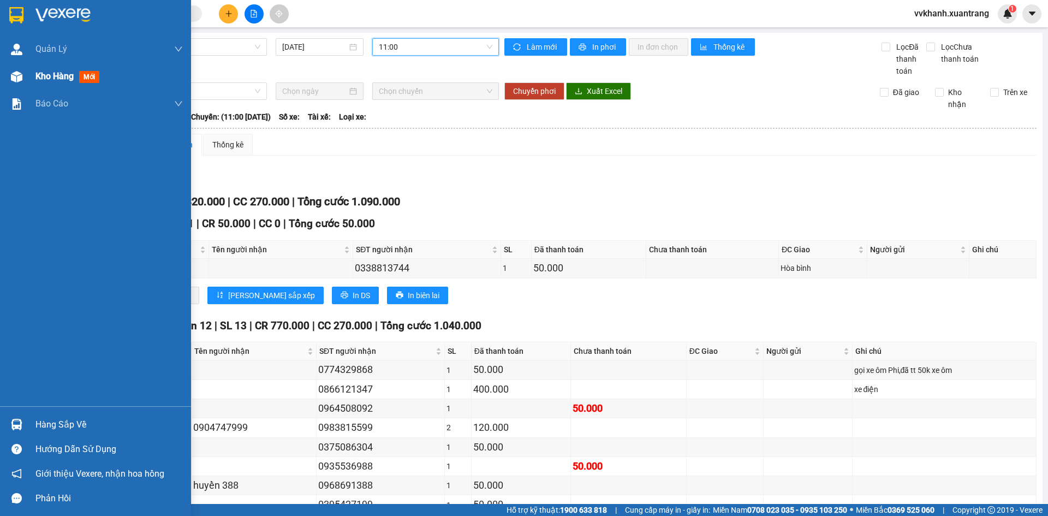
click at [28, 79] on div "Kho hàng mới" at bounding box center [95, 76] width 191 height 27
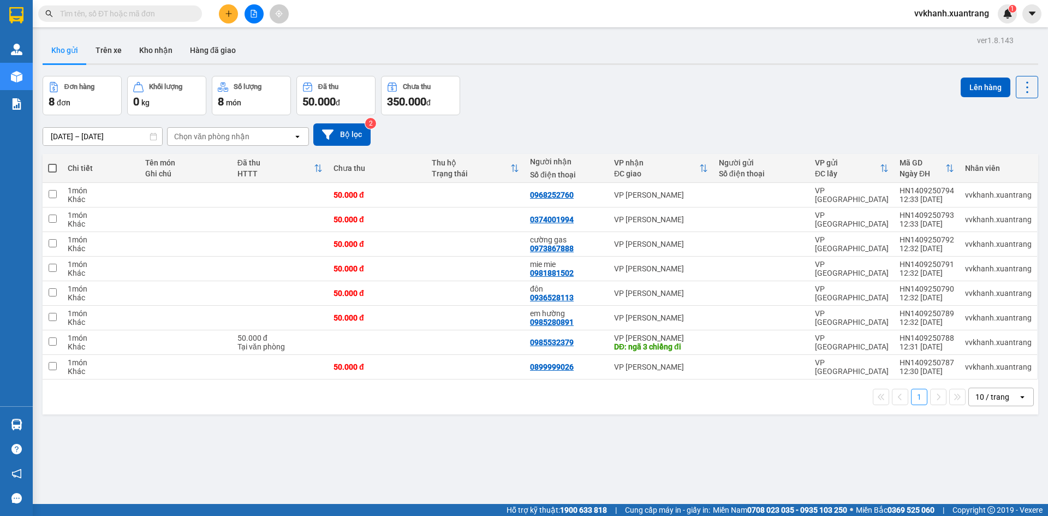
click at [52, 164] on span at bounding box center [52, 168] width 9 height 9
click at [52, 163] on input "checkbox" at bounding box center [52, 163] width 0 height 0
checkbox input "true"
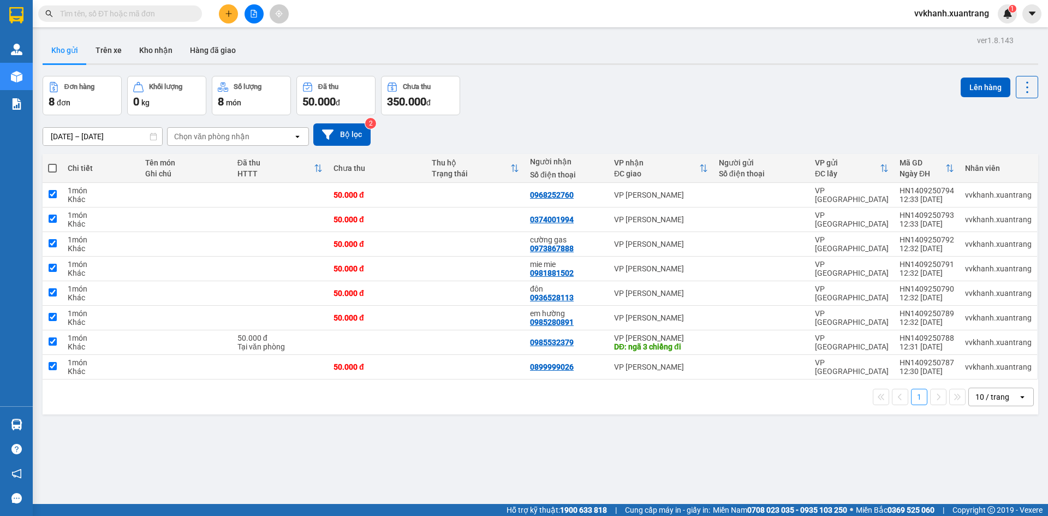
checkbox input "true"
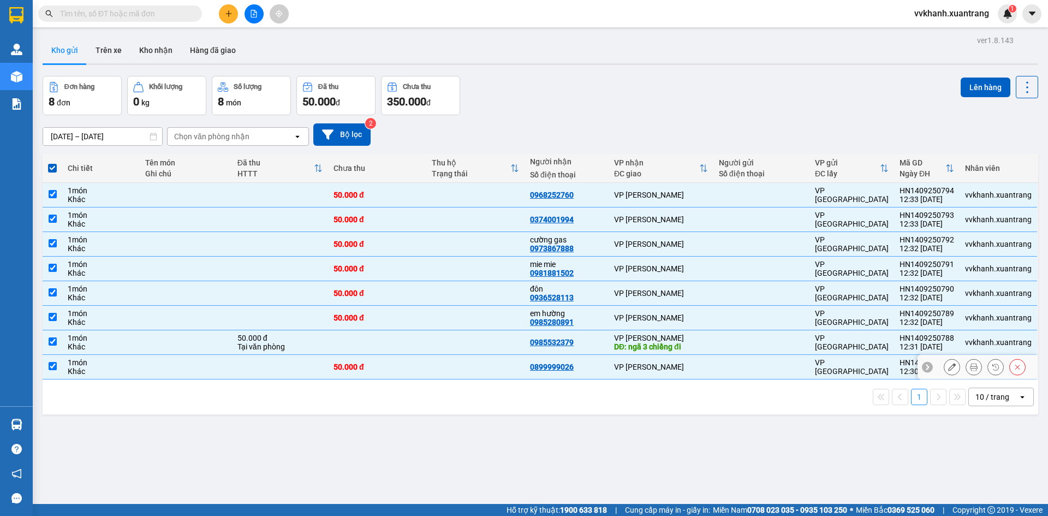
click at [49, 365] on input "checkbox" at bounding box center [53, 366] width 8 height 8
checkbox input "false"
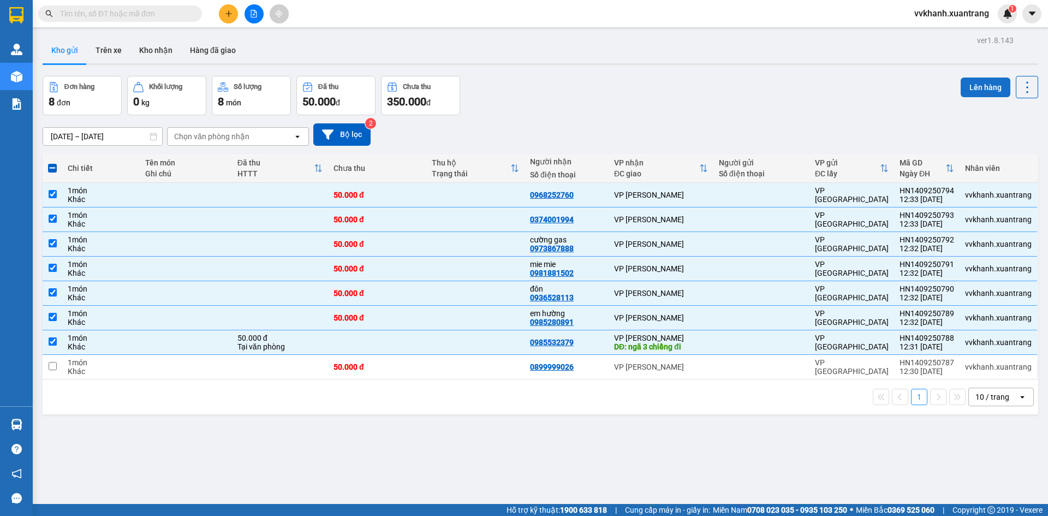
click at [992, 94] on button "Lên hàng" at bounding box center [986, 87] width 50 height 20
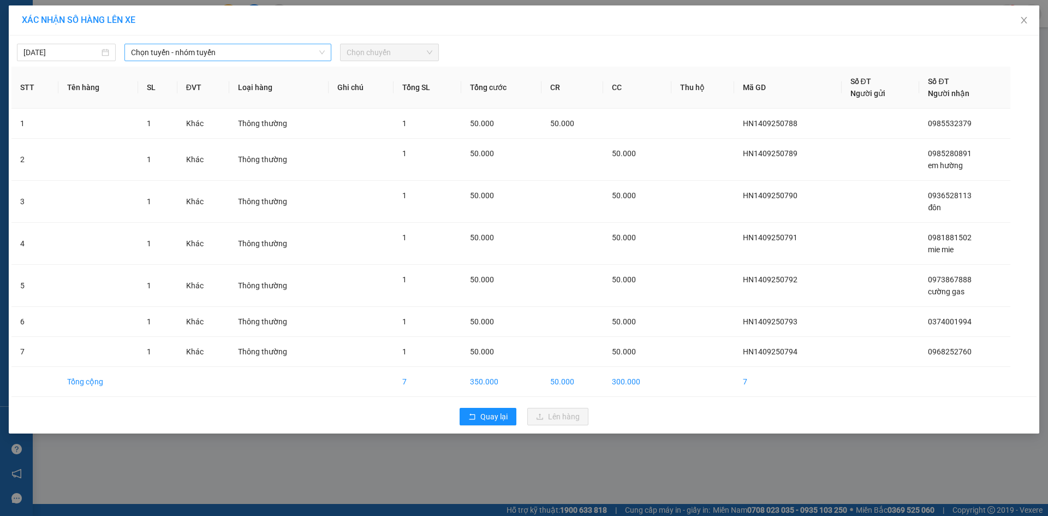
click at [203, 51] on span "Chọn tuyến - nhóm tuyến" at bounding box center [228, 52] width 194 height 16
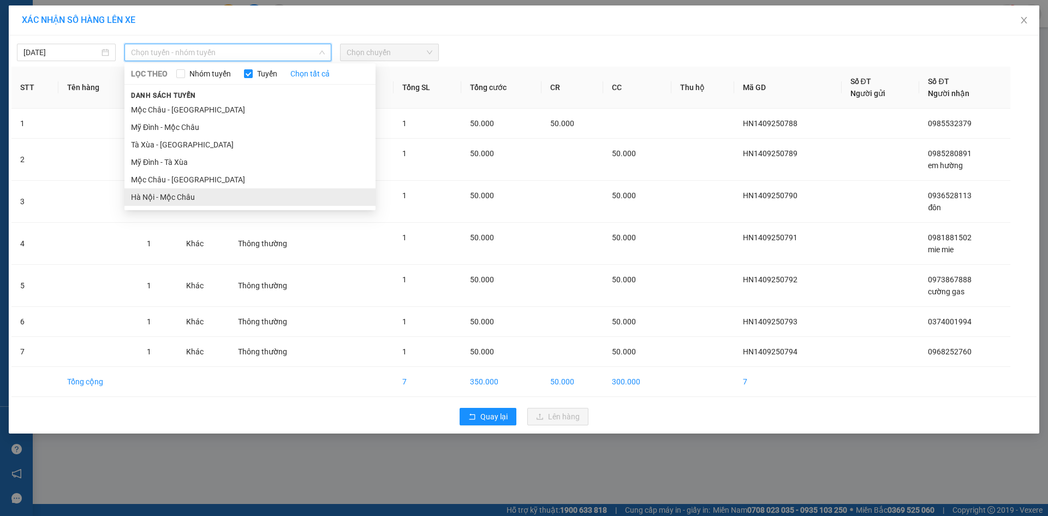
click at [196, 190] on li "Hà Nội - Mộc Châu" at bounding box center [249, 196] width 251 height 17
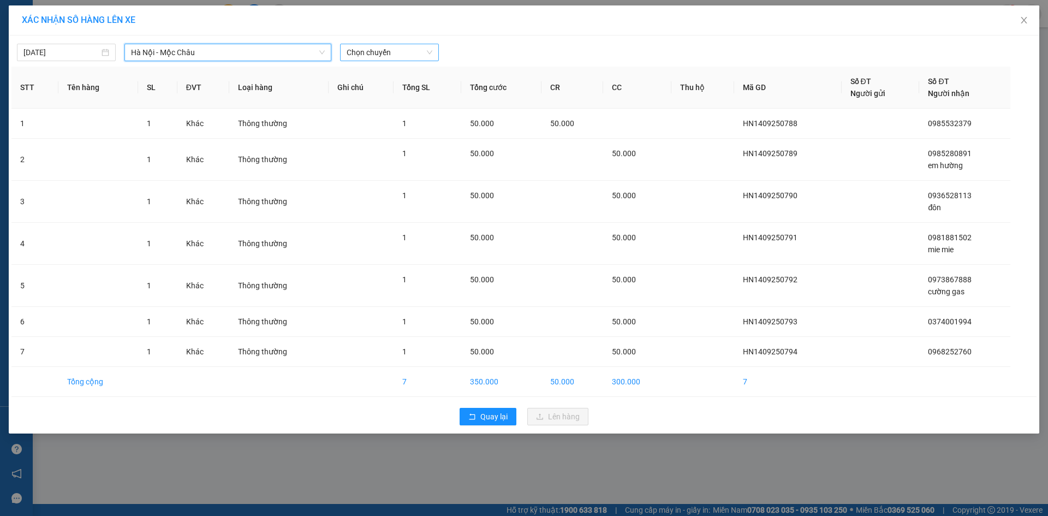
click at [430, 50] on span "Chọn chuyến" at bounding box center [390, 52] width 86 height 16
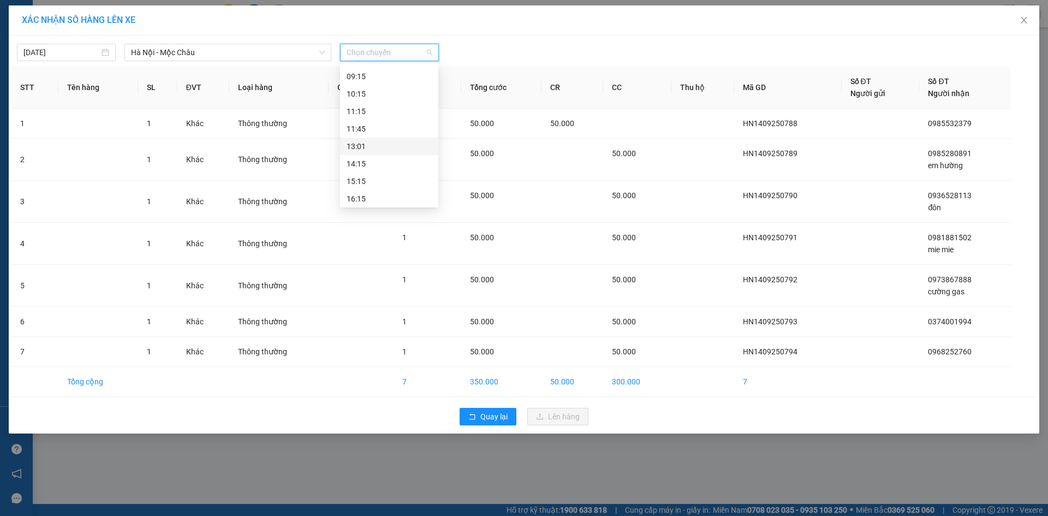
click at [376, 145] on div "13:01" at bounding box center [389, 146] width 85 height 12
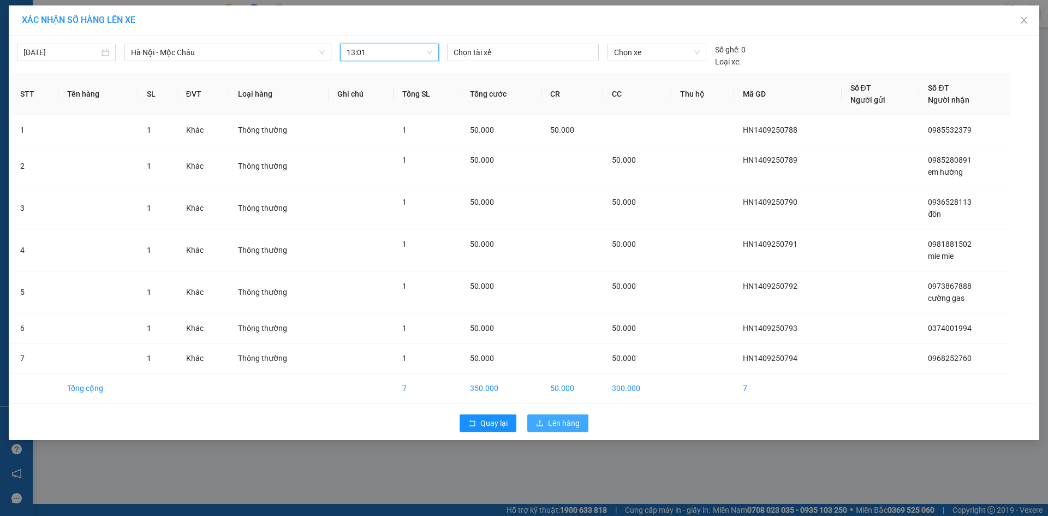
click at [563, 422] on span "Lên hàng" at bounding box center [564, 423] width 32 height 12
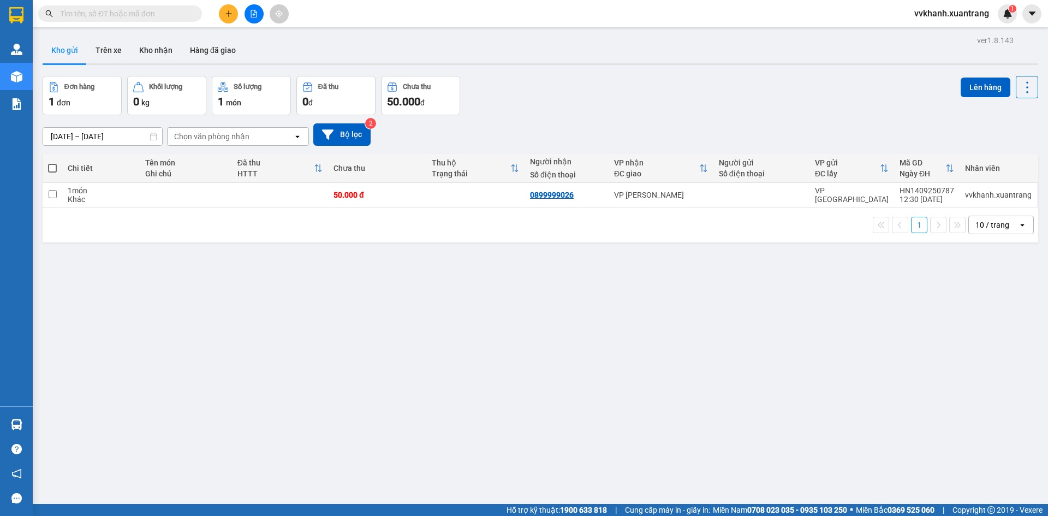
click at [713, 403] on div "ver 1.8.143 Kho gửi Trên xe Kho nhận Hàng đã giao Đơn hàng 1 đơn Khối lượng 0 k…" at bounding box center [540, 291] width 1004 height 516
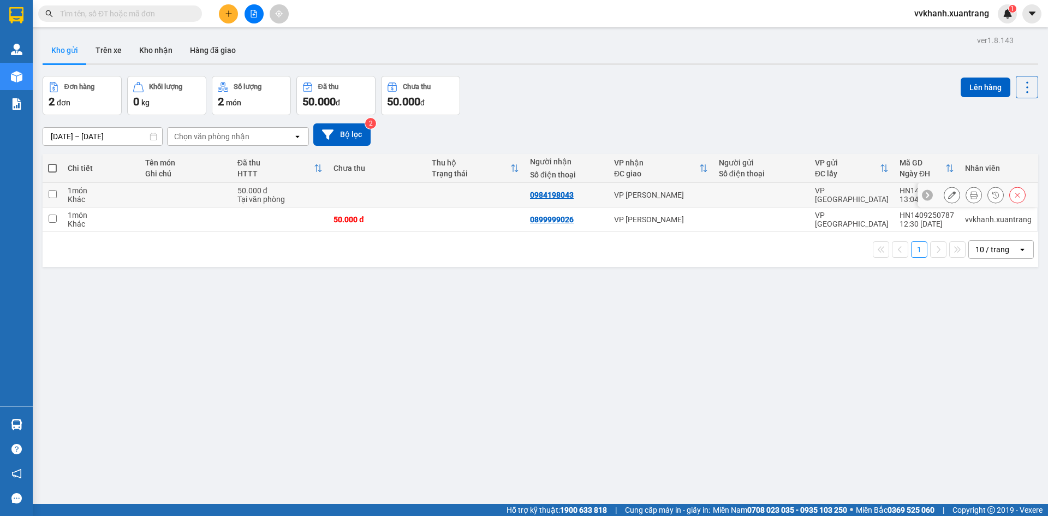
click at [966, 195] on button at bounding box center [973, 195] width 15 height 19
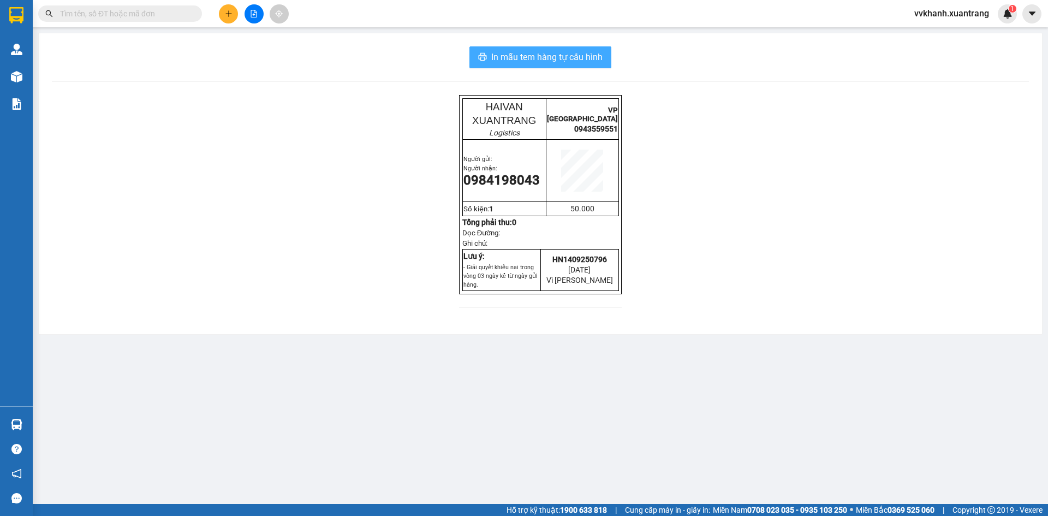
click at [578, 60] on span "In mẫu tem hàng tự cấu hình" at bounding box center [546, 57] width 111 height 14
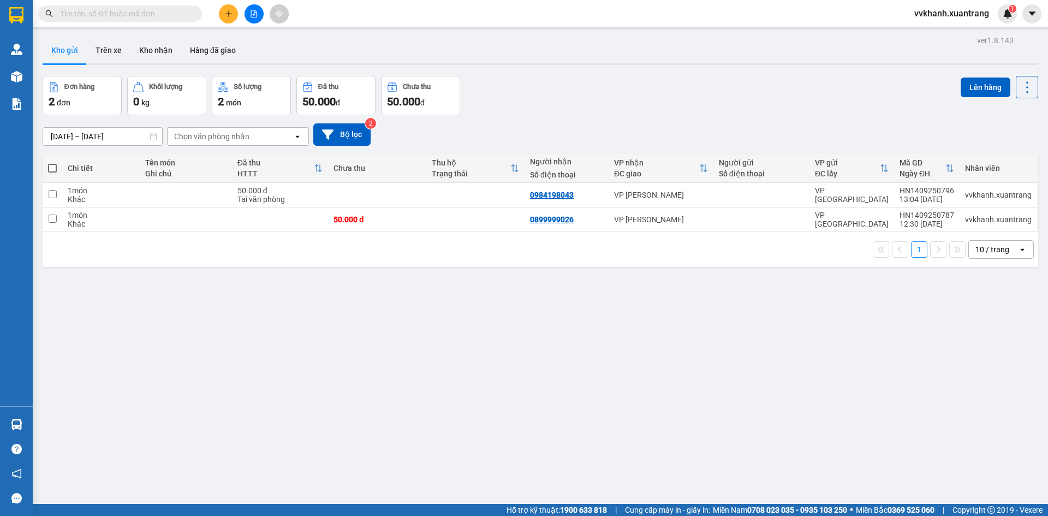
click at [226, 21] on button at bounding box center [228, 13] width 19 height 19
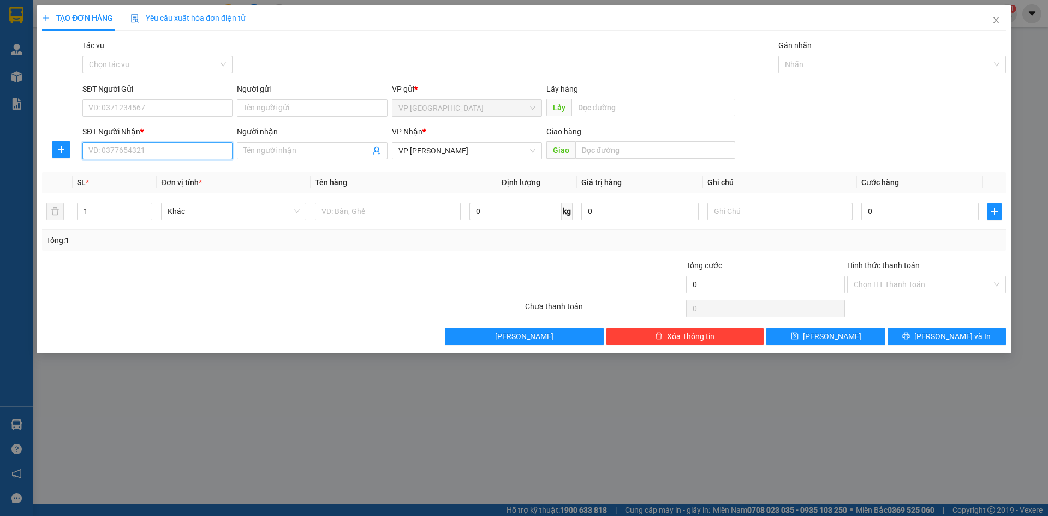
click at [210, 148] on input "SĐT Người Nhận *" at bounding box center [157, 150] width 150 height 17
click at [180, 174] on div "0979609099 - huy thuỷ" at bounding box center [157, 172] width 137 height 12
type input "0979609099"
type input "huy thuỷ"
type input "0979609099"
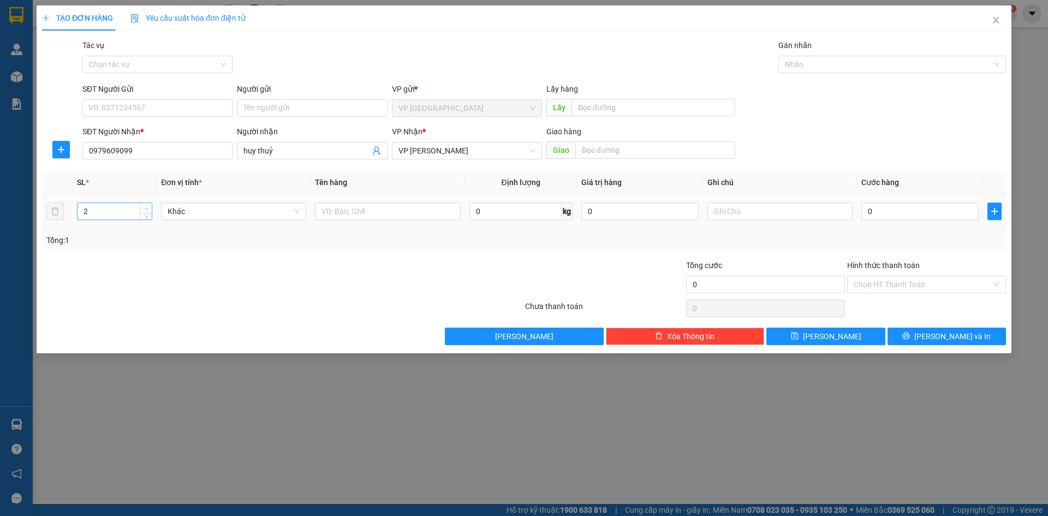
click at [145, 207] on icon "up" at bounding box center [147, 209] width 4 height 4
type input "5"
click at [145, 207] on icon "up" at bounding box center [147, 209] width 4 height 4
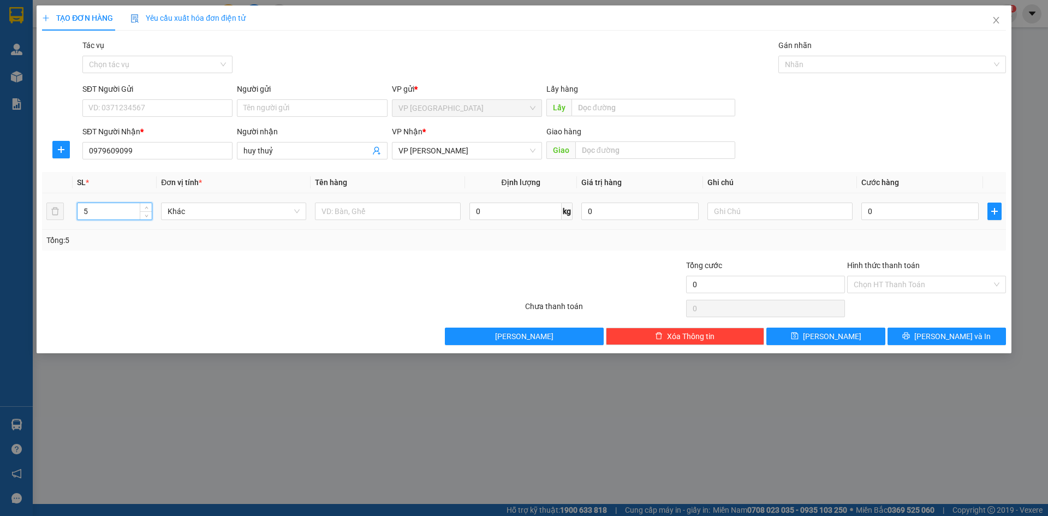
click at [876, 222] on div "0" at bounding box center [919, 211] width 117 height 22
click at [880, 214] on input "0" at bounding box center [919, 210] width 117 height 17
type input "3"
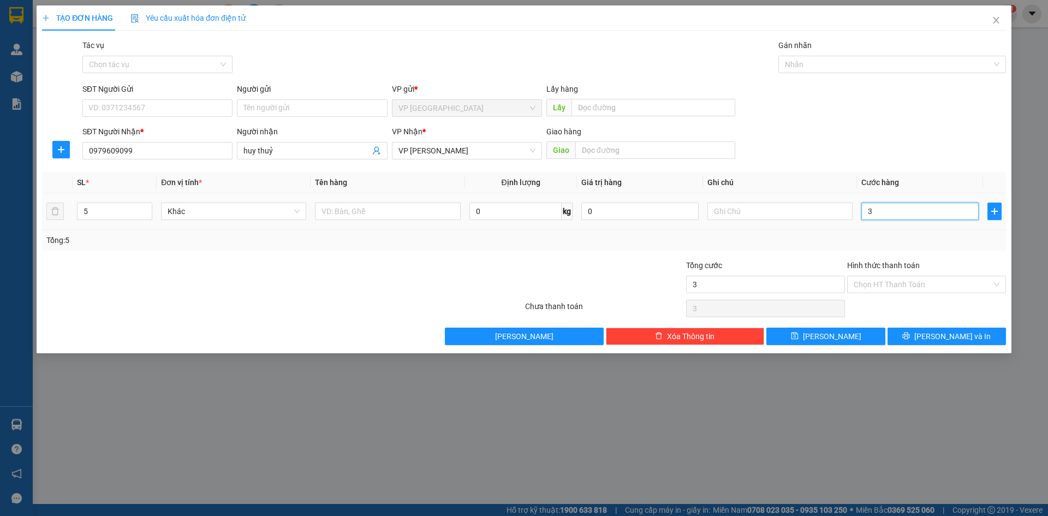
type input "30"
type input "300"
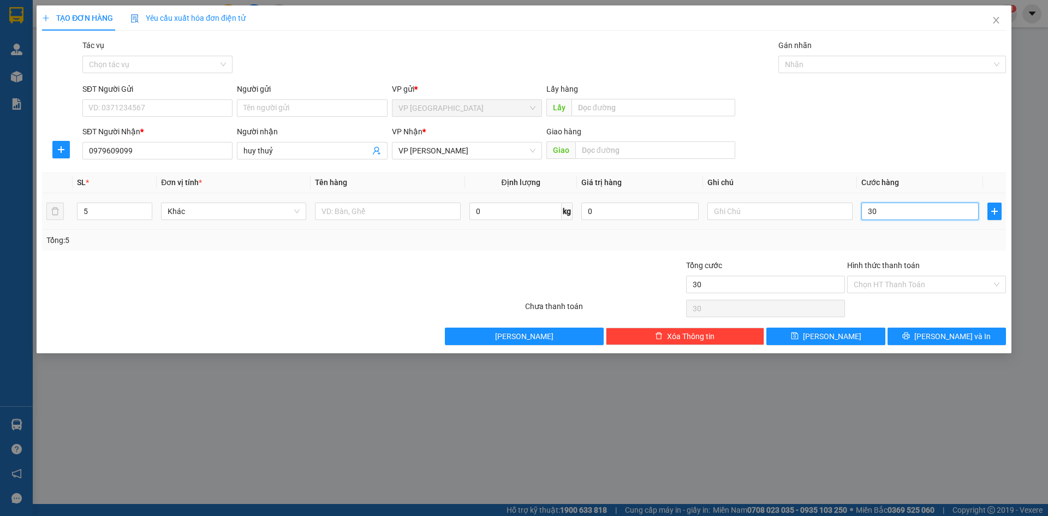
type input "300"
type input "300.000"
click at [959, 345] on div "TẠO ĐƠN HÀNG Yêu cầu xuất hóa đơn điện tử Transit Pickup Surcharge Ids Transit …" at bounding box center [524, 179] width 975 height 348
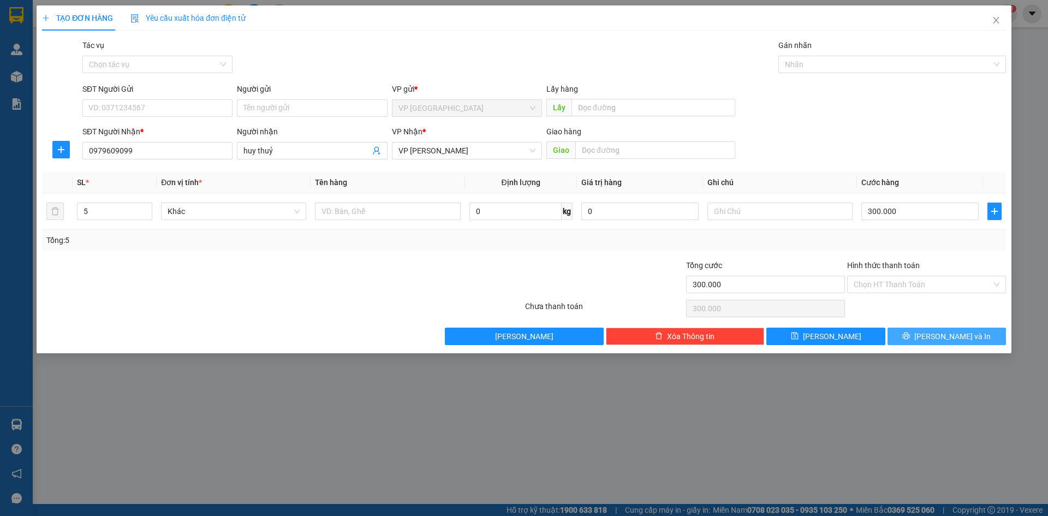
click at [961, 338] on span "[PERSON_NAME] và In" at bounding box center [952, 336] width 76 height 12
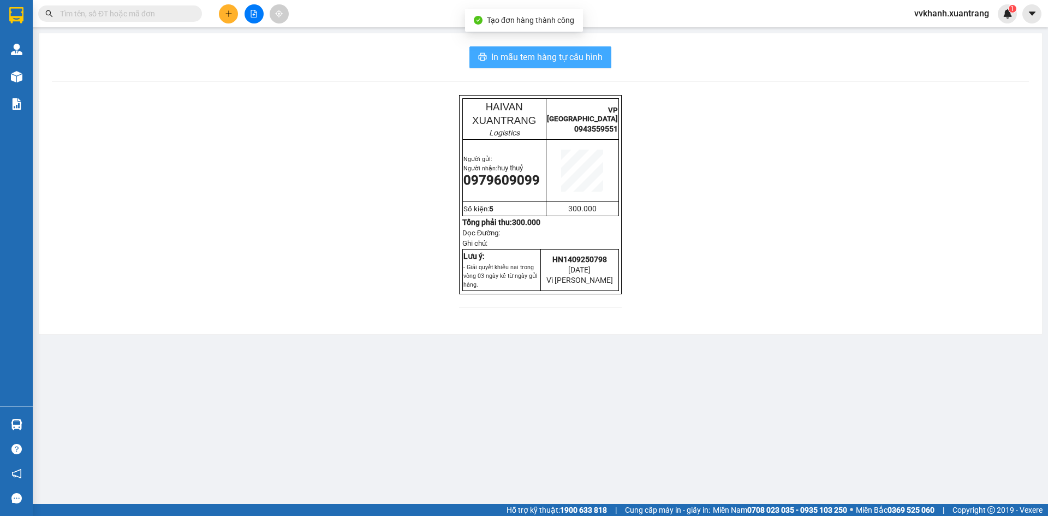
click at [538, 59] on span "In mẫu tem hàng tự cấu hình" at bounding box center [546, 57] width 111 height 14
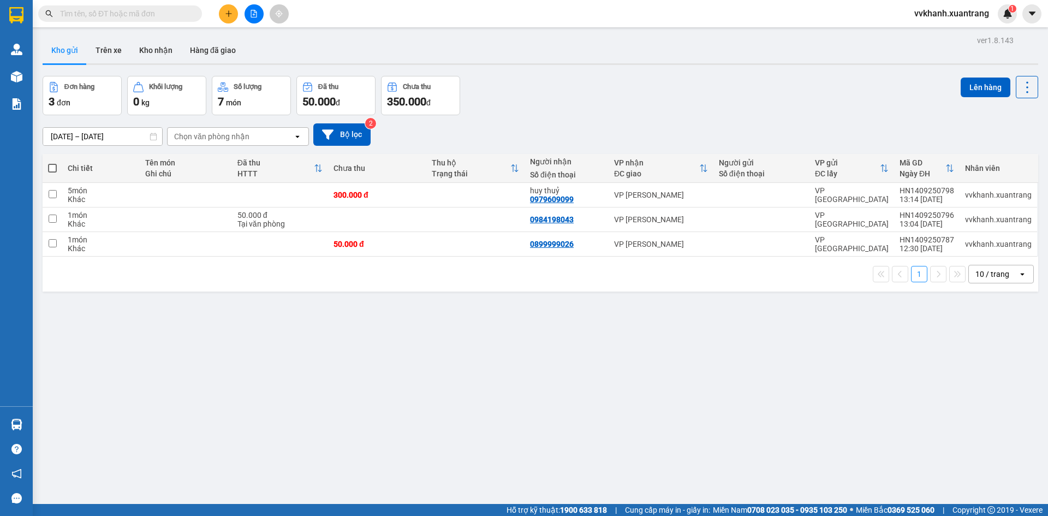
click at [252, 22] on button at bounding box center [253, 13] width 19 height 19
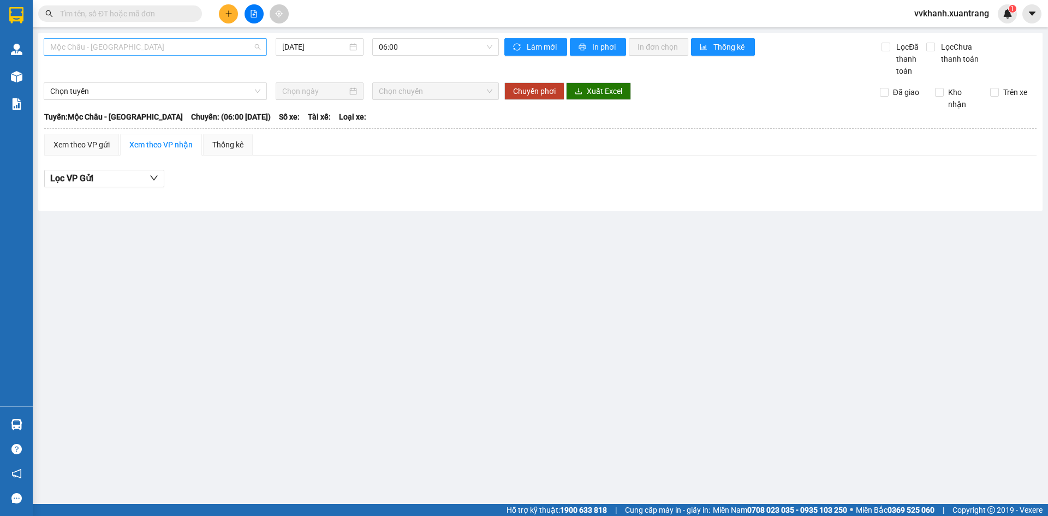
click at [147, 54] on span "Mộc Châu - [GEOGRAPHIC_DATA]" at bounding box center [155, 47] width 210 height 16
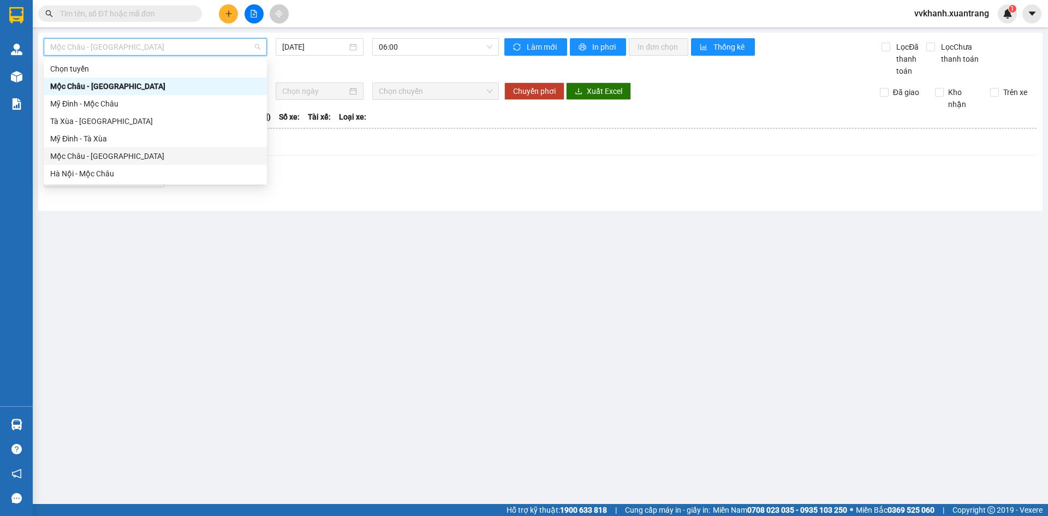
click at [134, 162] on div "Mộc Châu - [GEOGRAPHIC_DATA]" at bounding box center [155, 156] width 210 height 12
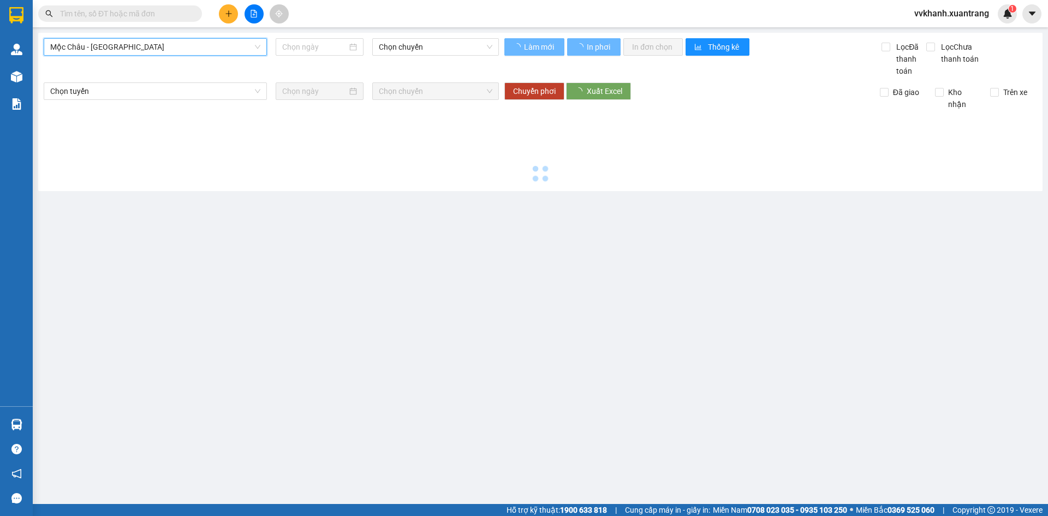
type input "[DATE]"
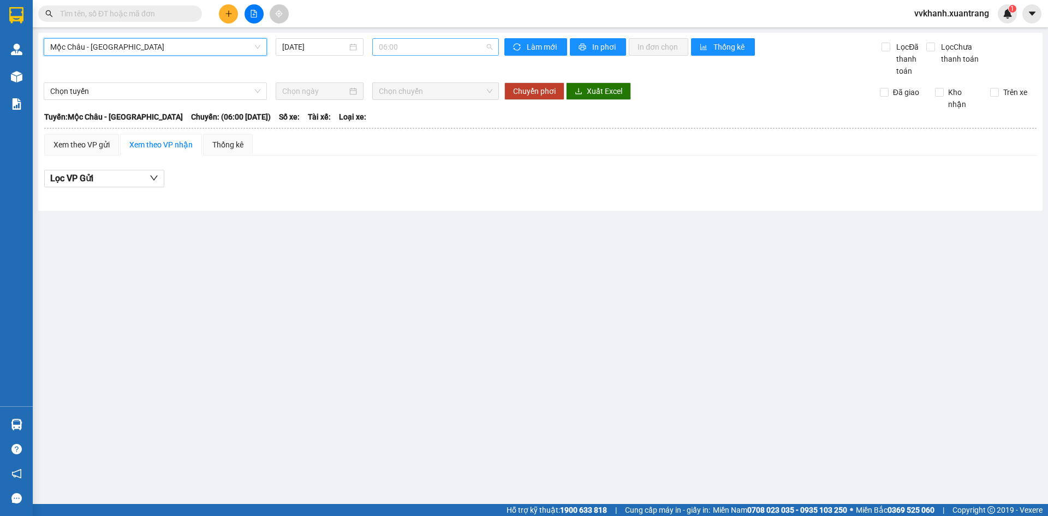
click at [435, 49] on span "06:00" at bounding box center [436, 47] width 114 height 16
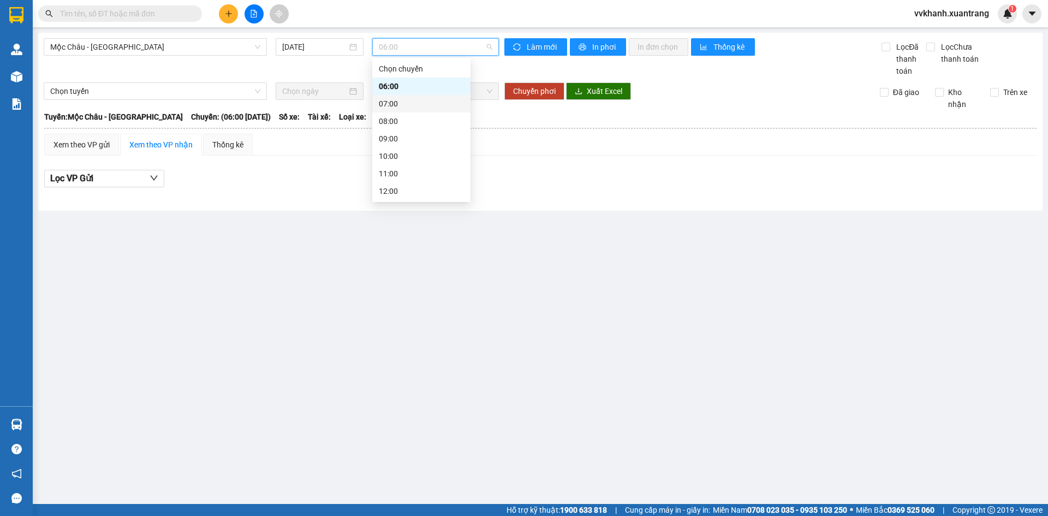
click at [405, 106] on div "07:00" at bounding box center [421, 104] width 85 height 12
click at [407, 46] on span "07:00" at bounding box center [436, 47] width 114 height 16
click at [409, 120] on div "08:00" at bounding box center [421, 121] width 85 height 12
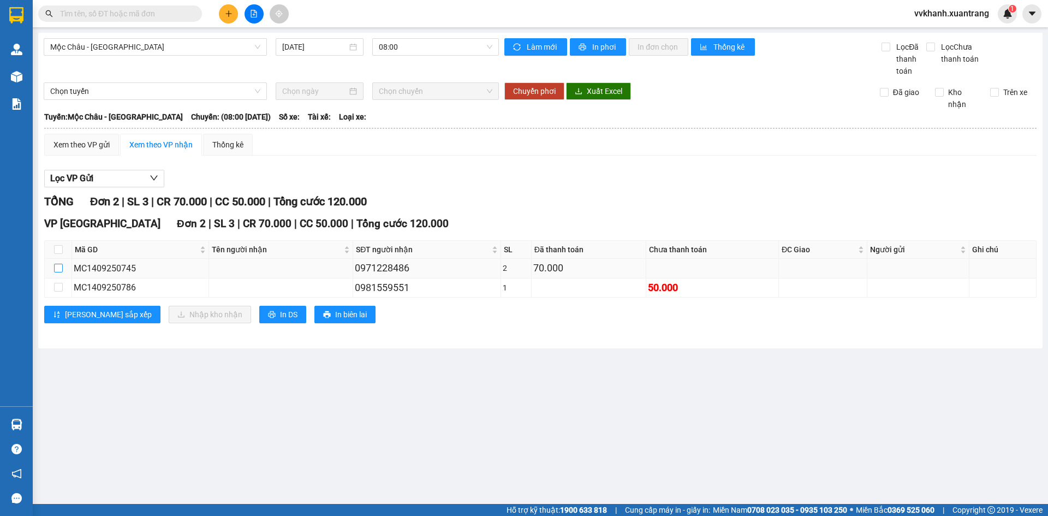
click at [61, 263] on label at bounding box center [58, 268] width 9 height 12
click at [61, 264] on input "checkbox" at bounding box center [58, 268] width 9 height 9
checkbox input "true"
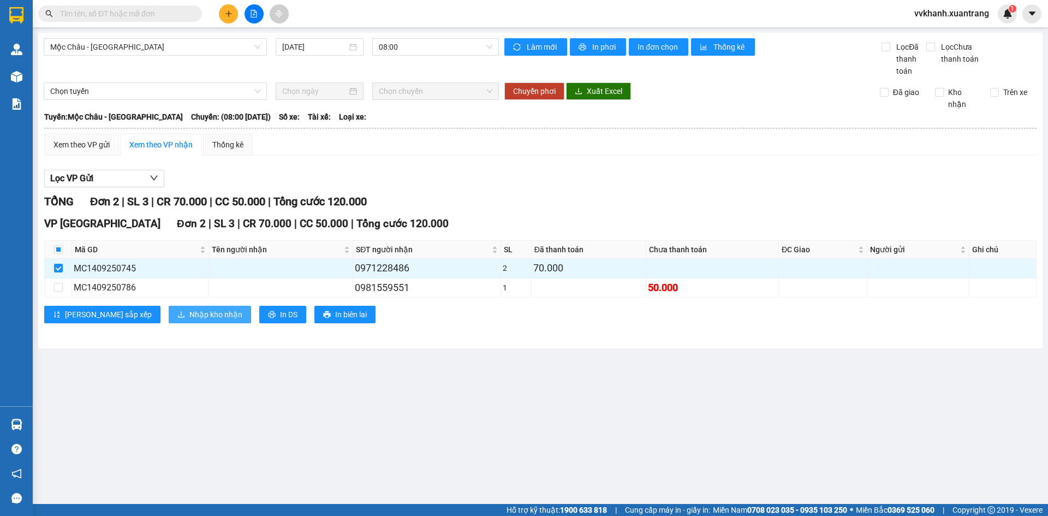
click at [189, 317] on span "Nhập kho nhận" at bounding box center [215, 314] width 53 height 12
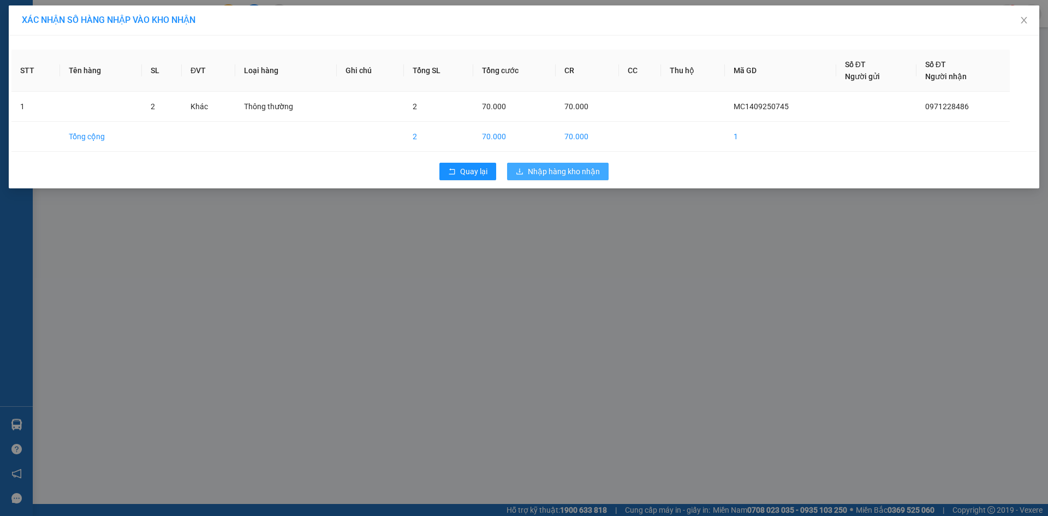
click at [542, 164] on button "Nhập hàng kho nhận" at bounding box center [558, 171] width 102 height 17
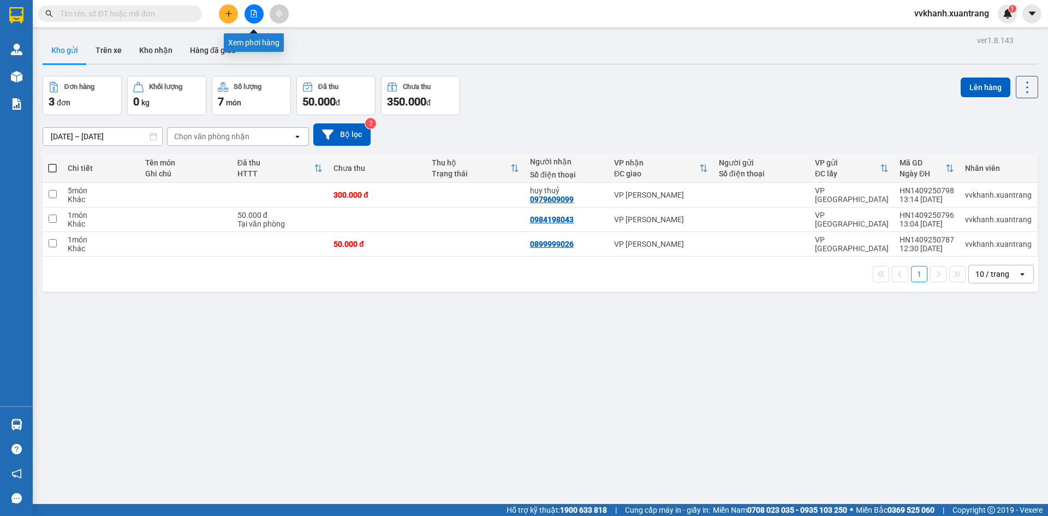
click at [256, 14] on icon "file-add" at bounding box center [254, 14] width 8 height 8
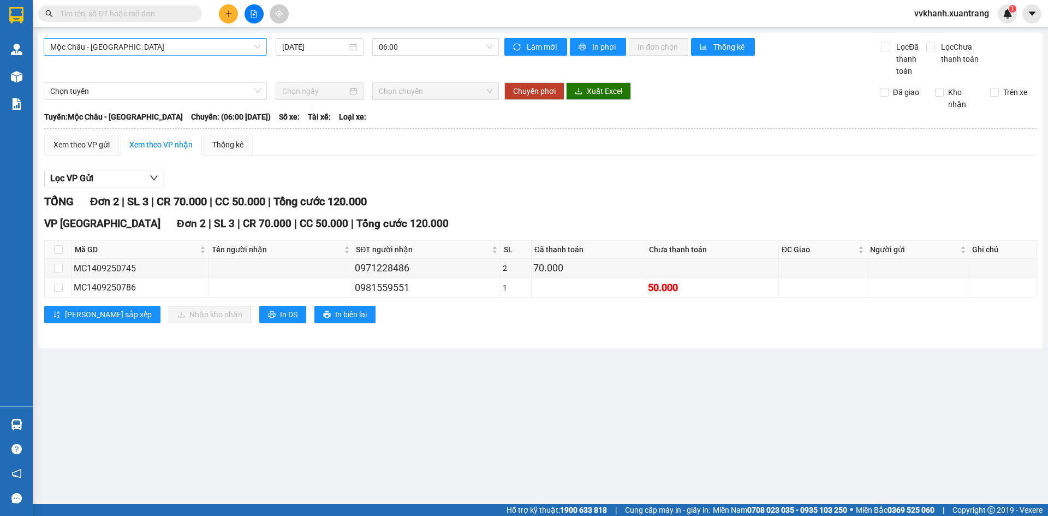
click at [179, 46] on span "Mộc Châu - [GEOGRAPHIC_DATA]" at bounding box center [155, 47] width 210 height 16
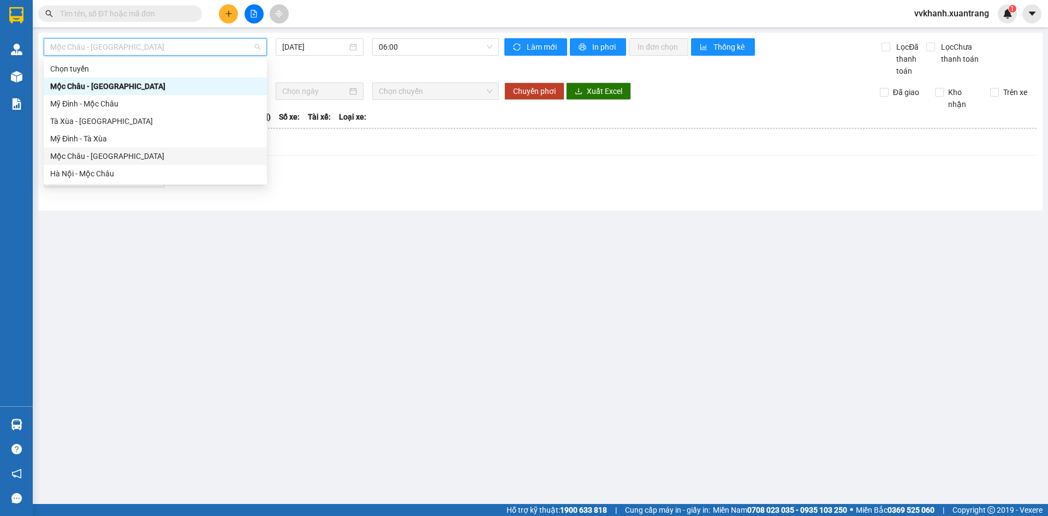
click at [154, 157] on div "Mộc Châu - [GEOGRAPHIC_DATA]" at bounding box center [155, 156] width 210 height 12
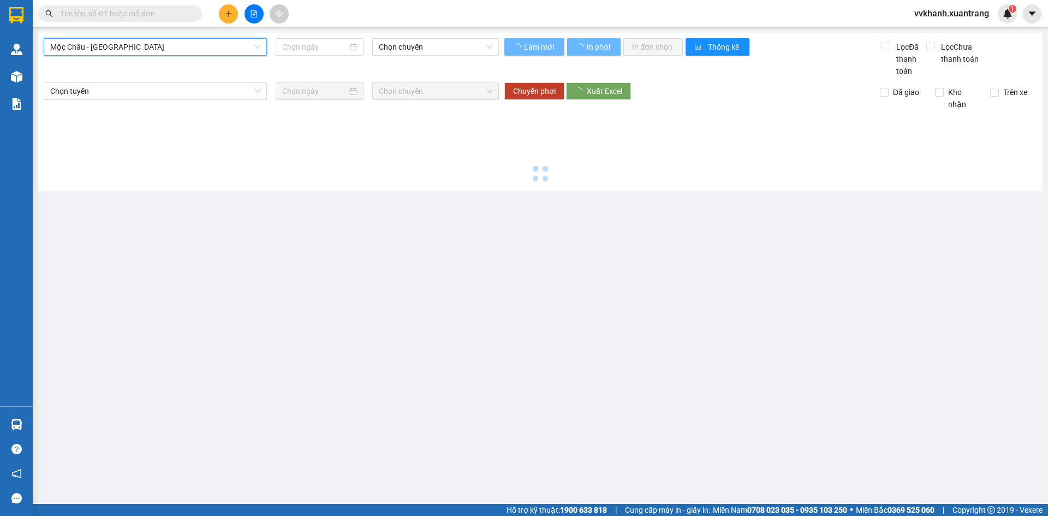
type input "[DATE]"
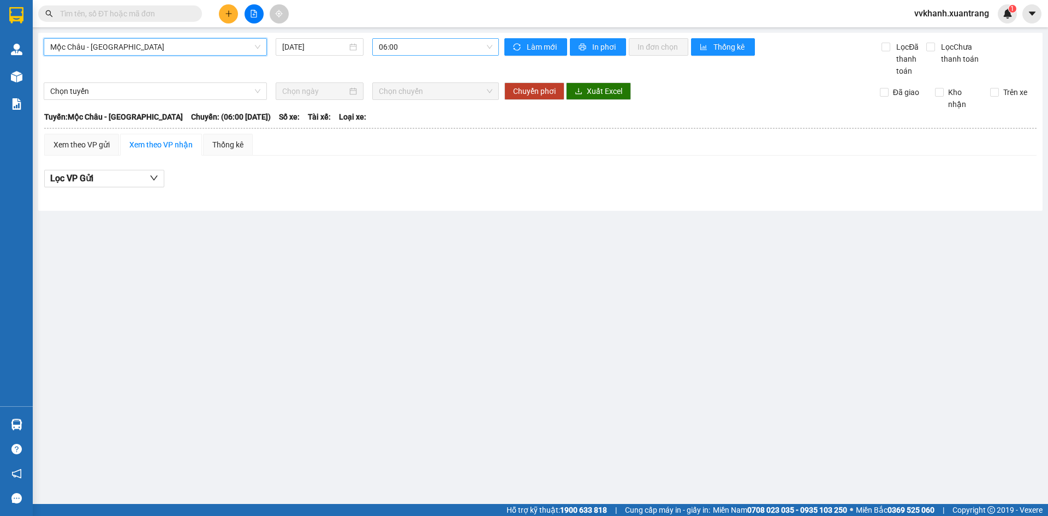
click at [406, 49] on span "06:00" at bounding box center [436, 47] width 114 height 16
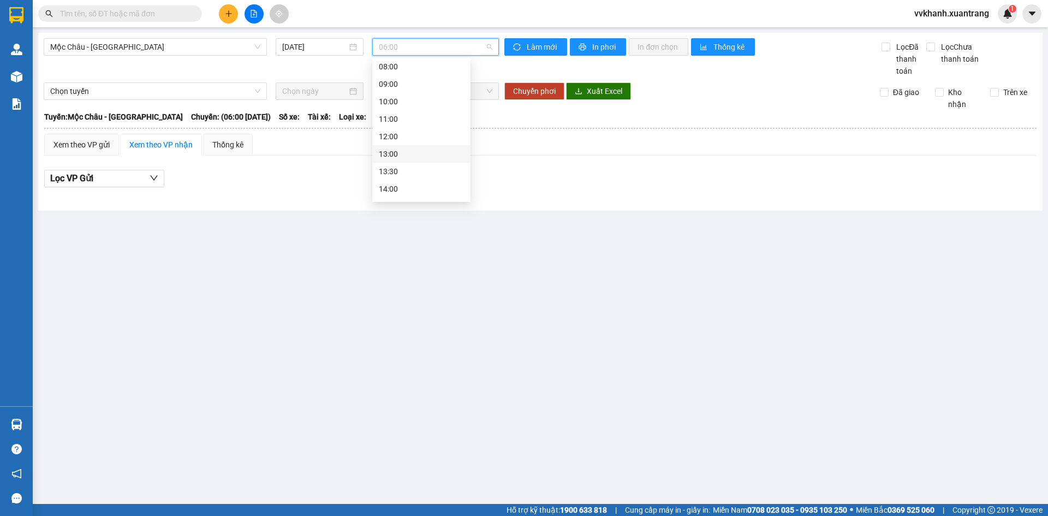
scroll to position [109, 0]
click at [408, 117] on div "13:30" at bounding box center [421, 117] width 85 height 12
click at [409, 49] on span "13:30" at bounding box center [436, 47] width 114 height 16
click at [409, 101] on div "13:00" at bounding box center [421, 99] width 85 height 12
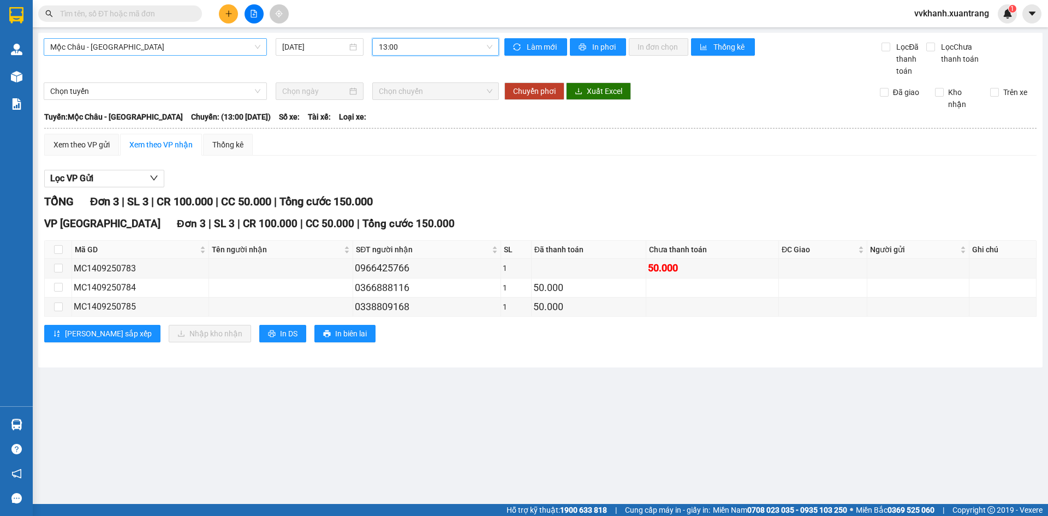
click at [192, 46] on span "Mộc Châu - [GEOGRAPHIC_DATA]" at bounding box center [155, 47] width 210 height 16
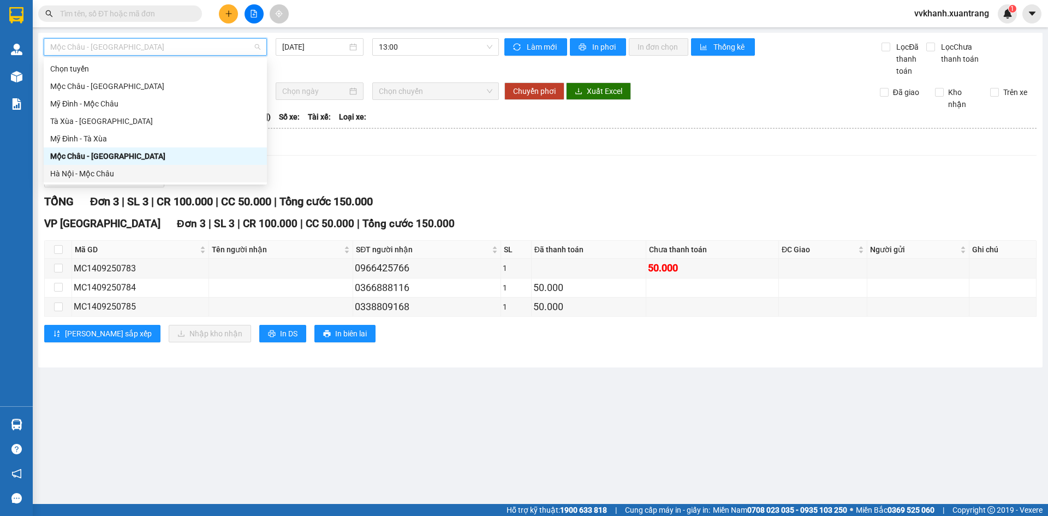
click at [91, 171] on div "Hà Nội - Mộc Châu" at bounding box center [155, 174] width 210 height 12
type input "[DATE]"
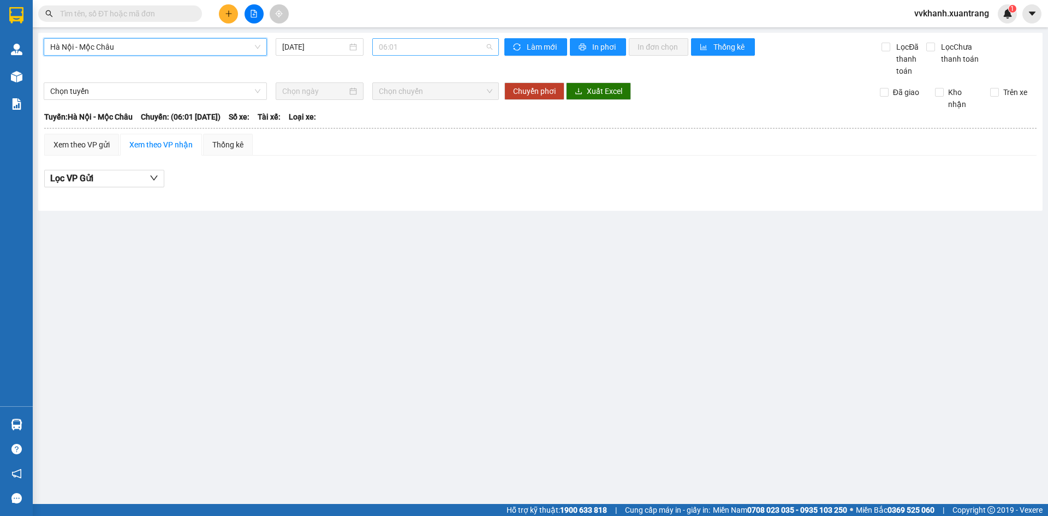
click at [430, 44] on span "06:01" at bounding box center [436, 47] width 114 height 16
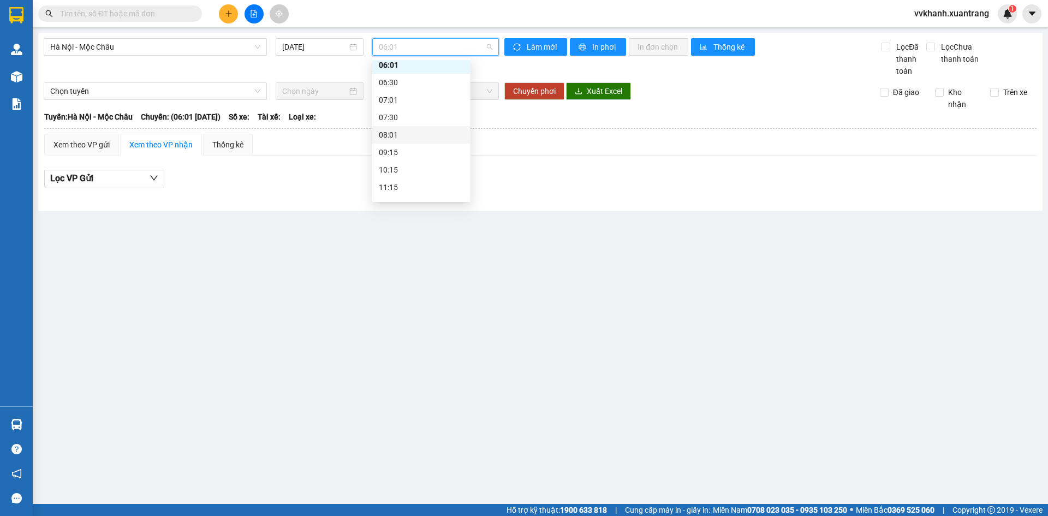
scroll to position [130, 0]
click at [402, 111] on div "13:01" at bounding box center [421, 113] width 85 height 12
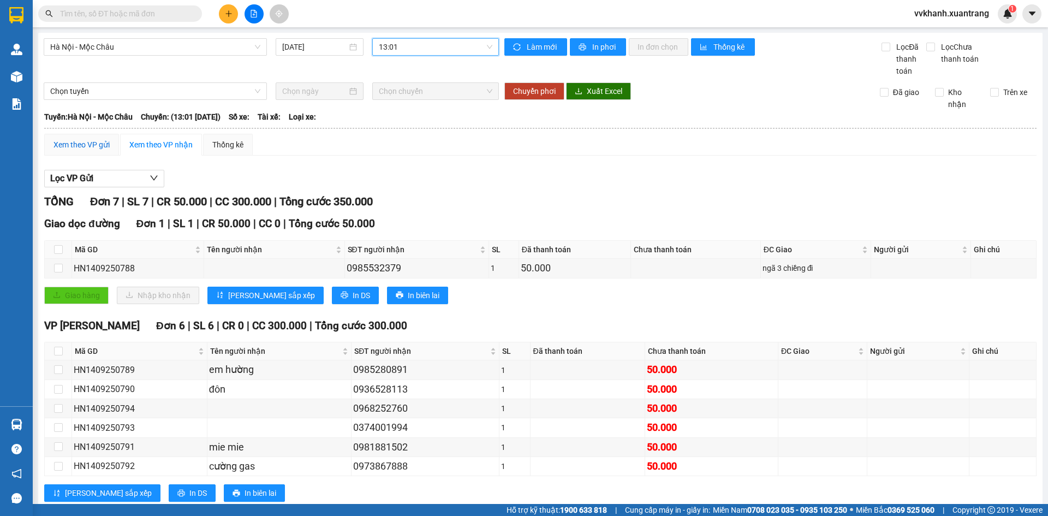
click at [82, 147] on div "Xem theo VP gửi" at bounding box center [81, 145] width 56 height 12
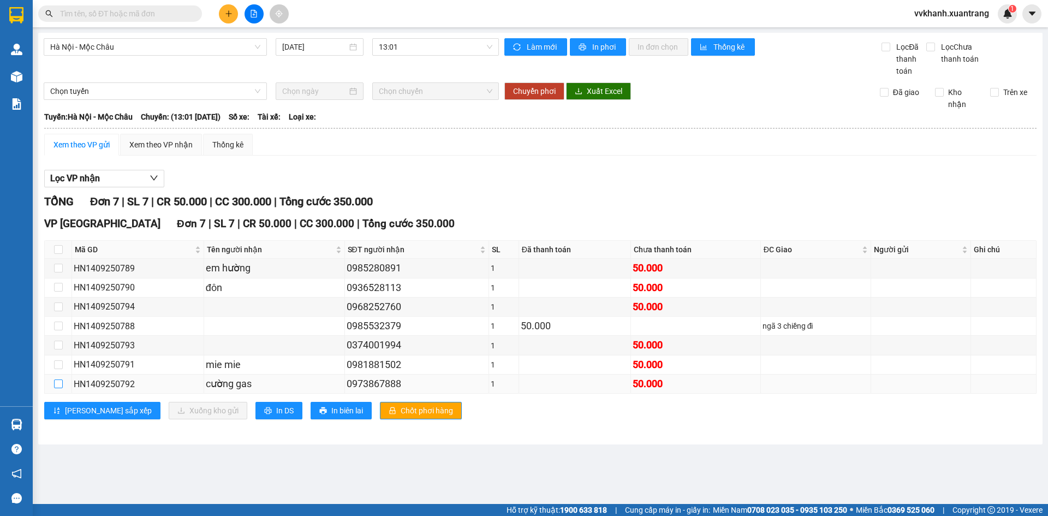
click at [56, 386] on input "checkbox" at bounding box center [58, 383] width 9 height 9
checkbox input "true"
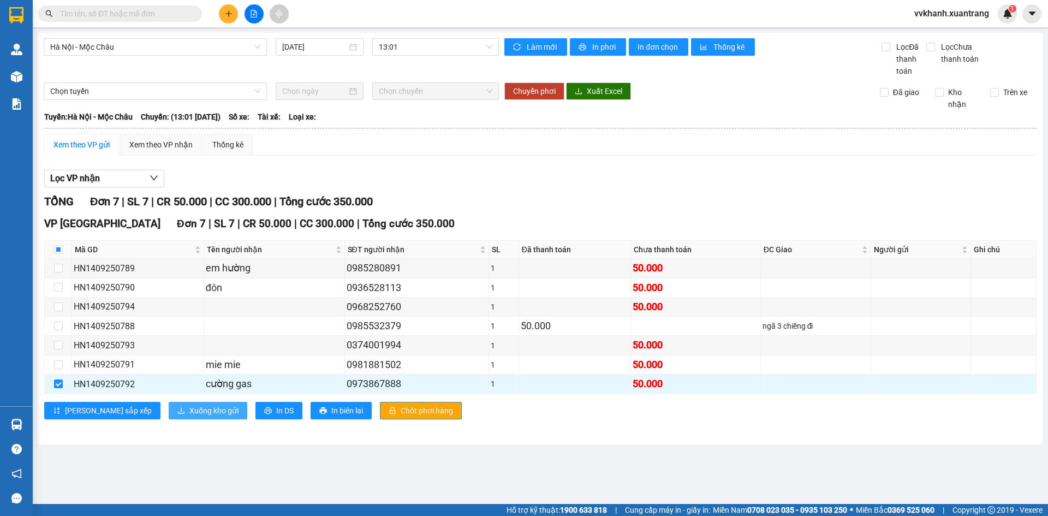
click at [189, 408] on span "Xuống kho gửi" at bounding box center [213, 410] width 49 height 12
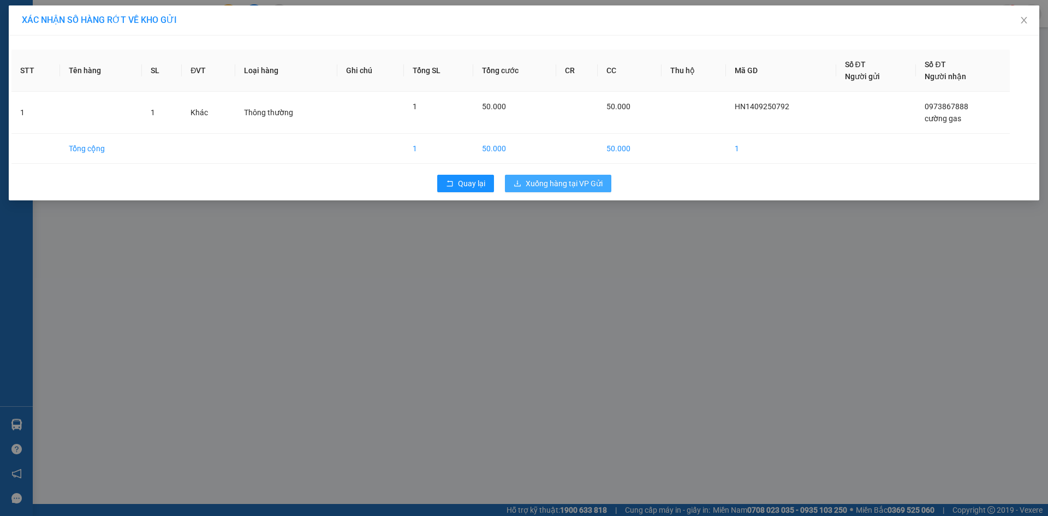
click at [548, 187] on span "Xuống hàng tại VP Gửi" at bounding box center [564, 183] width 77 height 12
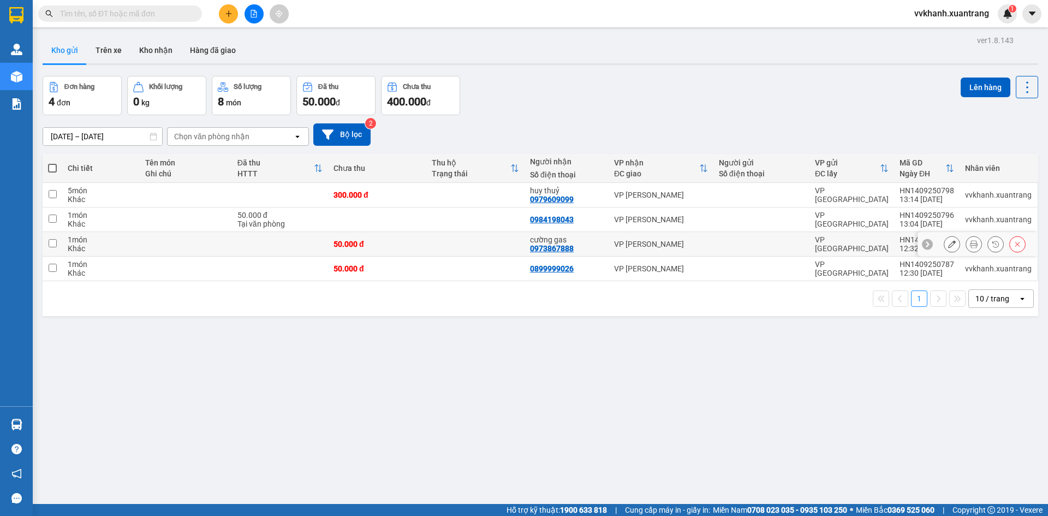
click at [948, 244] on icon at bounding box center [952, 244] width 8 height 8
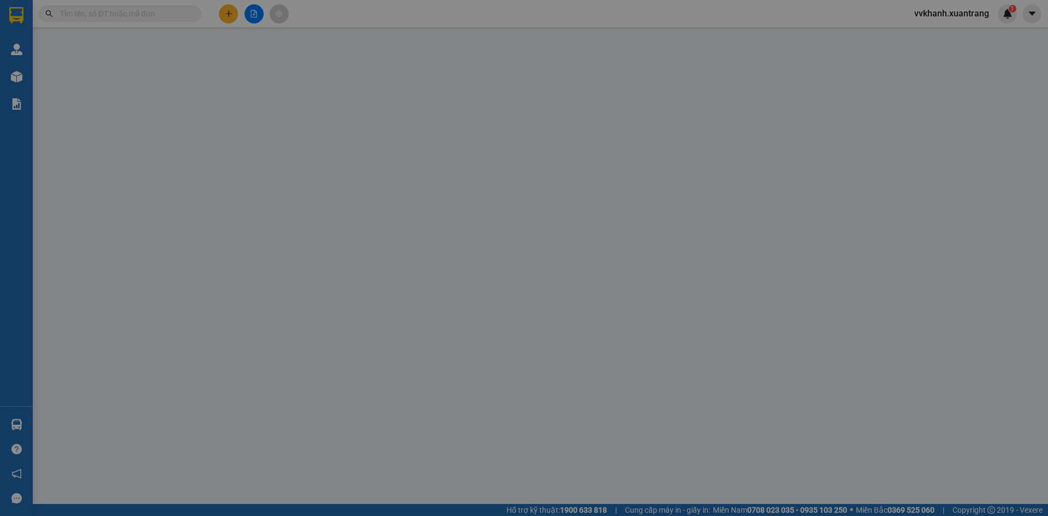
type input "0973867888"
type input "50.000"
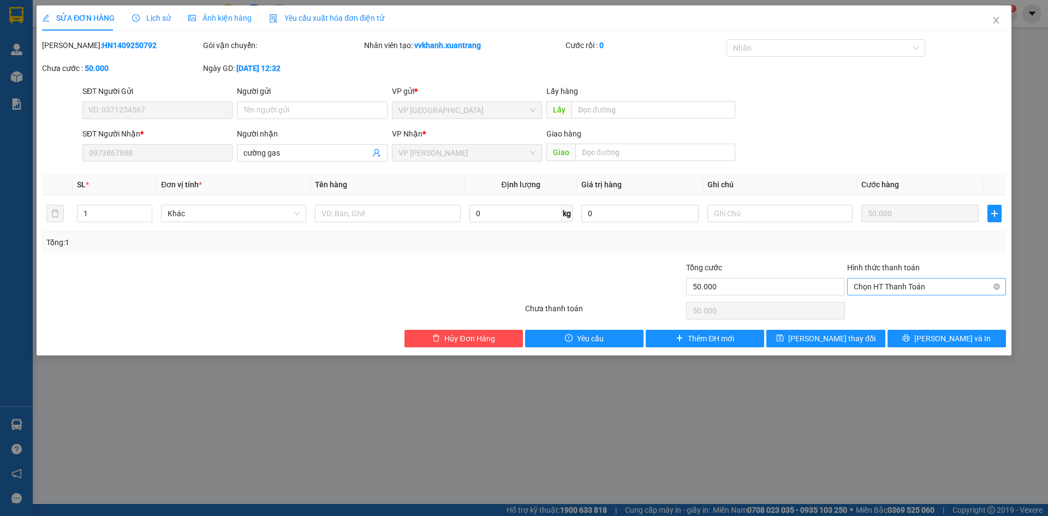
click at [919, 289] on span "Chọn HT Thanh Toán" at bounding box center [927, 286] width 146 height 16
click at [911, 326] on div "Miễn phí" at bounding box center [927, 326] width 146 height 12
type input "0"
click at [867, 337] on button "[PERSON_NAME] thay đổi" at bounding box center [825, 338] width 118 height 17
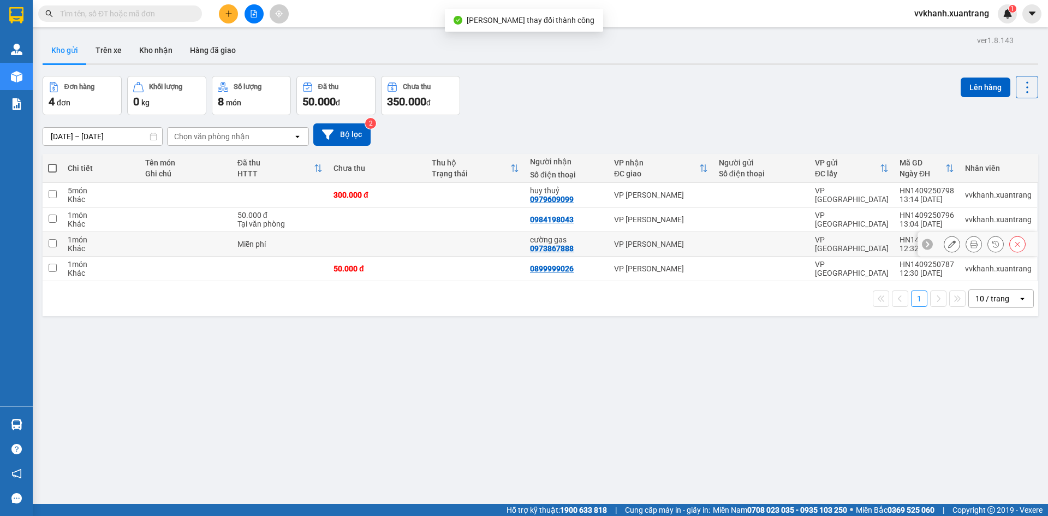
click at [51, 240] on input "checkbox" at bounding box center [53, 243] width 8 height 8
checkbox input "true"
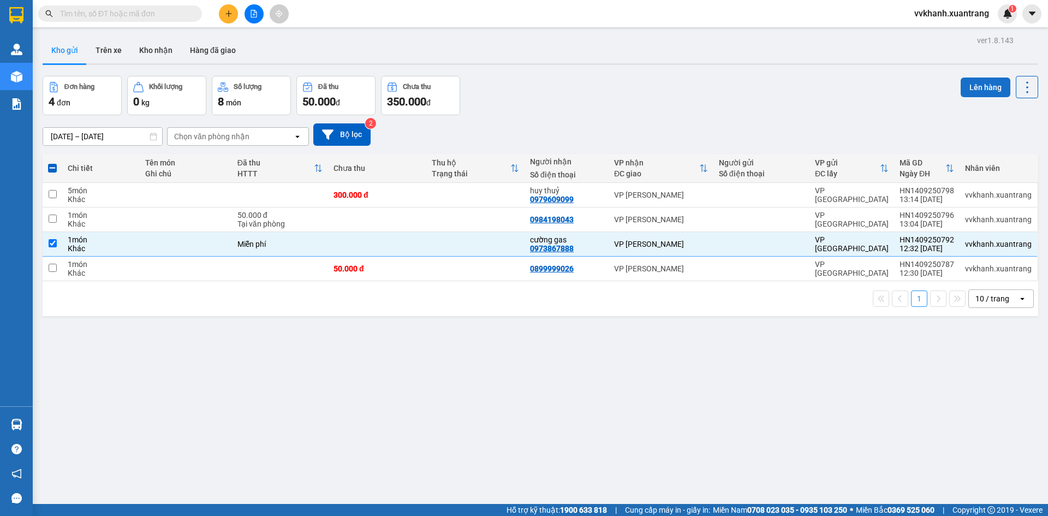
click at [980, 87] on button "Lên hàng" at bounding box center [986, 87] width 50 height 20
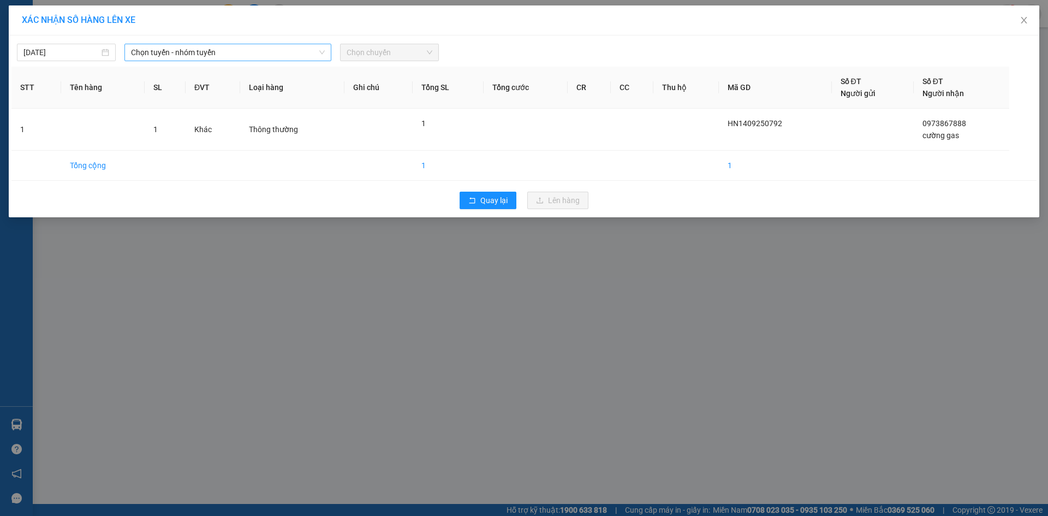
click at [156, 53] on span "Chọn tuyến - nhóm tuyến" at bounding box center [228, 52] width 194 height 16
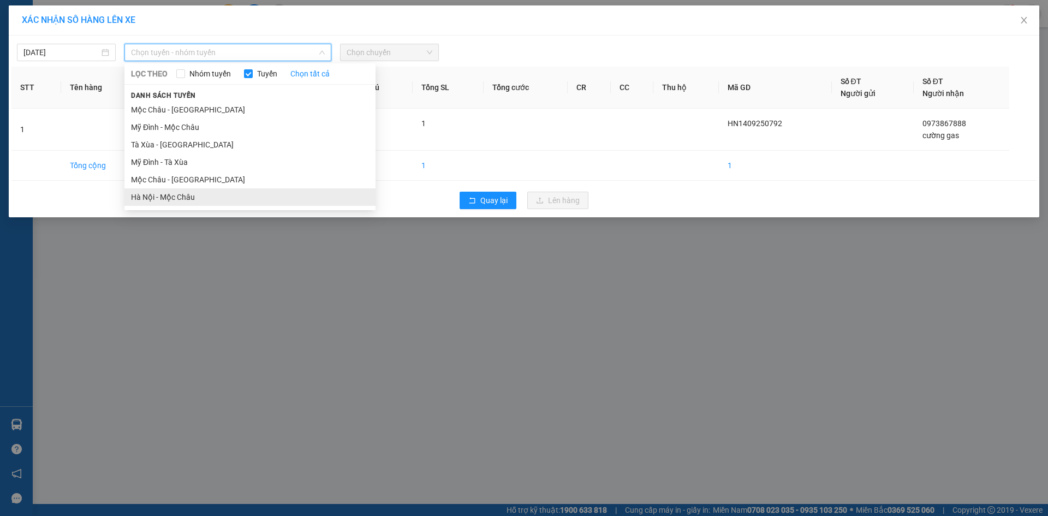
click at [203, 200] on li "Hà Nội - Mộc Châu" at bounding box center [249, 196] width 251 height 17
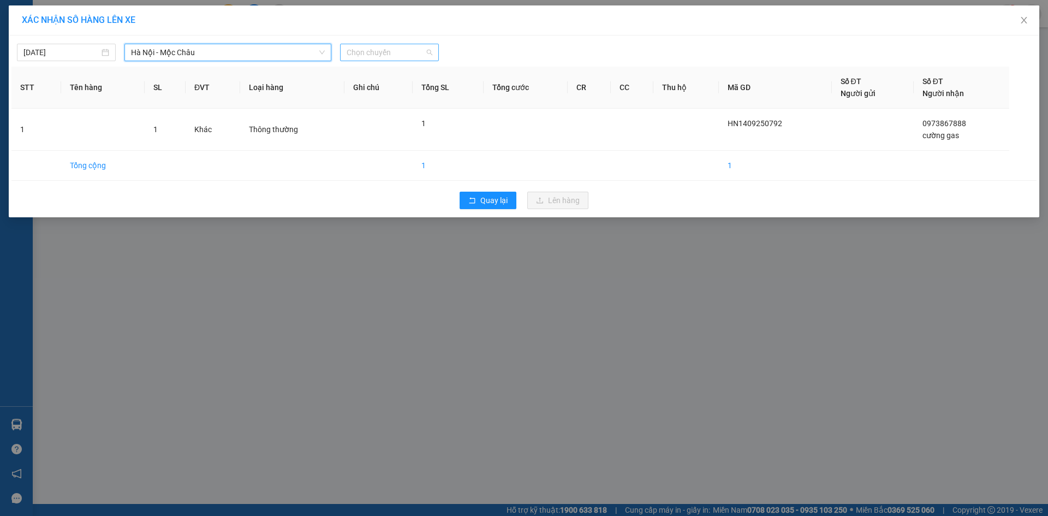
click at [405, 50] on span "Chọn chuyến" at bounding box center [390, 52] width 86 height 16
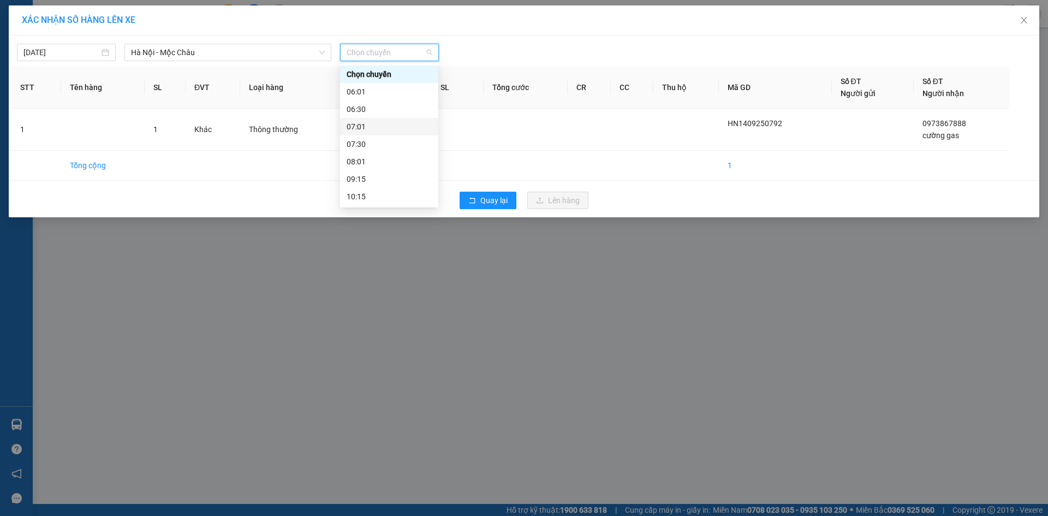
scroll to position [109, 0]
click at [381, 140] on div "13:01" at bounding box center [389, 140] width 85 height 12
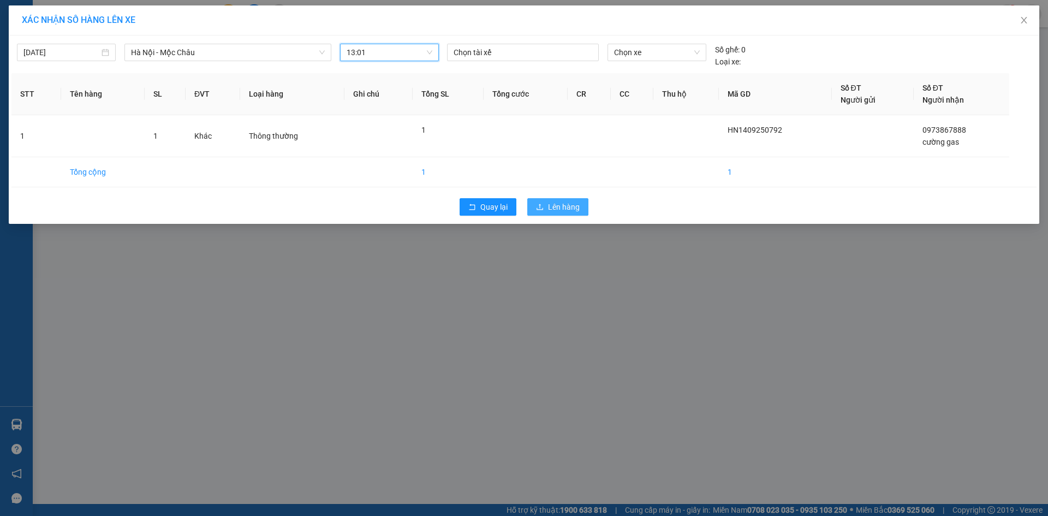
click at [546, 206] on button "Lên hàng" at bounding box center [557, 206] width 61 height 17
